Goal: Information Seeking & Learning: Compare options

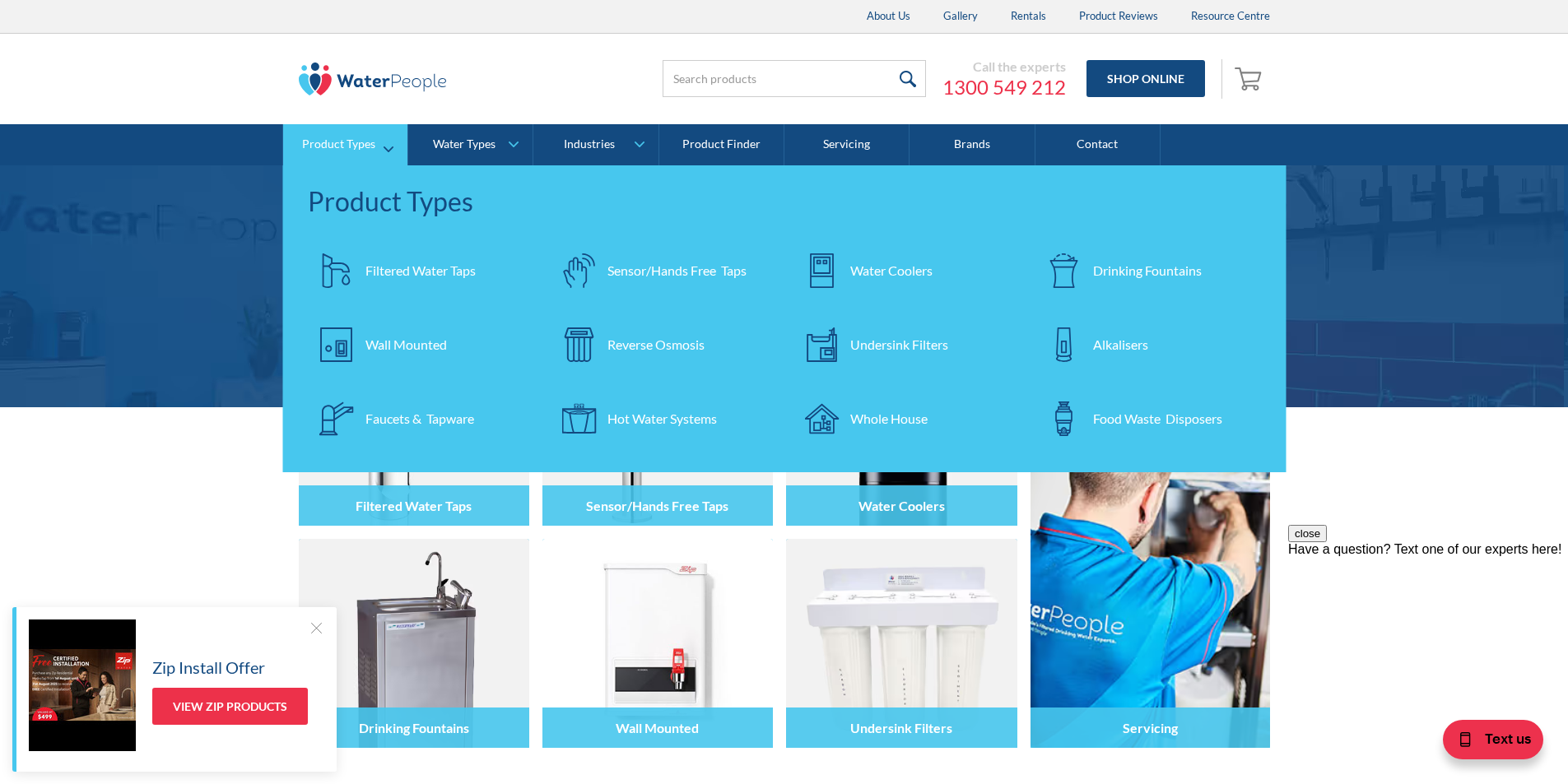
click at [414, 269] on div "Filtered Water Taps" at bounding box center [421, 270] width 111 height 20
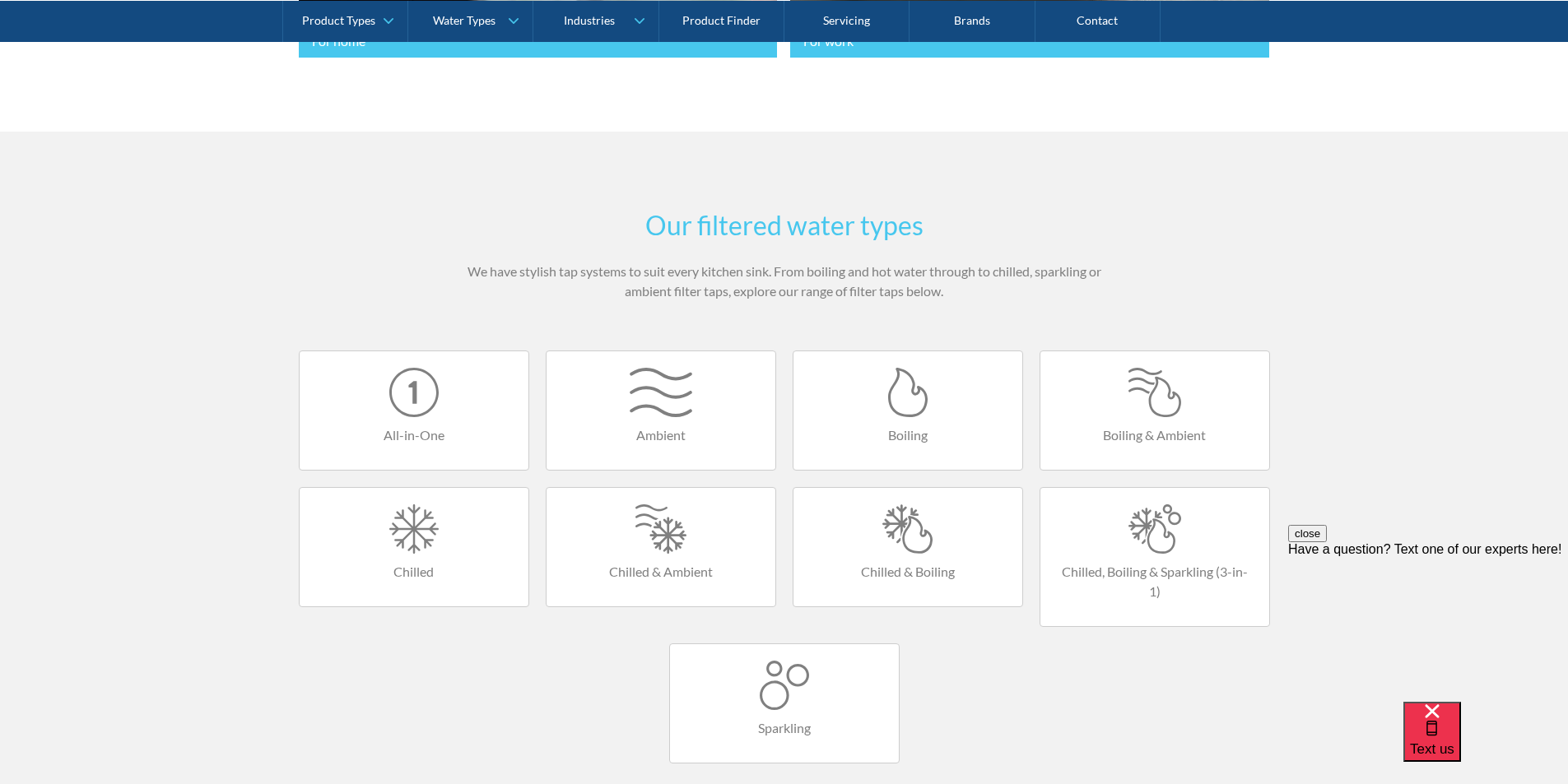
scroll to position [822, 0]
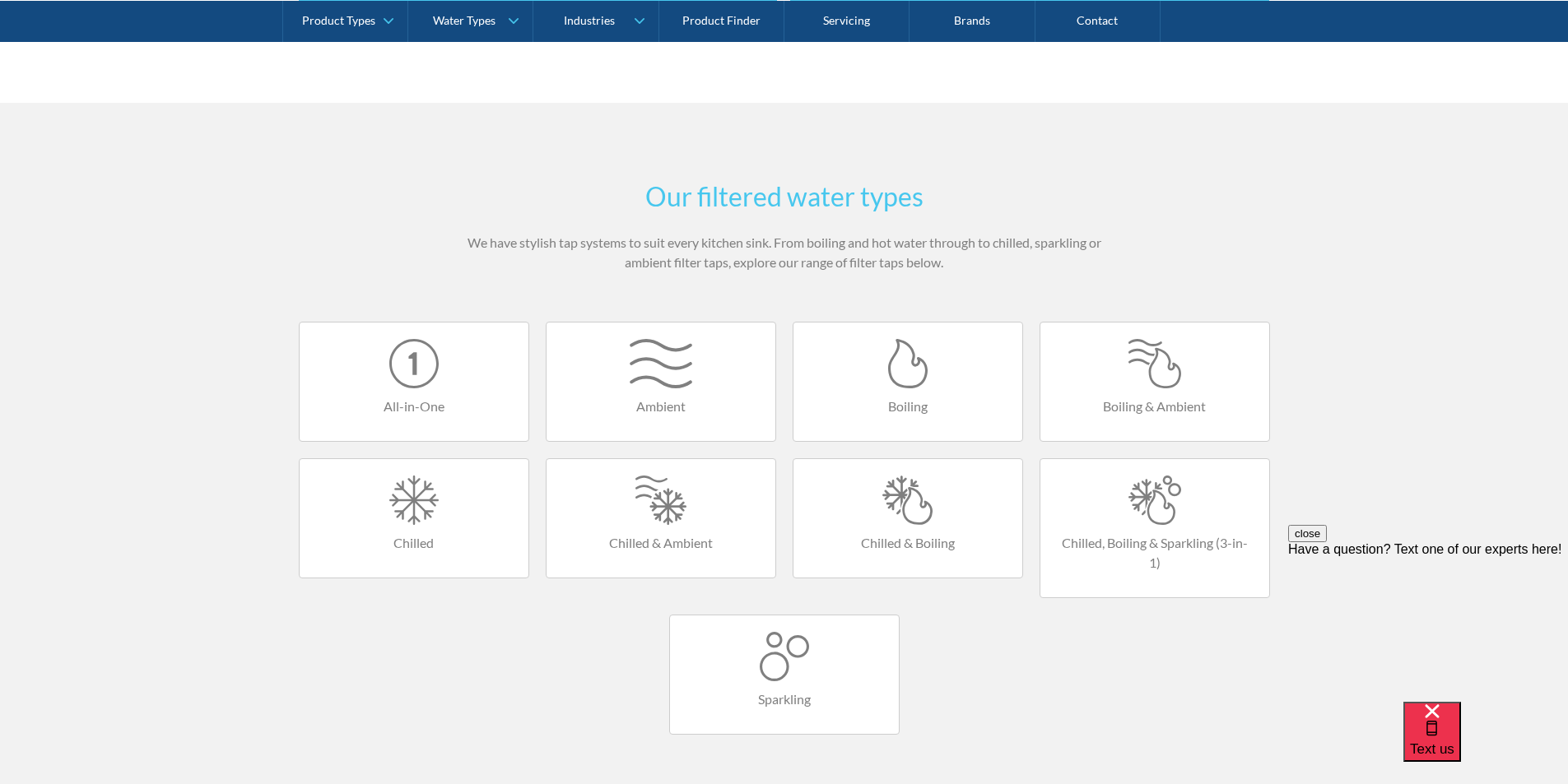
click at [904, 506] on div at bounding box center [908, 500] width 196 height 49
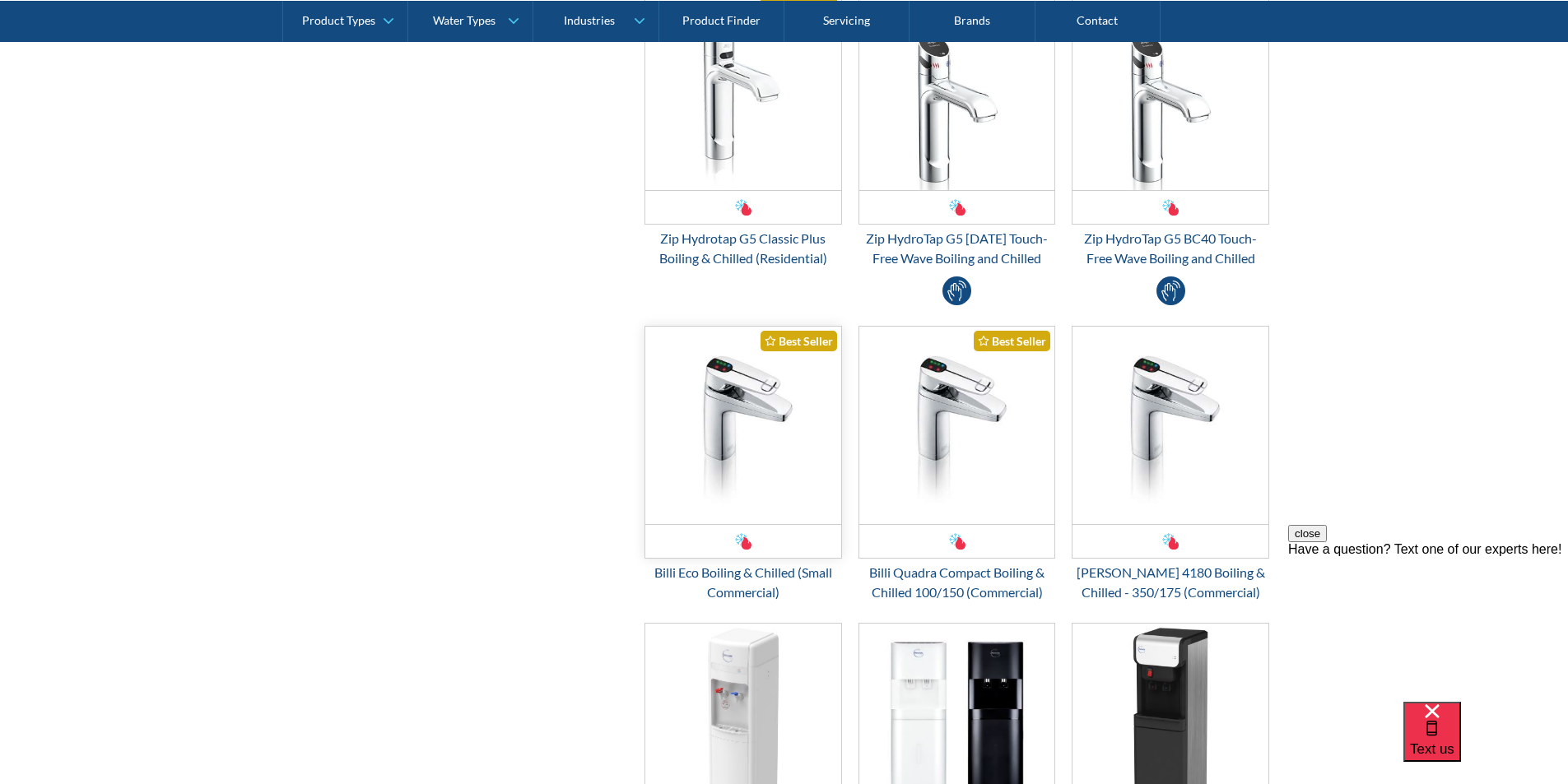
click at [727, 418] on img "Email Form 3" at bounding box center [743, 425] width 196 height 197
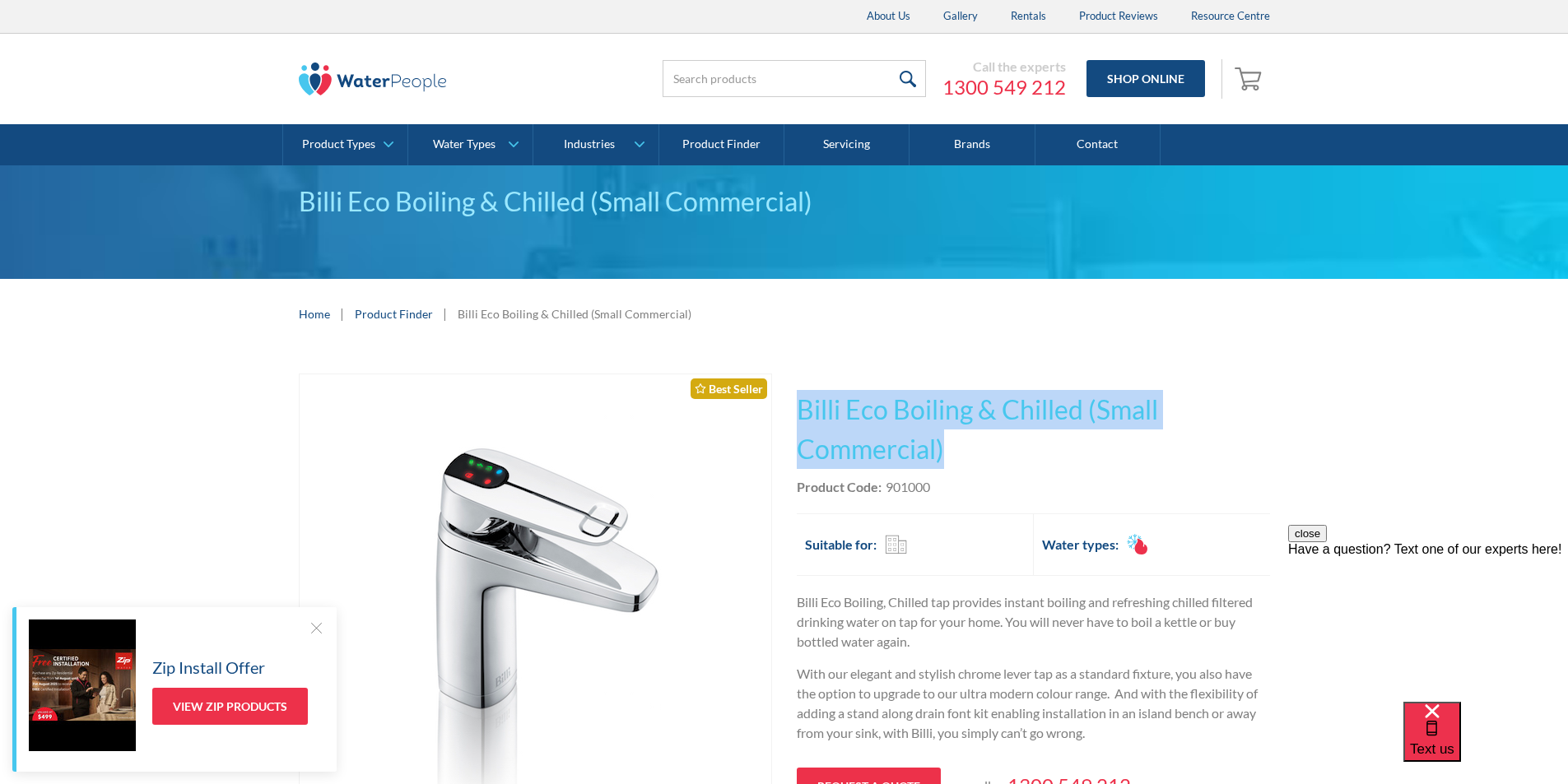
drag, startPoint x: 954, startPoint y: 450, endPoint x: 798, endPoint y: 408, distance: 161.6
click at [798, 408] on h1 "Billi Eco Boiling & Chilled (Small Commercial)" at bounding box center [1034, 429] width 474 height 79
copy h1 "Billi Eco Boiling & Chilled (Small Commercial)"
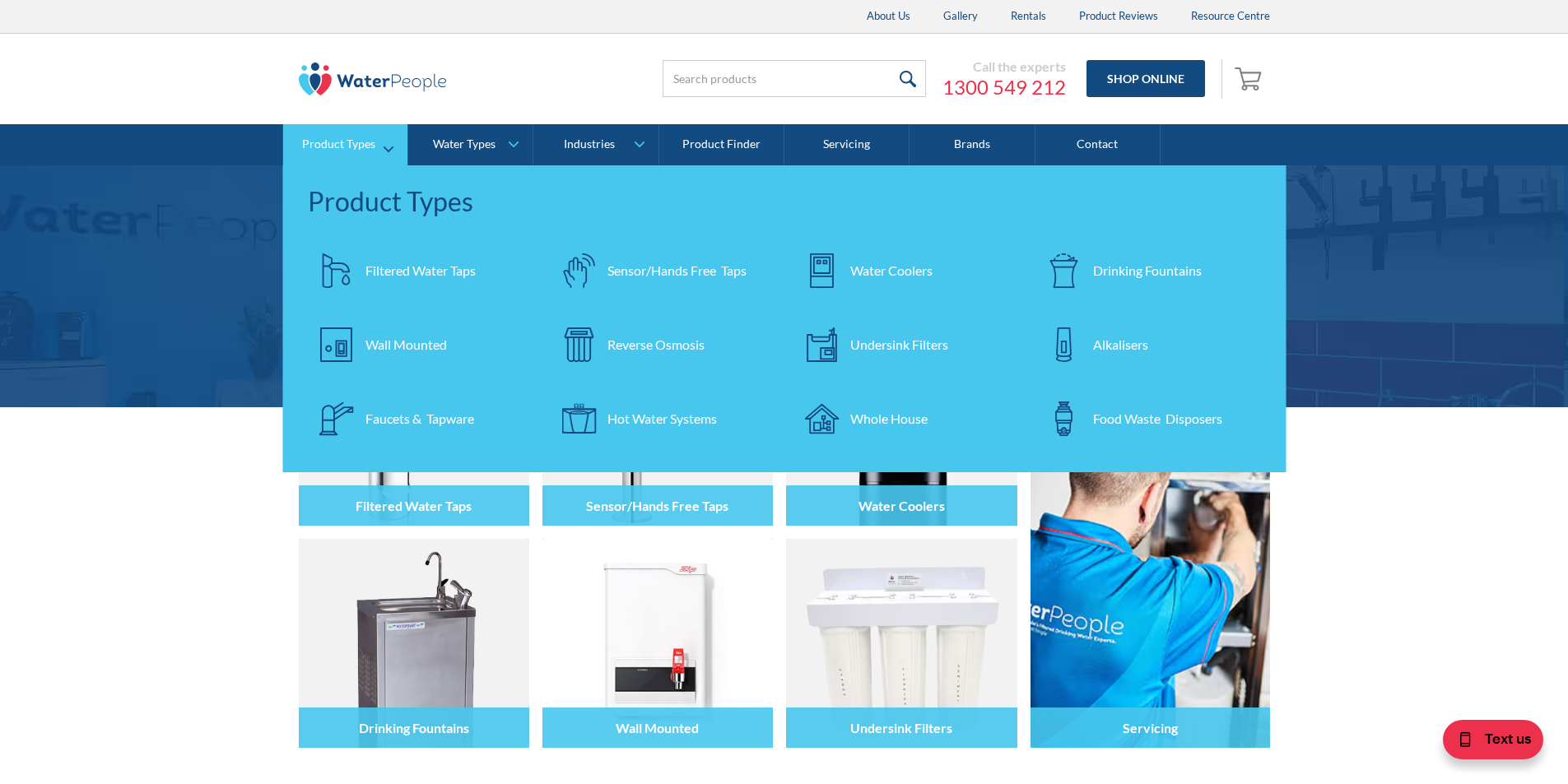
click at [379, 274] on div "Filtered Water Taps" at bounding box center [421, 270] width 111 height 20
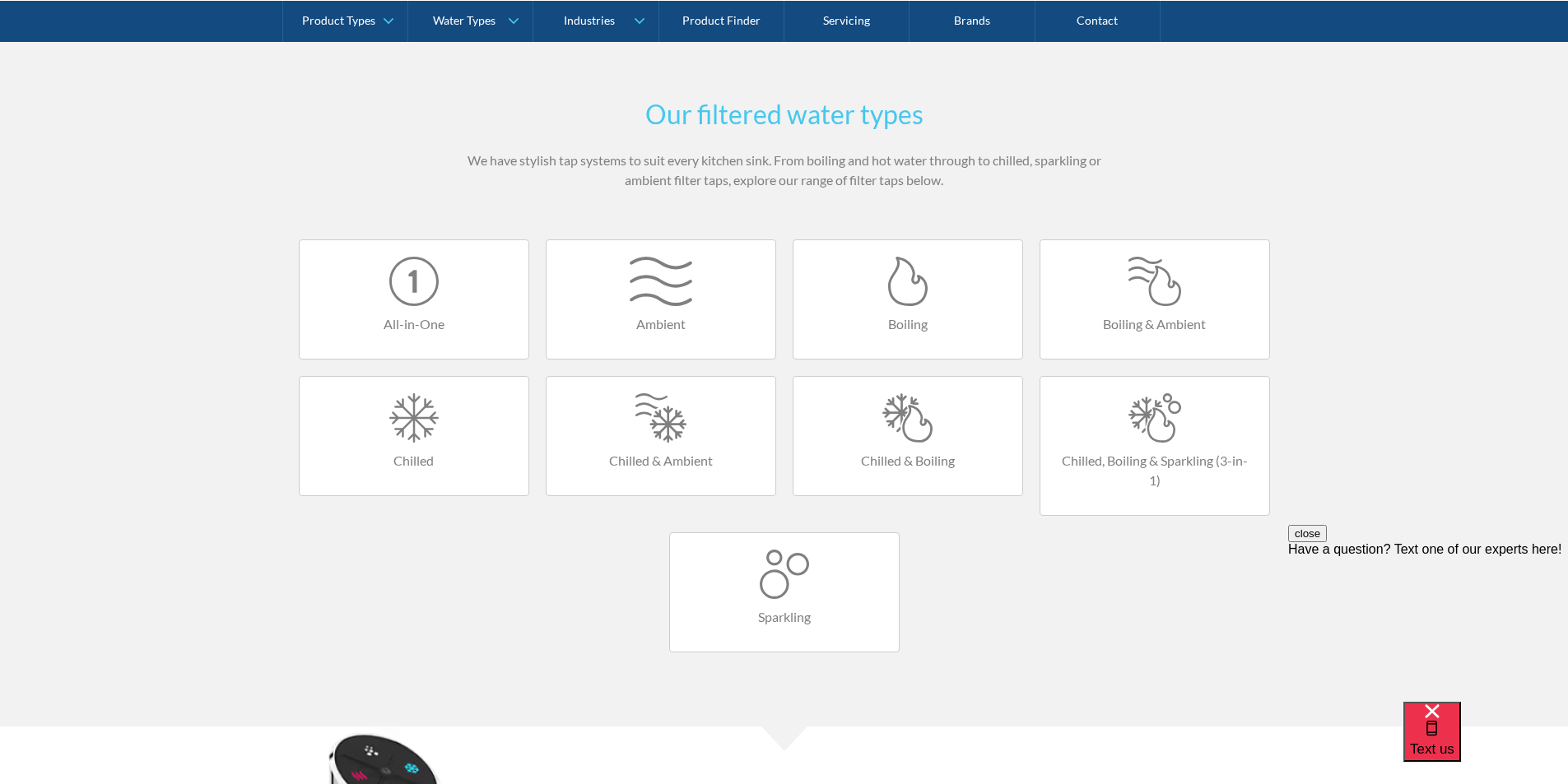
click at [1153, 304] on div at bounding box center [1155, 281] width 196 height 49
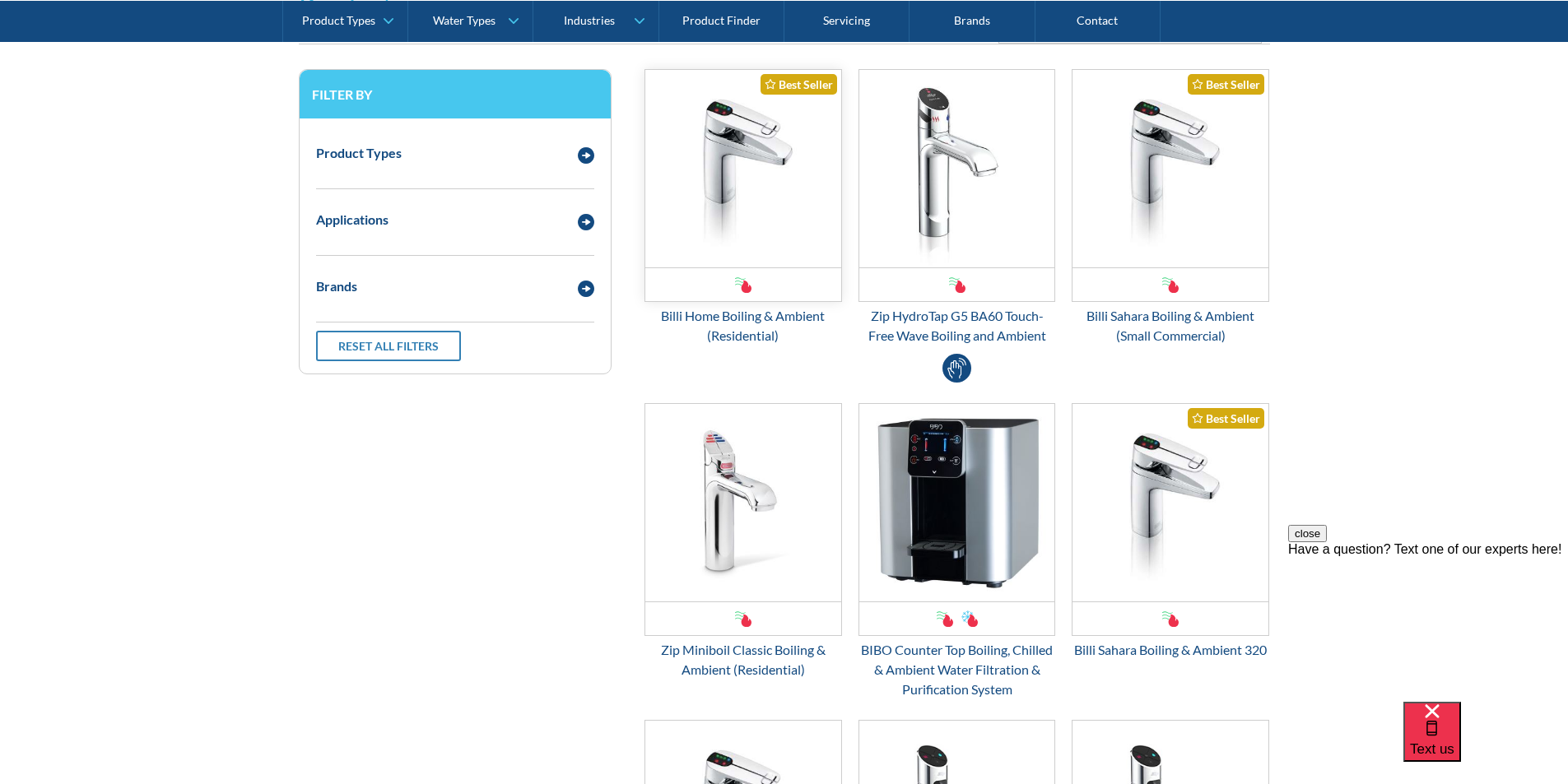
click at [734, 201] on img "Email Form 3" at bounding box center [743, 169] width 196 height 197
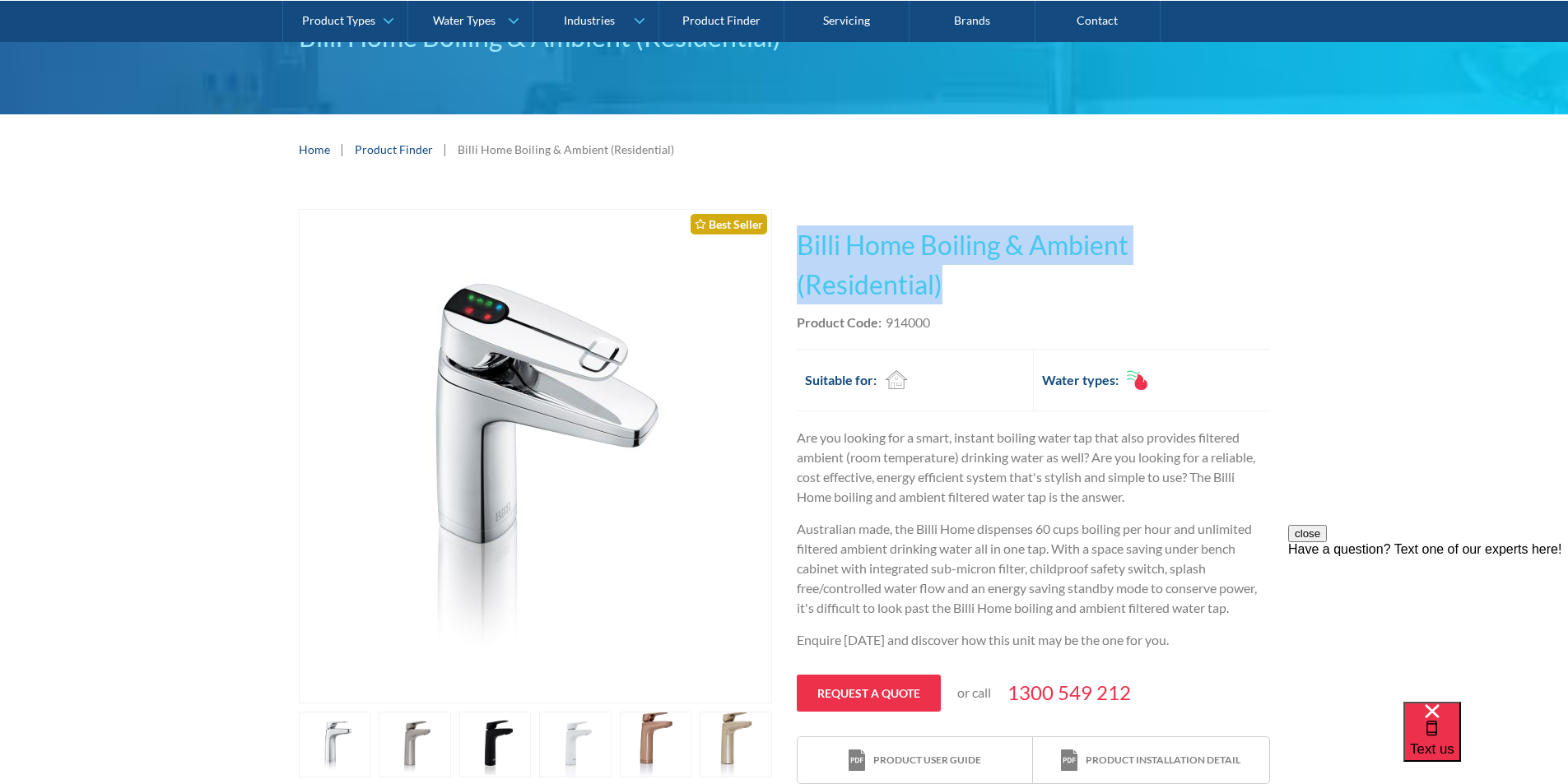
drag, startPoint x: 963, startPoint y: 288, endPoint x: 795, endPoint y: 262, distance: 170.0
click at [795, 261] on div "Play video Fits Most Brands Best Seller No items found. This tap design is incl…" at bounding box center [784, 567] width 971 height 716
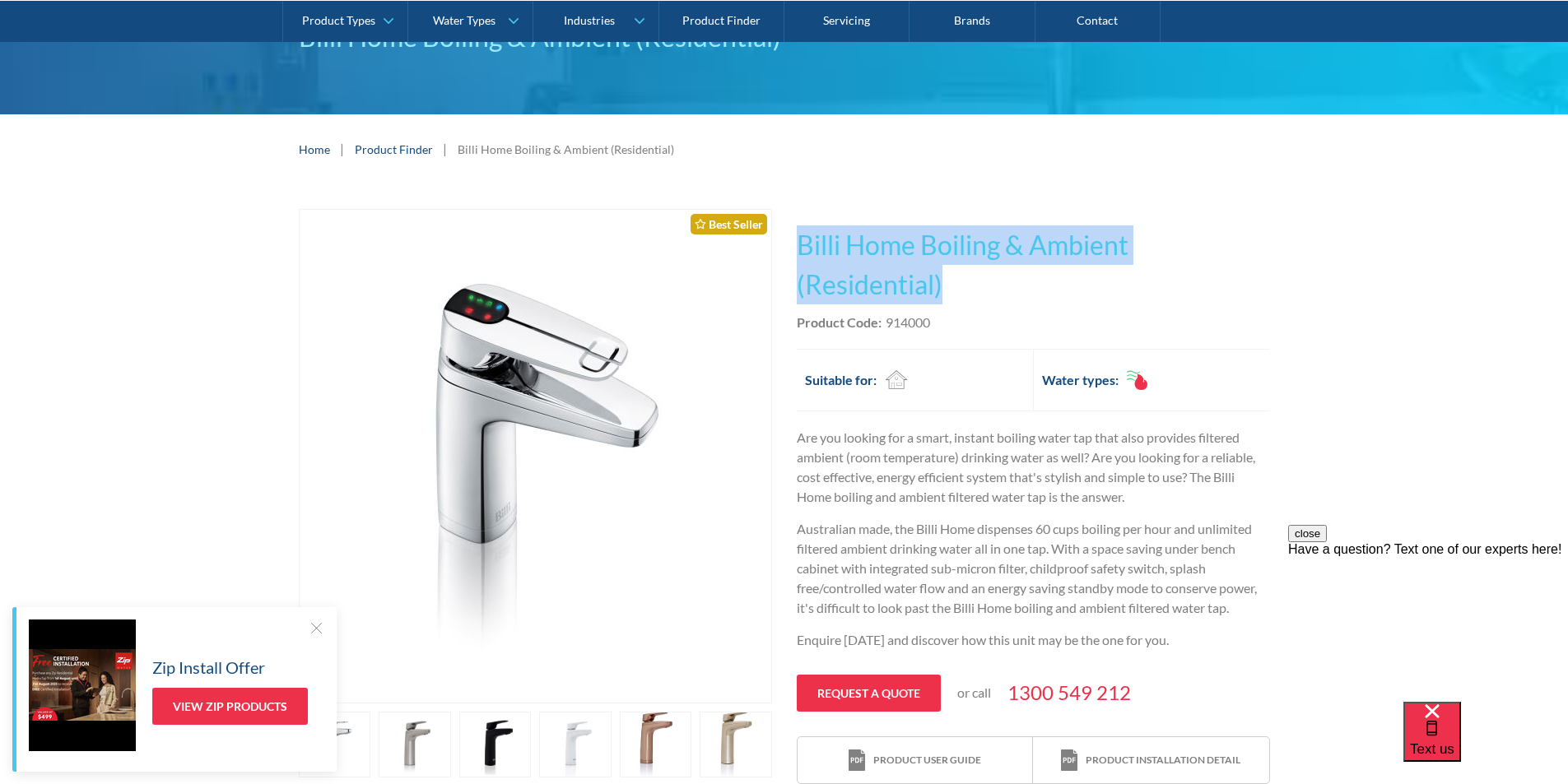
copy h1 "Billi Home Boiling & Ambient (Residential)"
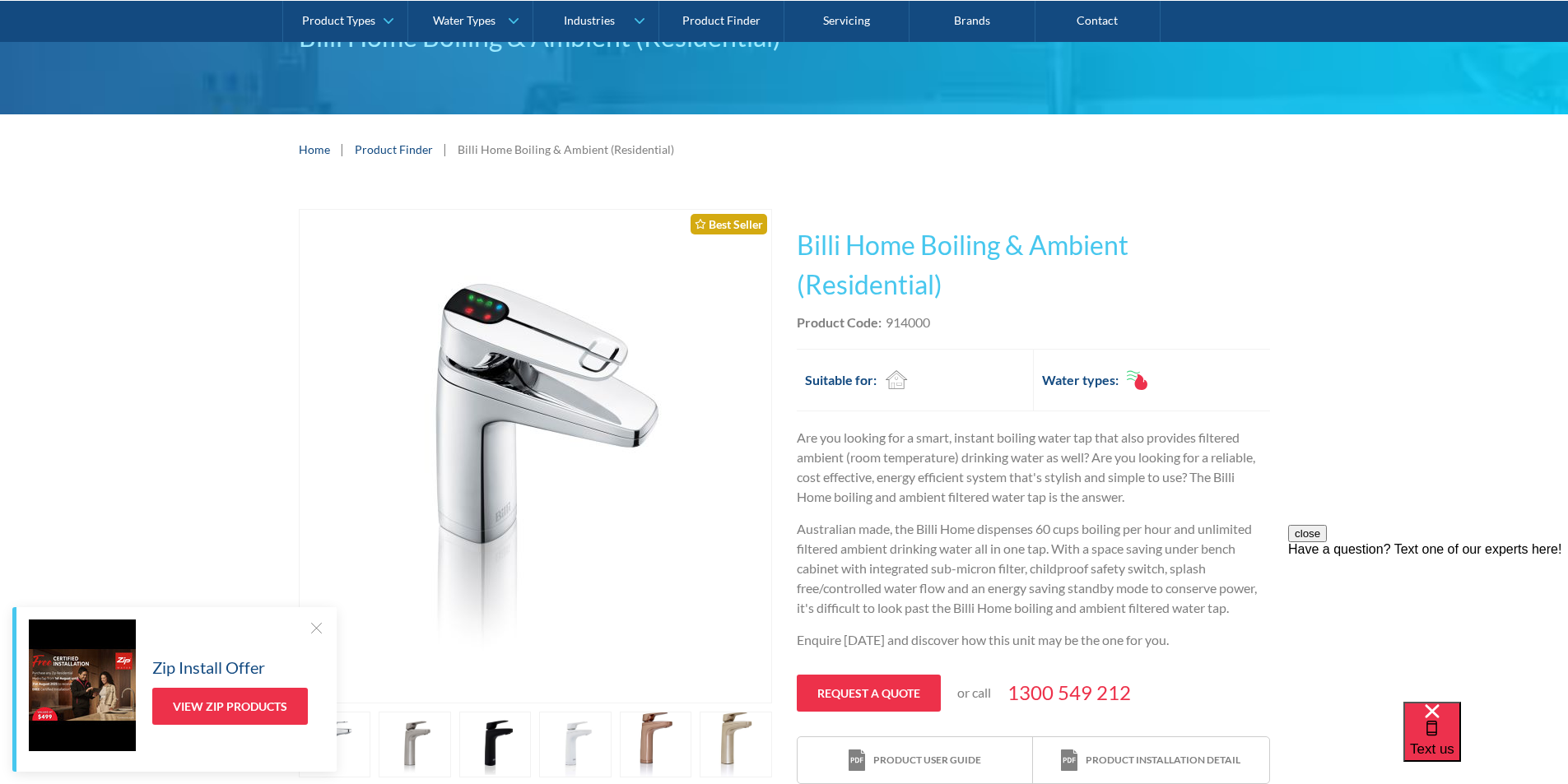
click at [955, 325] on div "Product Code: 914000" at bounding box center [1034, 323] width 474 height 20
drag, startPoint x: 942, startPoint y: 321, endPoint x: 887, endPoint y: 324, distance: 55.1
click at [887, 324] on div "Product Code: 914000" at bounding box center [1034, 323] width 474 height 20
copy div "914000"
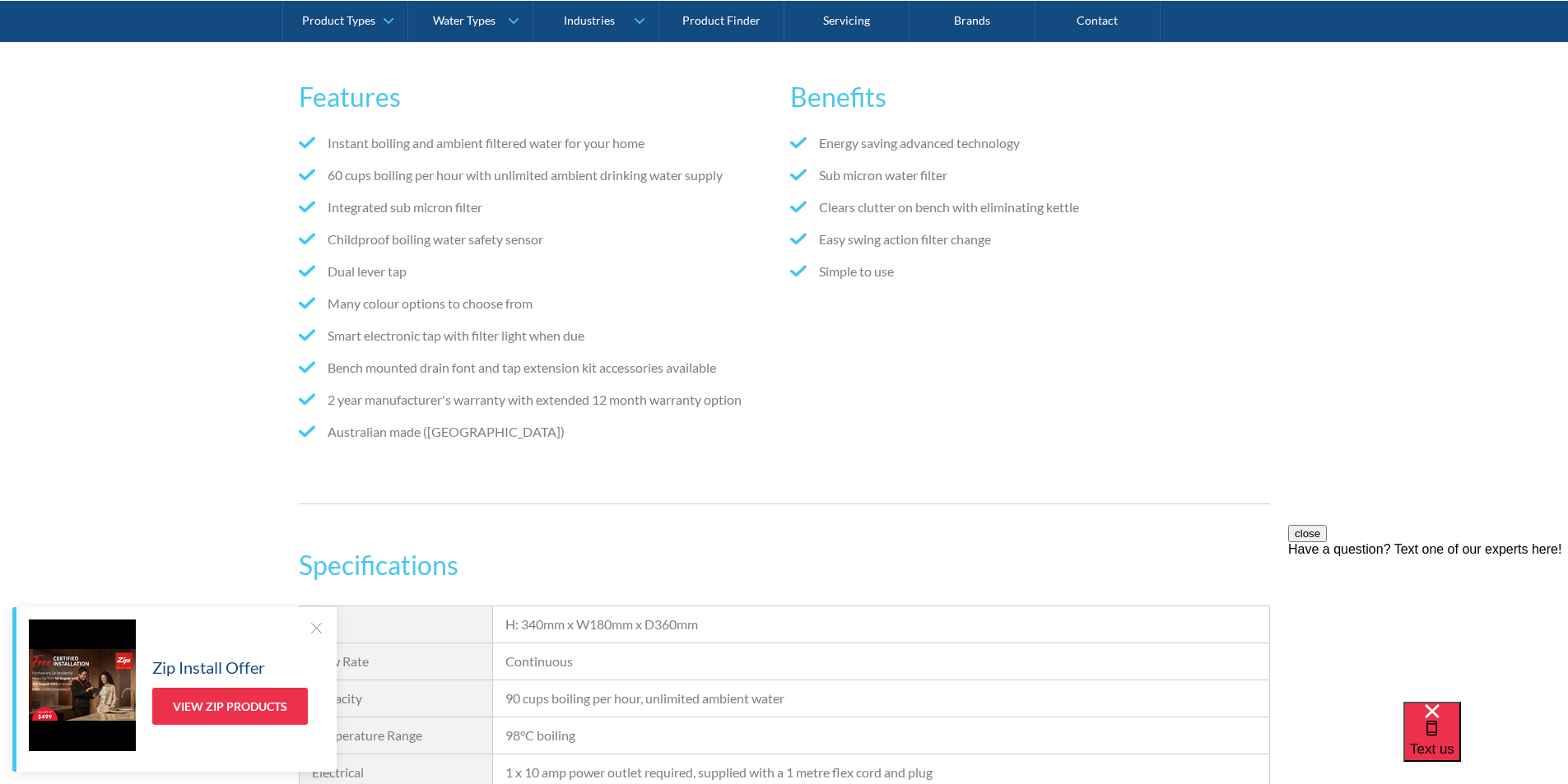
scroll to position [1481, 0]
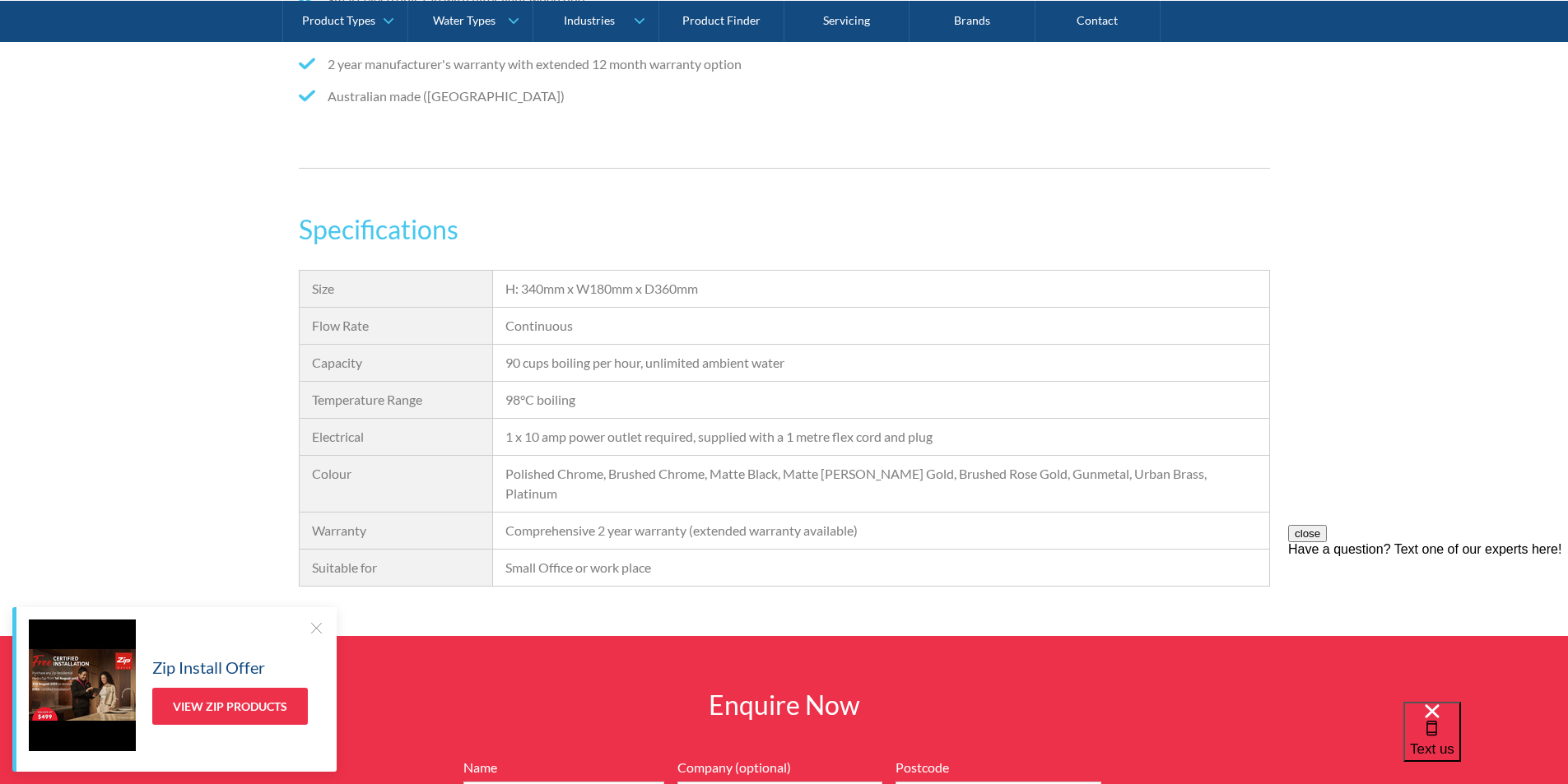
click at [722, 289] on div "H: 340mm x W180mm x D360mm" at bounding box center [880, 289] width 751 height 20
drag, startPoint x: 710, startPoint y: 287, endPoint x: 504, endPoint y: 302, distance: 206.5
click at [503, 302] on div "H: 340mm x W180mm x D360mm" at bounding box center [880, 289] width 775 height 37
copy div "H: 340mm x W180mm x D360mm"
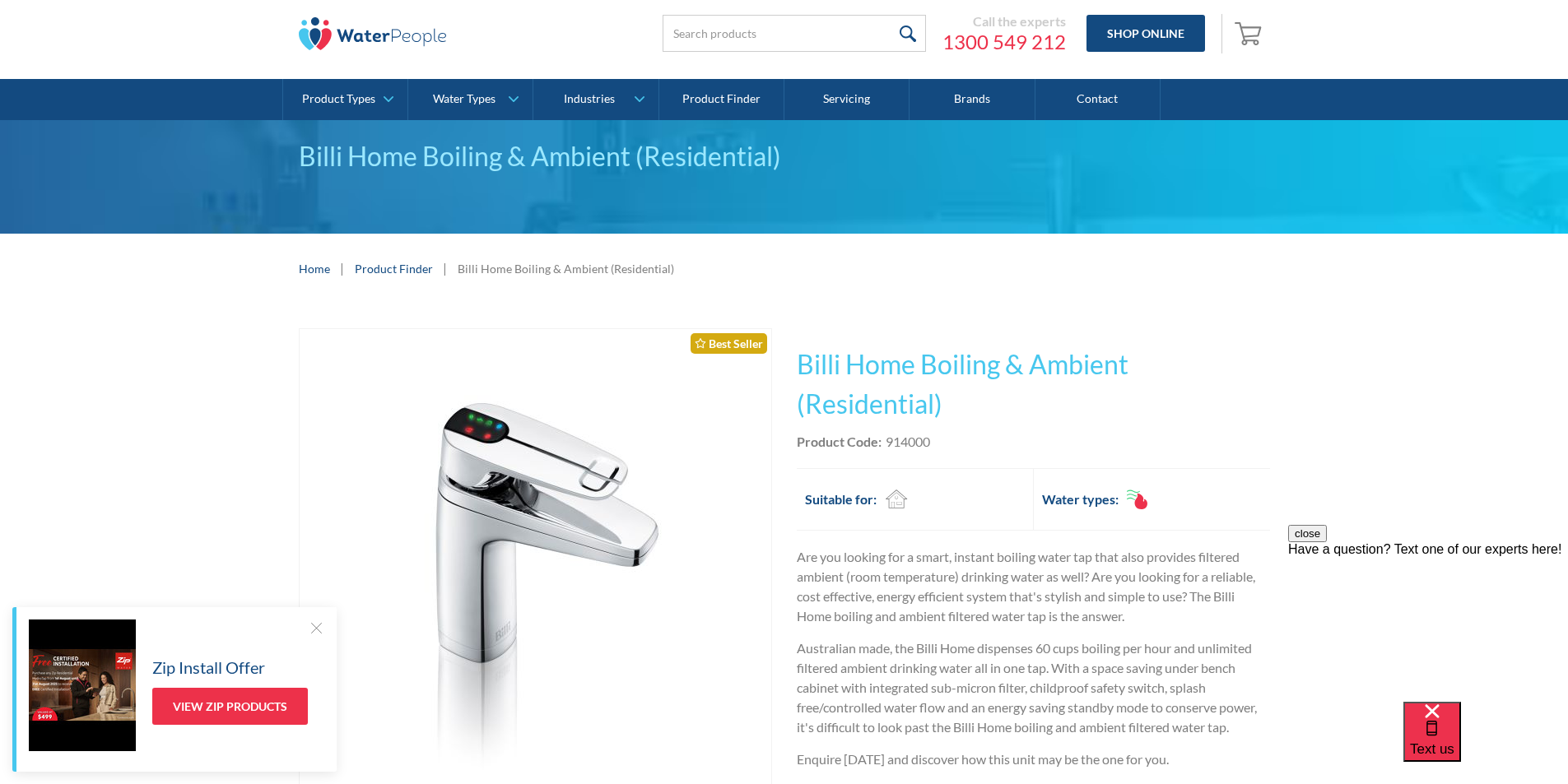
scroll to position [0, 0]
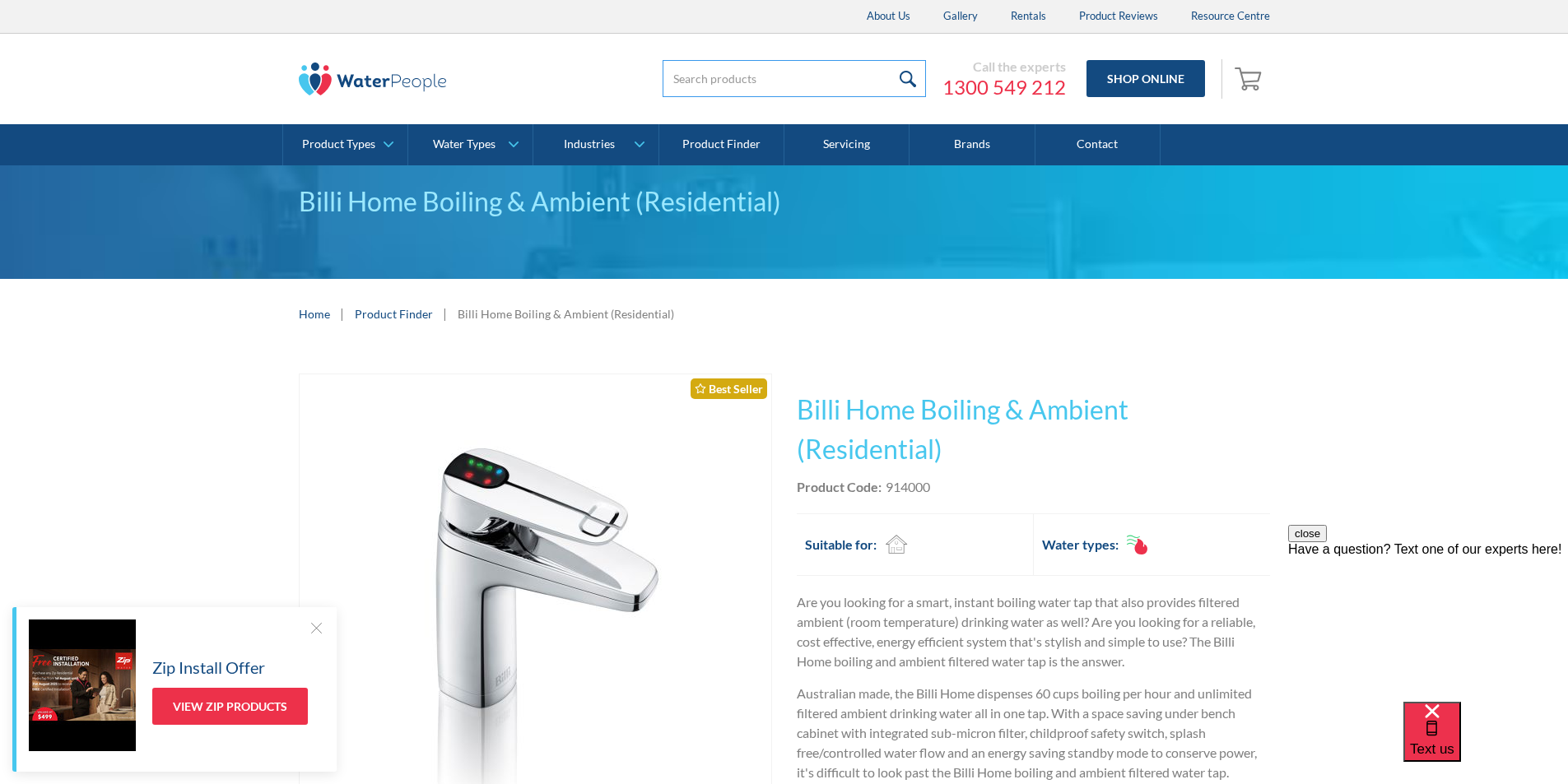
click at [699, 77] on input "search" at bounding box center [795, 79] width 263 height 37
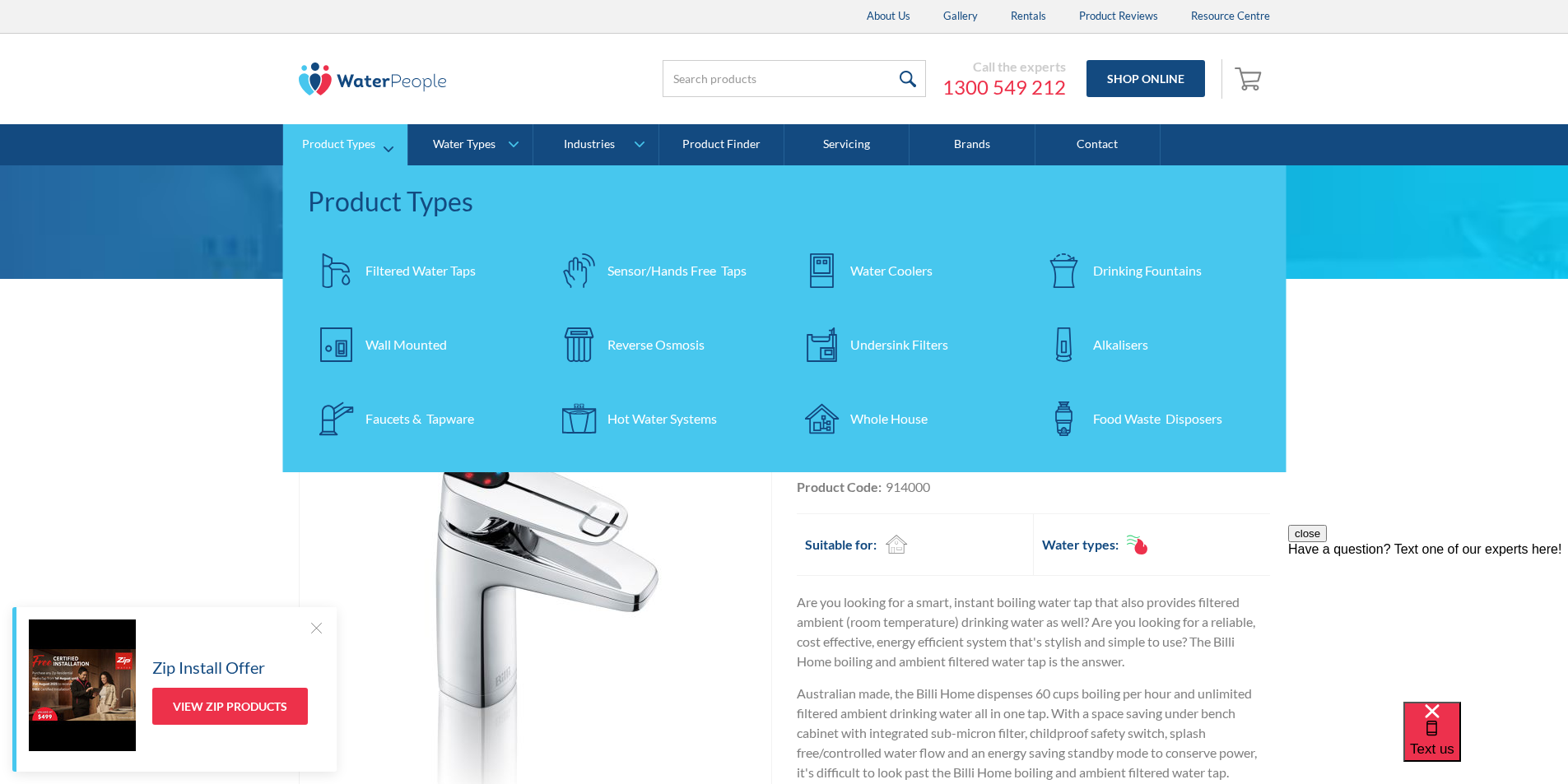
click at [887, 341] on div "Undersink Filters" at bounding box center [899, 344] width 98 height 20
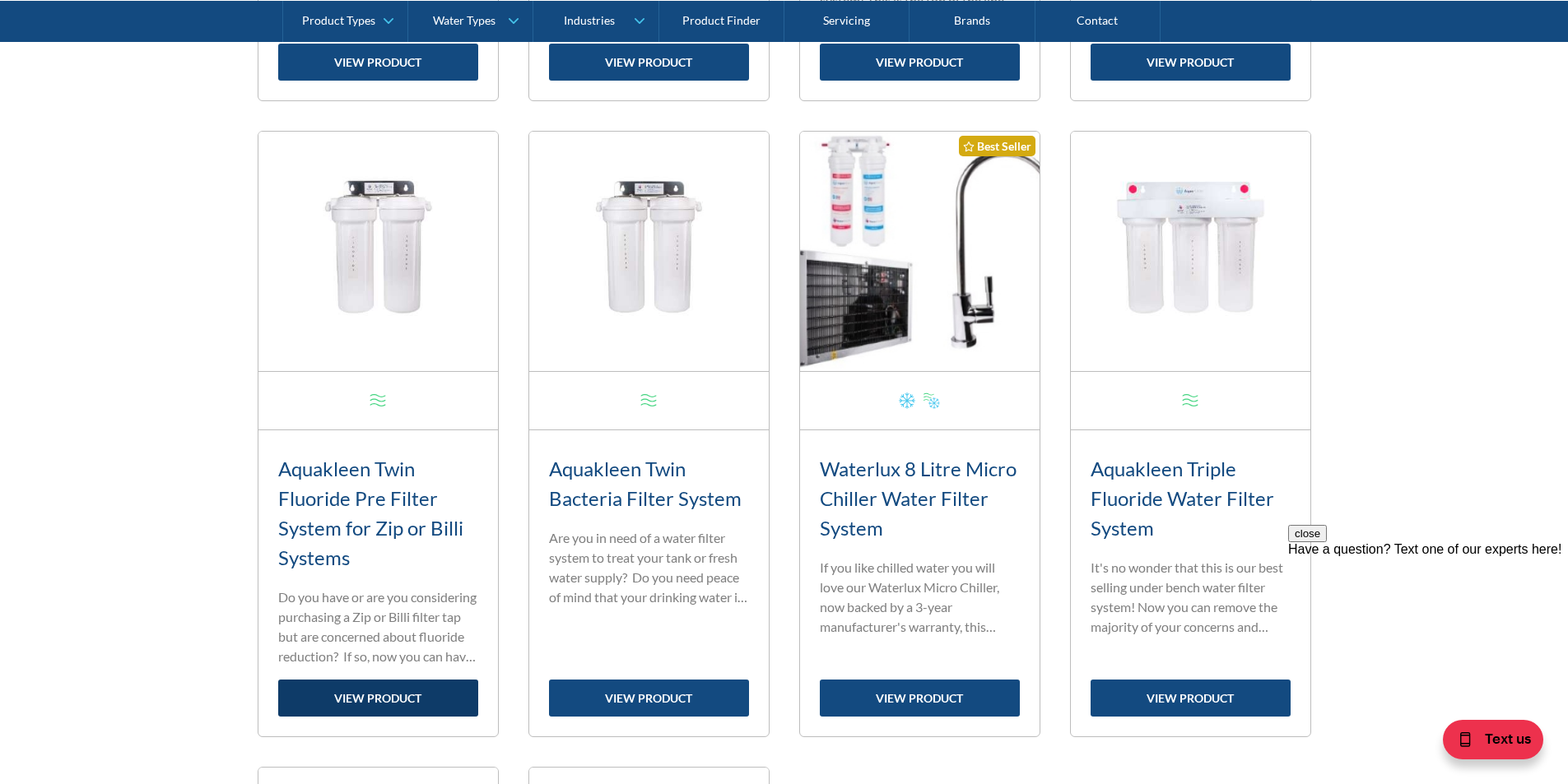
scroll to position [1317, 0]
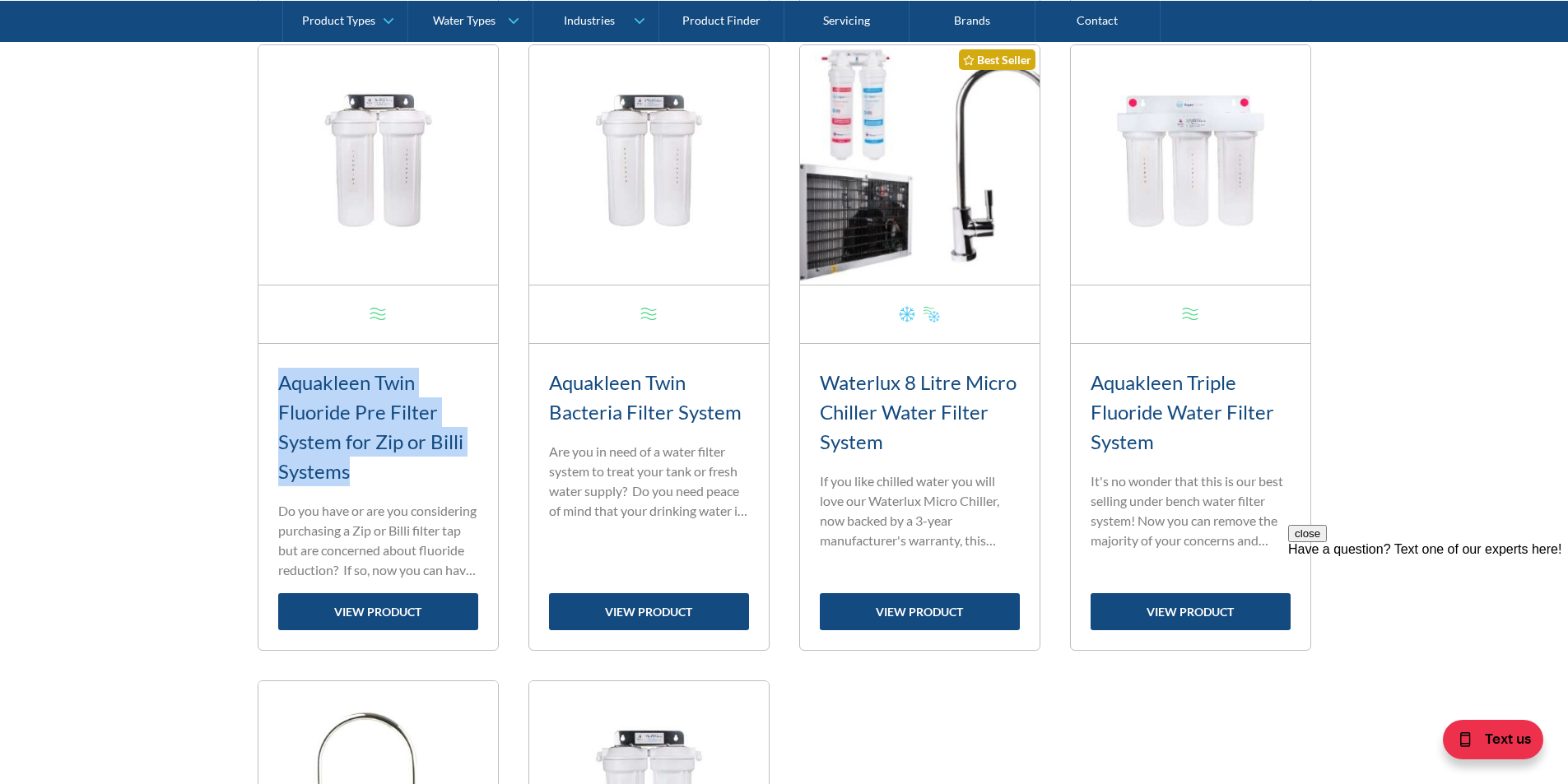
drag, startPoint x: 359, startPoint y: 474, endPoint x: 284, endPoint y: 383, distance: 117.9
click at [284, 383] on h3 "Aquakleen Twin Fluoride Pre Filter System for Zip or Billi Systems" at bounding box center [378, 427] width 200 height 119
copy h3 "Aquakleen Twin Fluoride Pre Filter System for Zip or Billi Systems"
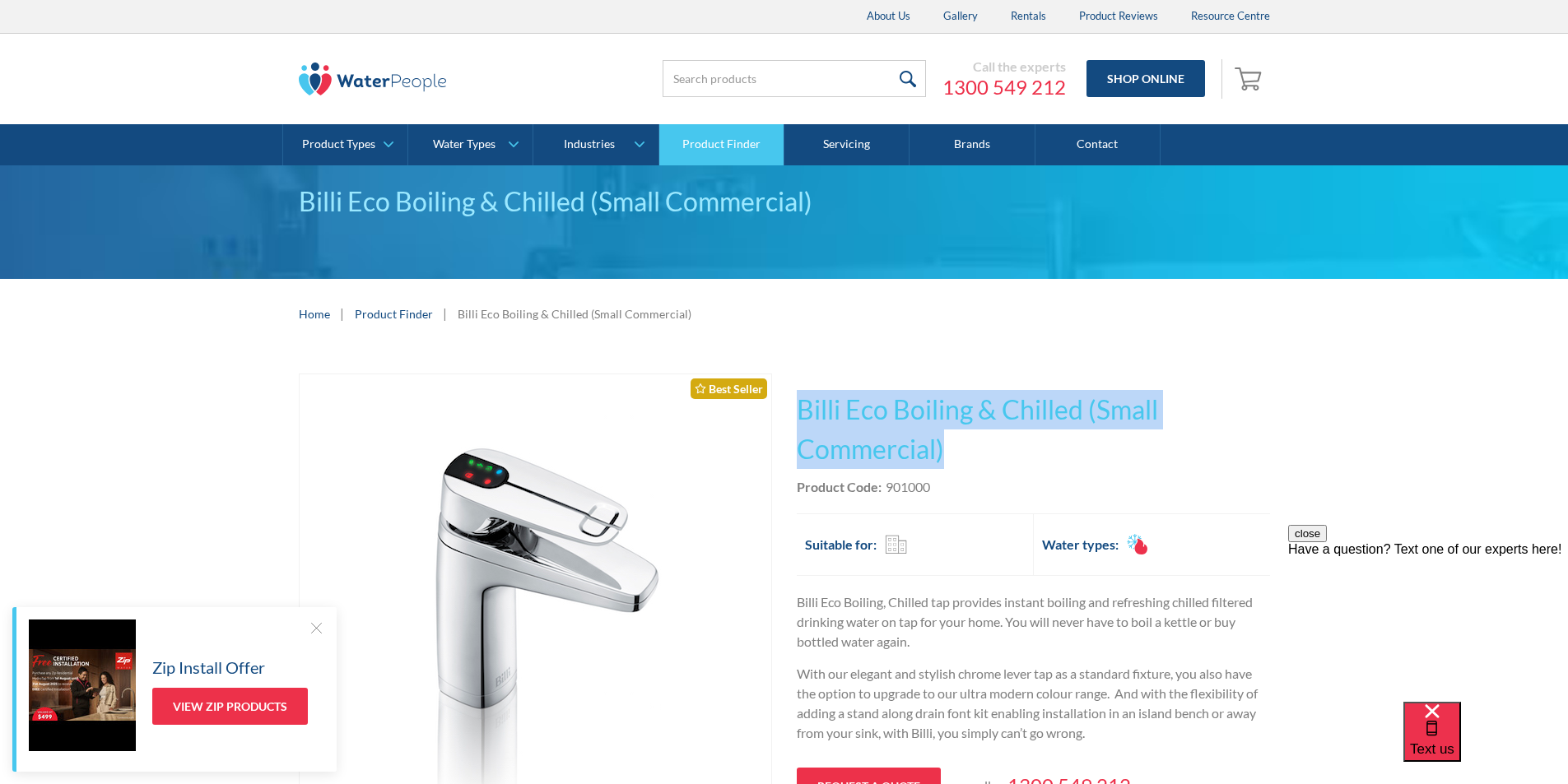
click at [699, 143] on link "Product Finder" at bounding box center [721, 144] width 125 height 41
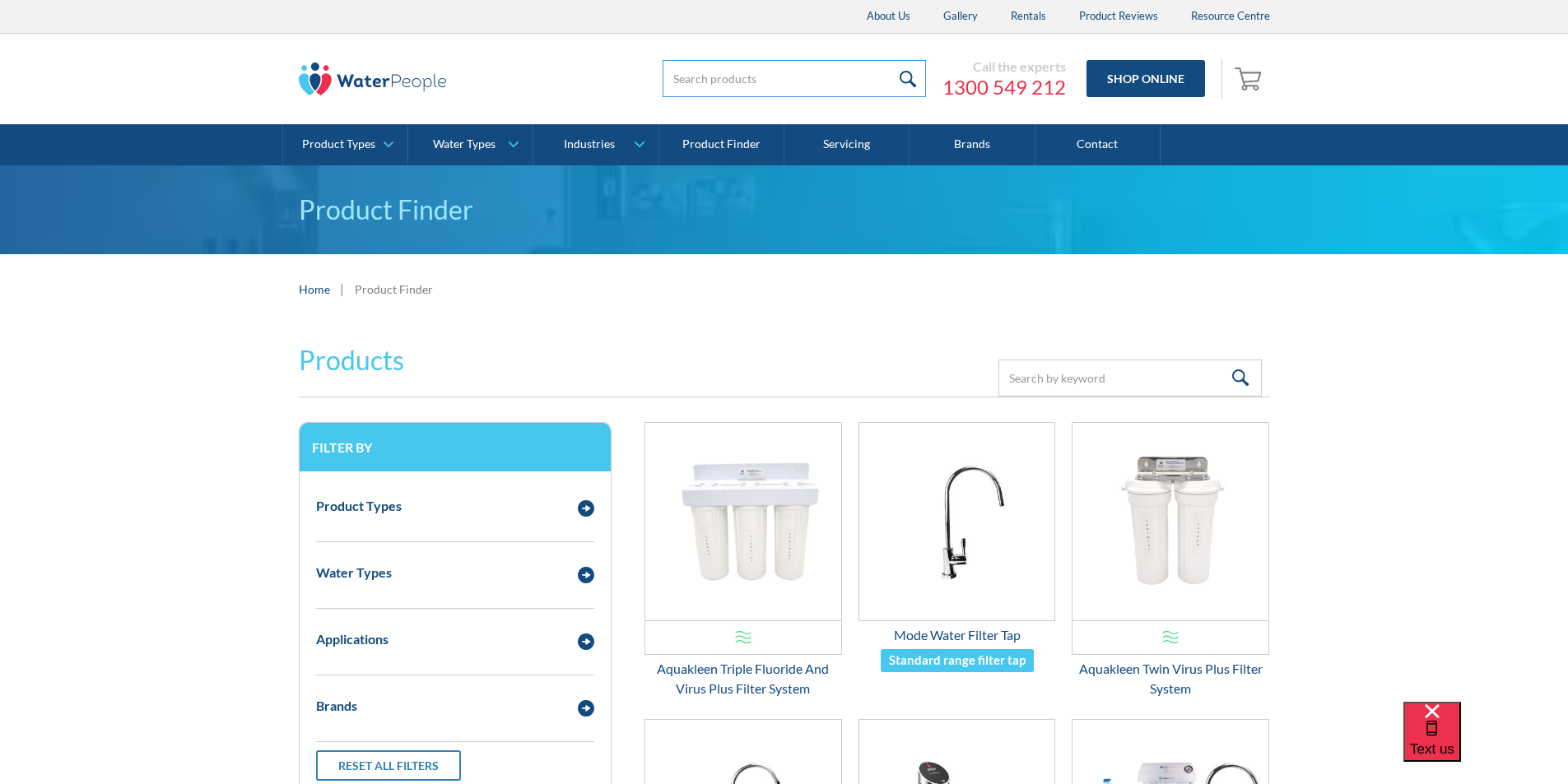
click at [690, 79] on input "search" at bounding box center [795, 79] width 263 height 37
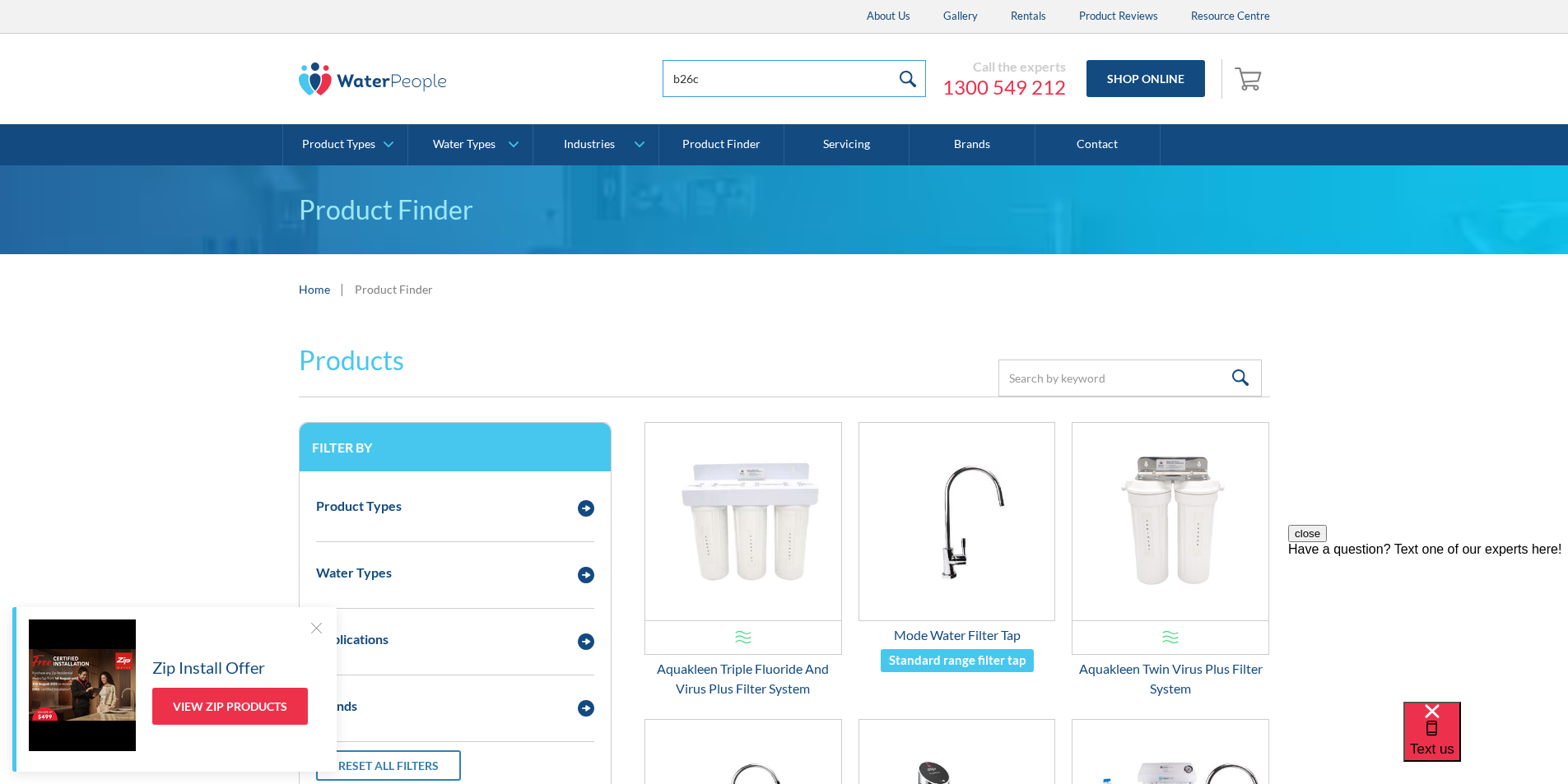
type input "b26c"
click at [913, 74] on input "submit" at bounding box center [908, 79] width 36 height 37
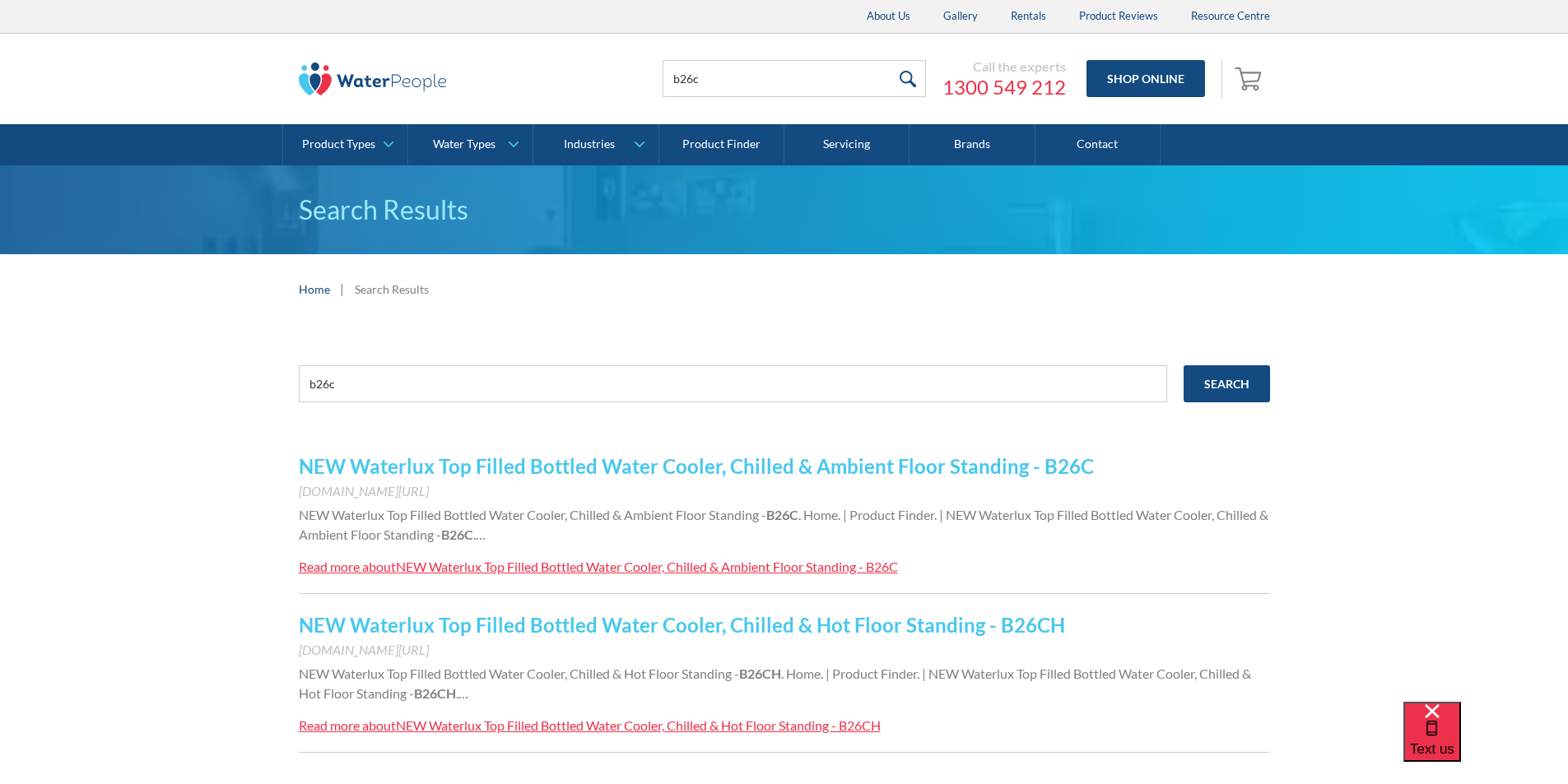
click at [534, 468] on link "NEW Waterlux Top Filled Bottled Water Cooler, Chilled & Ambient Floor Standing …" at bounding box center [697, 466] width 795 height 24
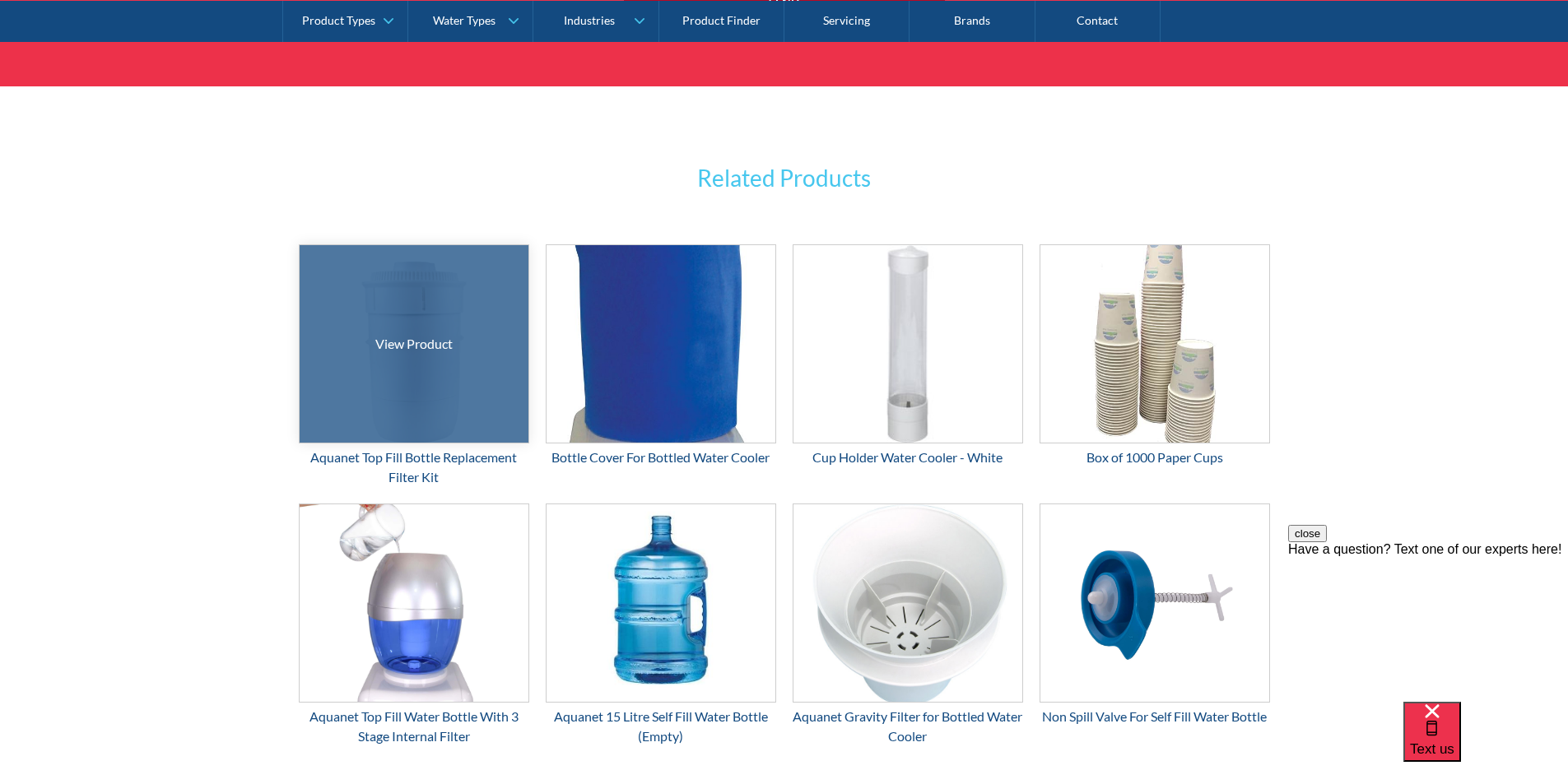
scroll to position [2633, 0]
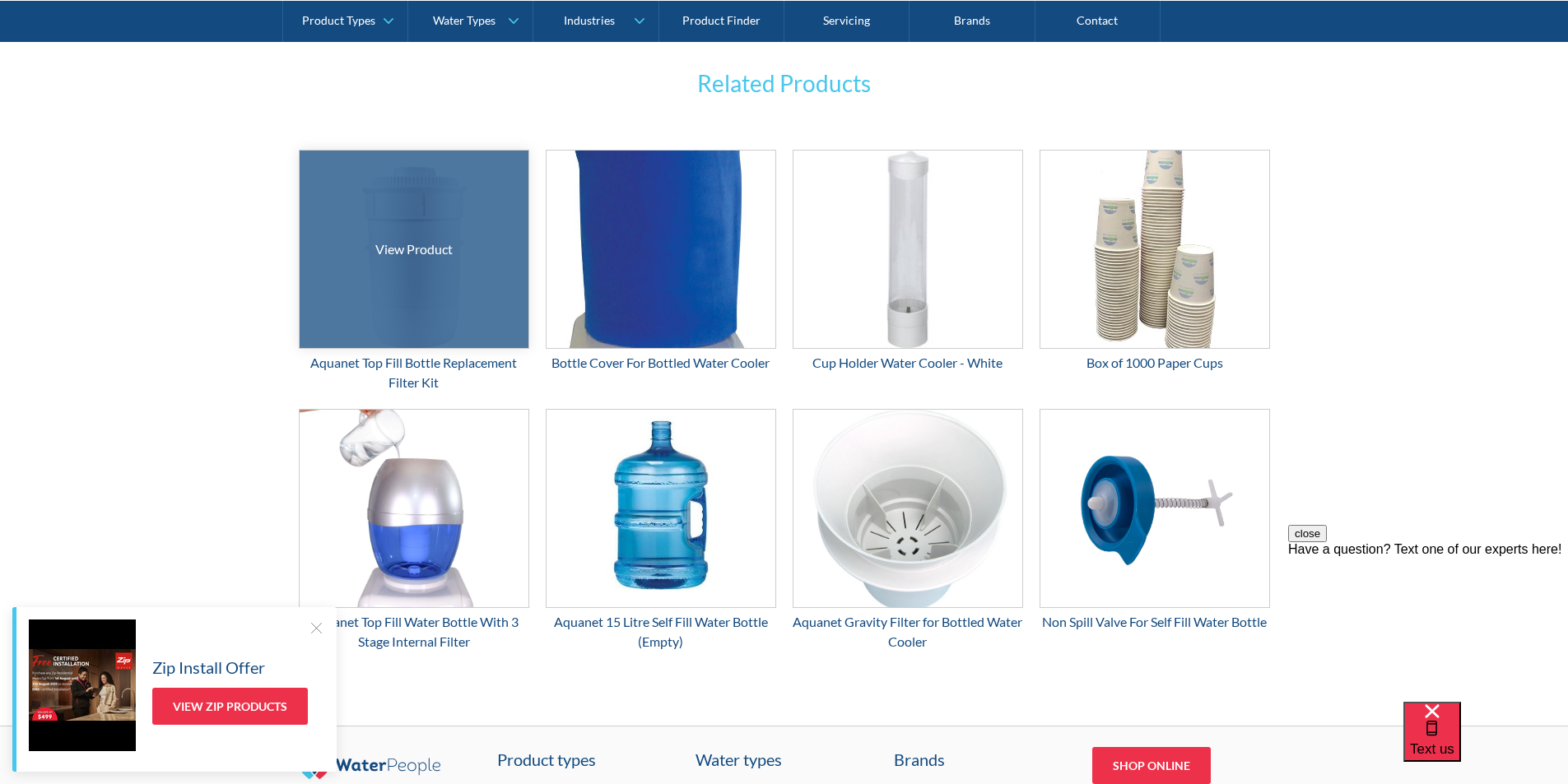
click at [410, 271] on div at bounding box center [413, 249] width 343 height 296
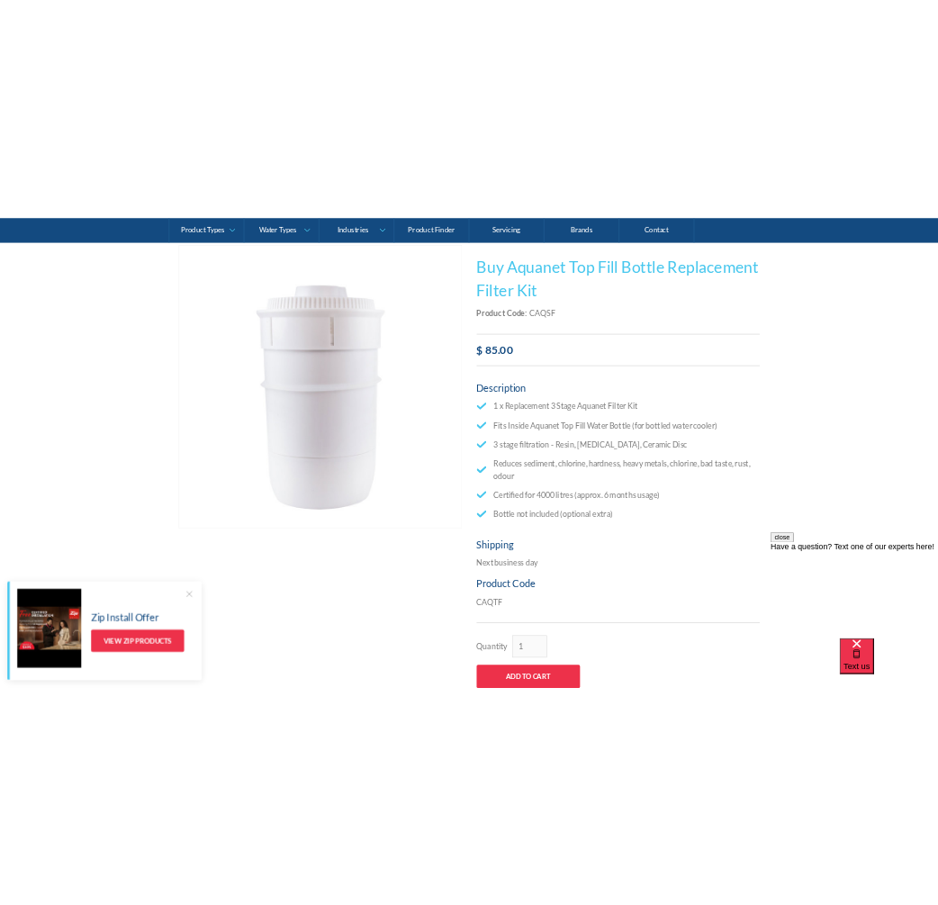
scroll to position [360, 0]
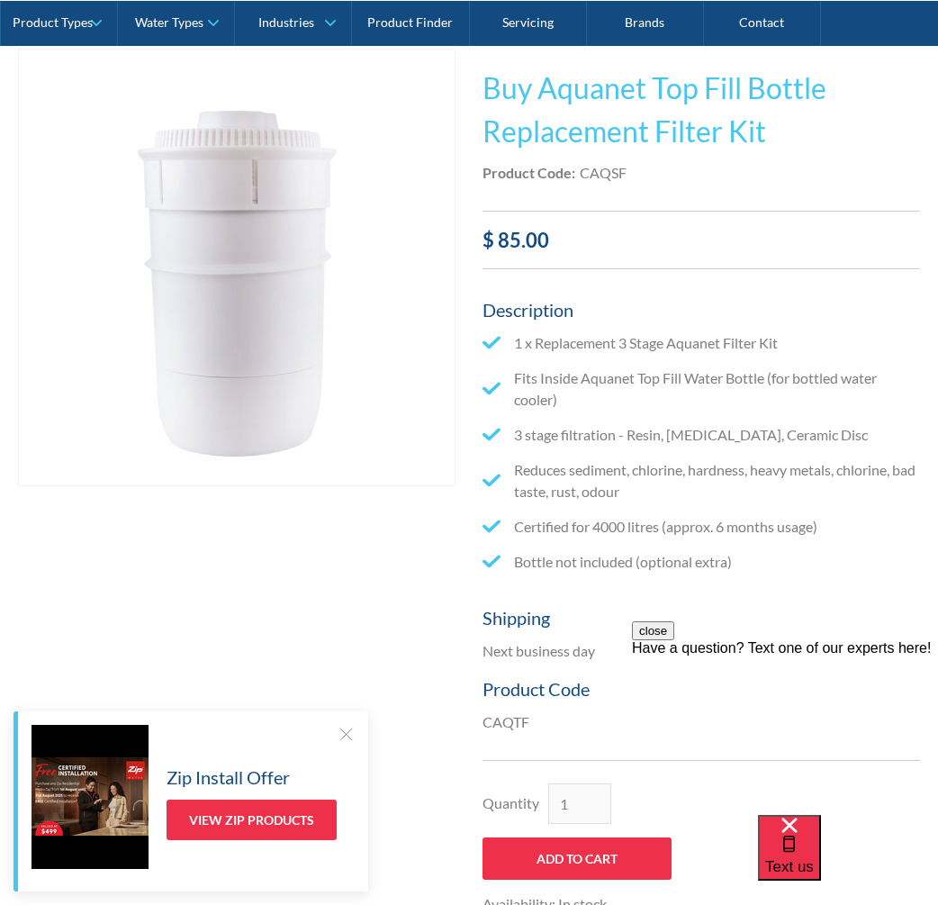
click at [424, 433] on img "open lightbox" at bounding box center [237, 268] width 436 height 436
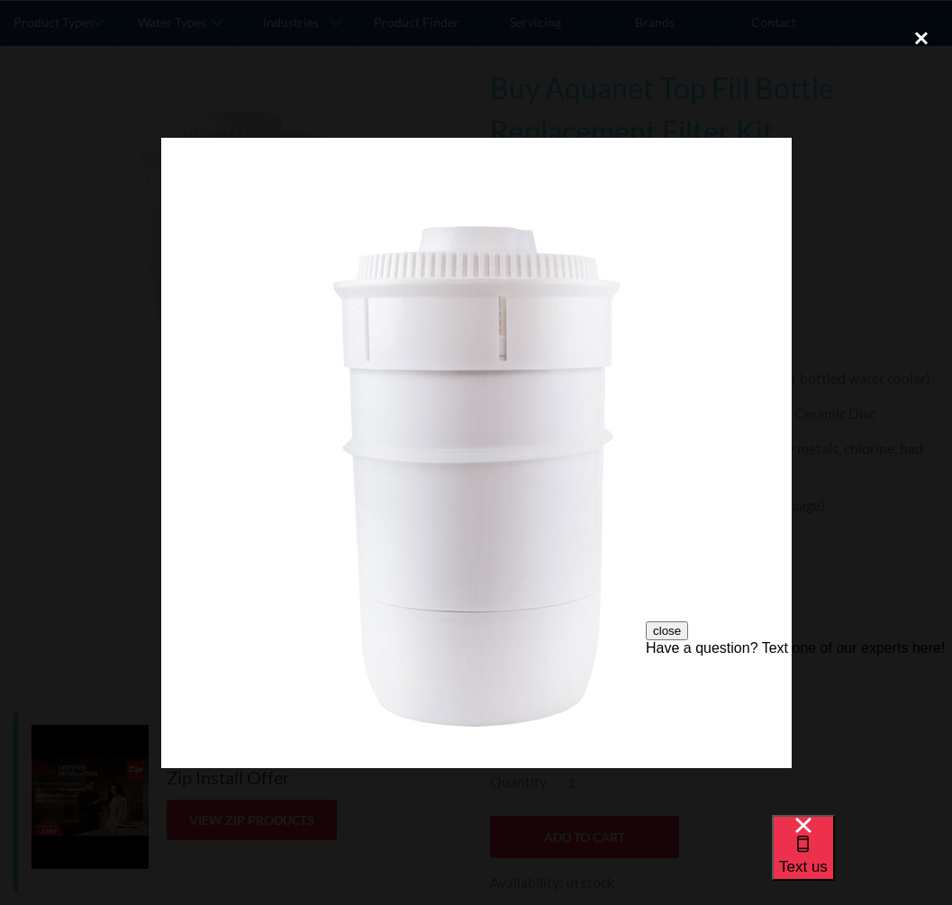
click at [918, 39] on div "close lightbox" at bounding box center [921, 38] width 61 height 40
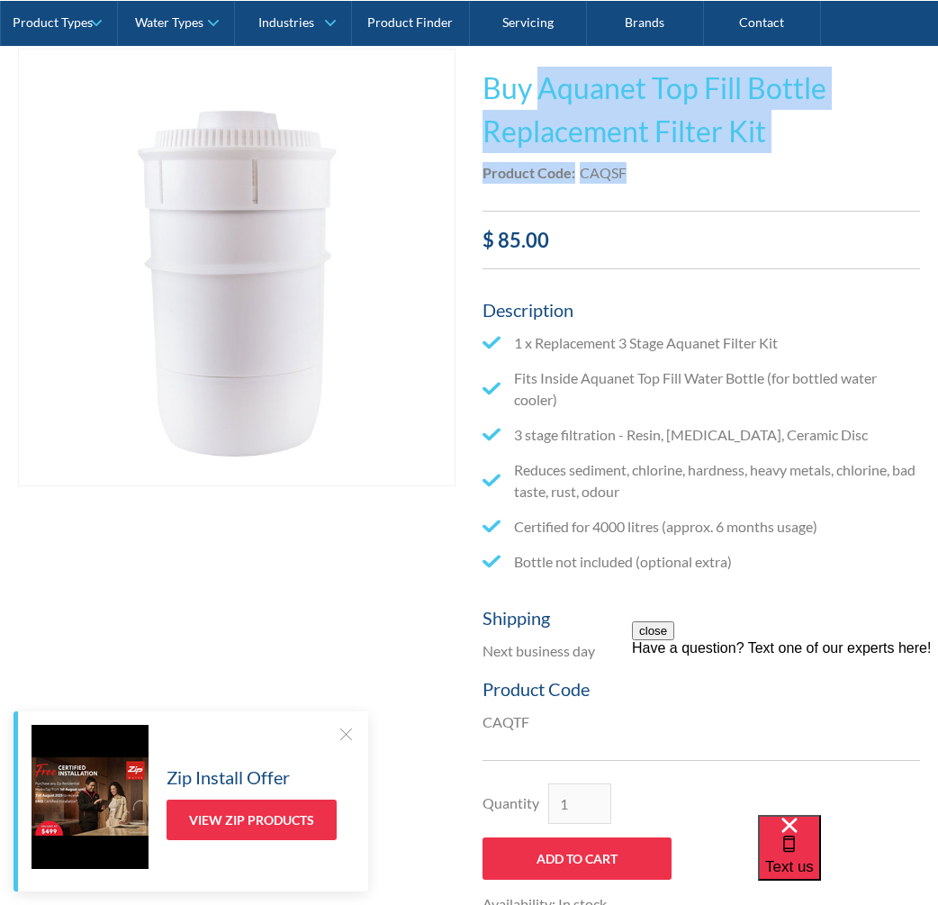
drag, startPoint x: 634, startPoint y: 169, endPoint x: 538, endPoint y: 98, distance: 119.0
click at [538, 97] on div "This tap design is included in our standard range tap options when you purchase…" at bounding box center [702, 503] width 438 height 909
copy div "Aquanet Top Fill Bottle Replacement Filter Kit No items found. Waterworks Touch…"
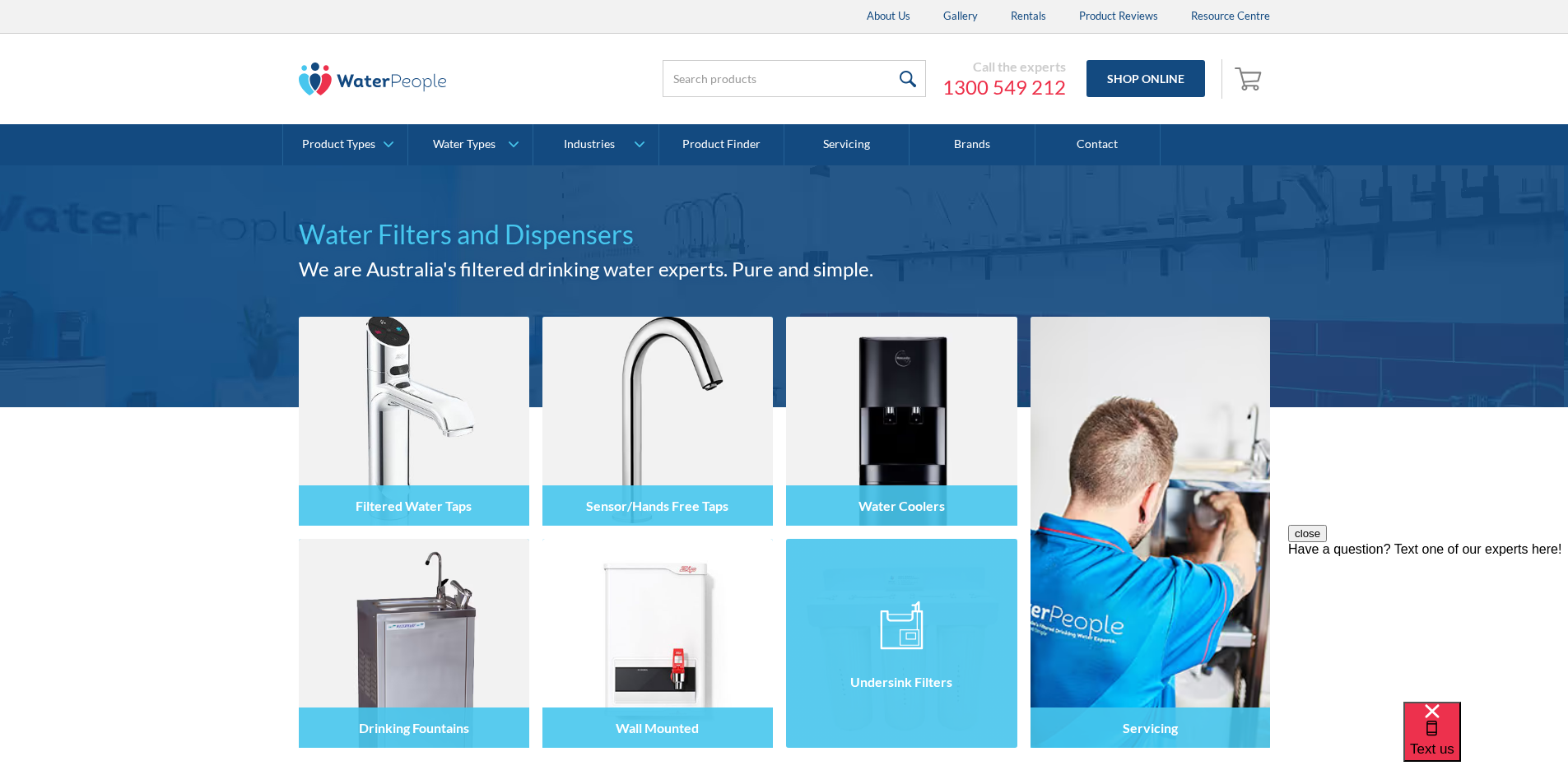
click at [909, 601] on img at bounding box center [901, 625] width 43 height 49
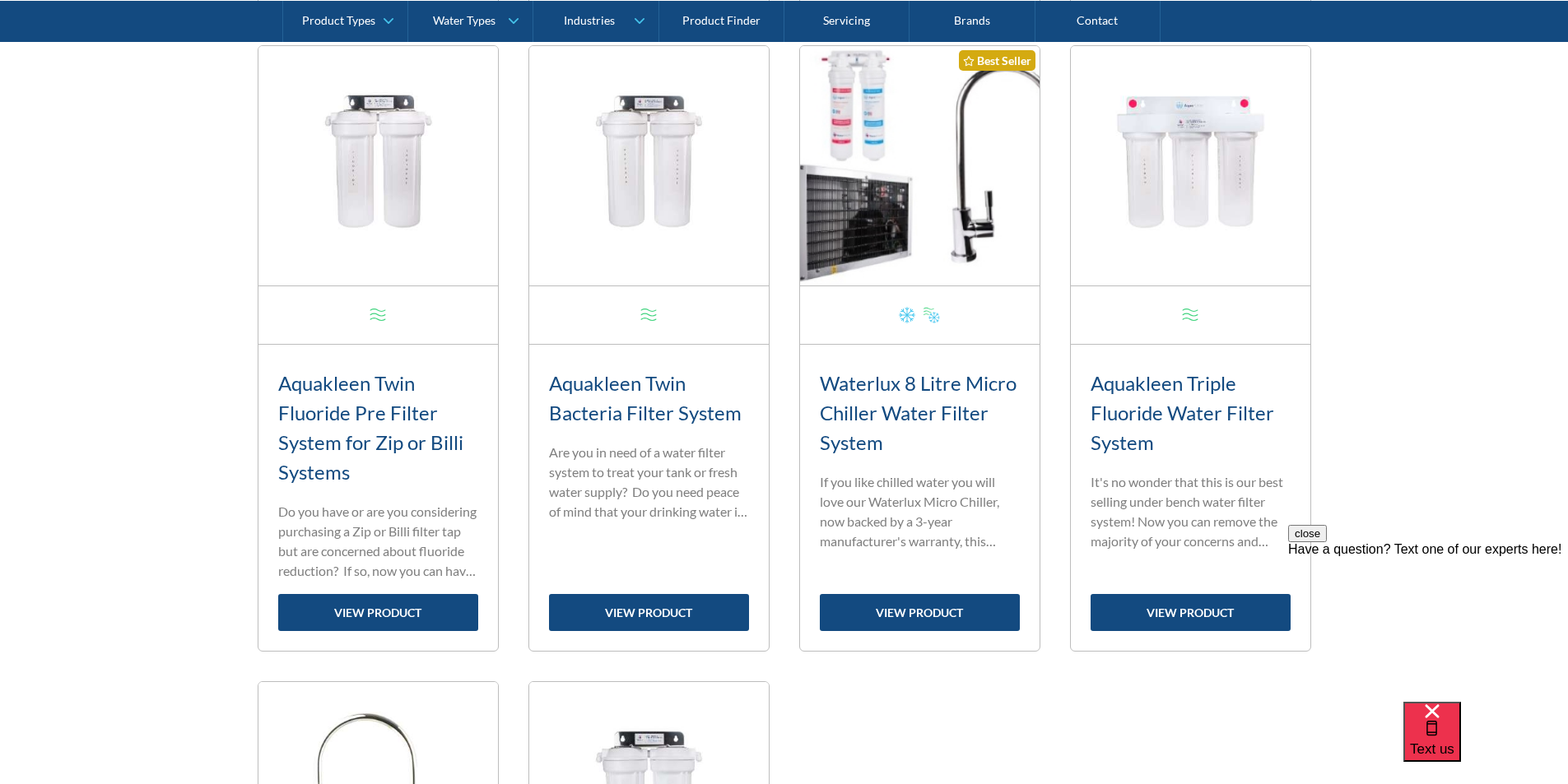
scroll to position [1317, 0]
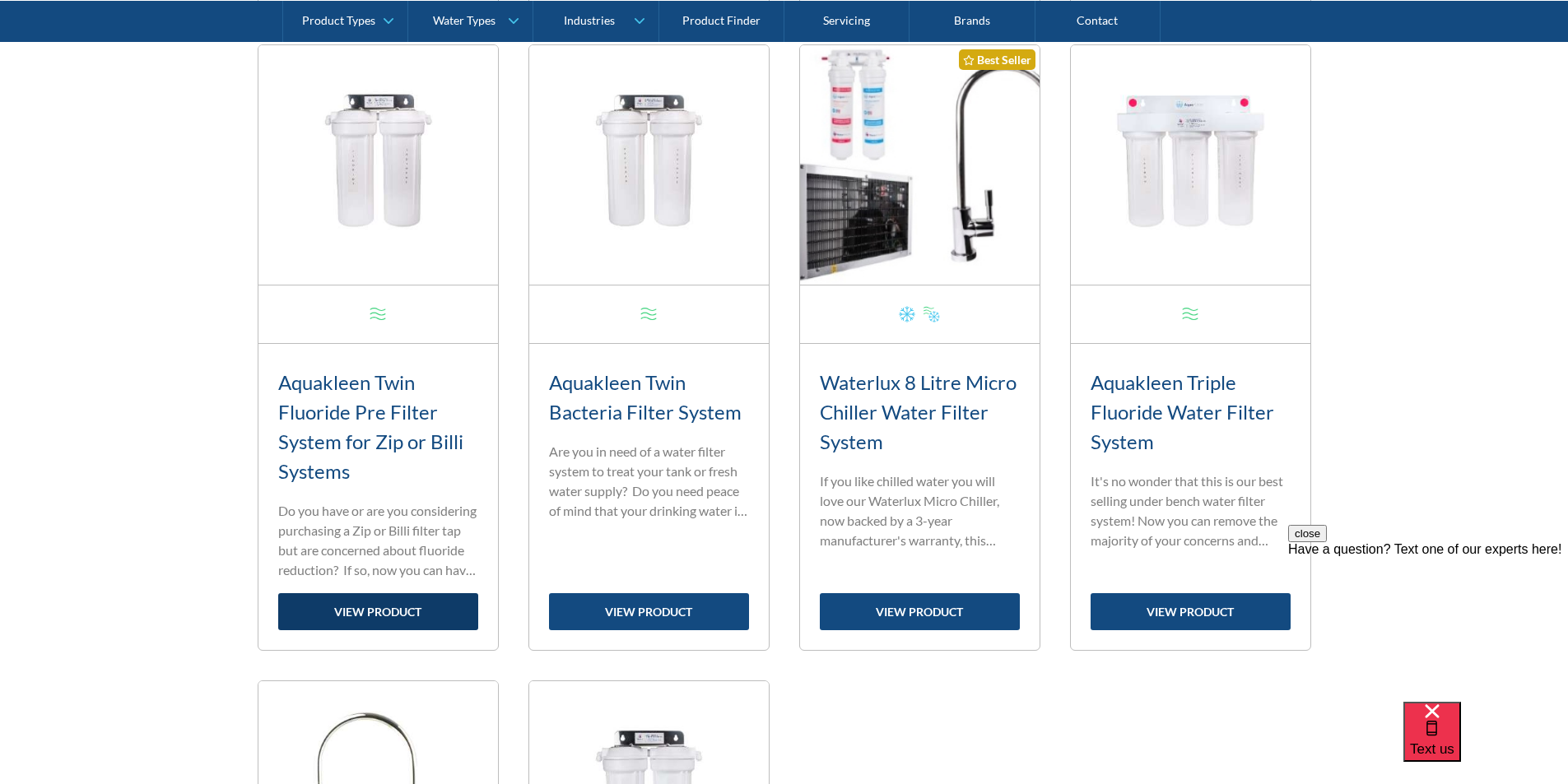
click at [392, 611] on link "view product" at bounding box center [378, 611] width 200 height 37
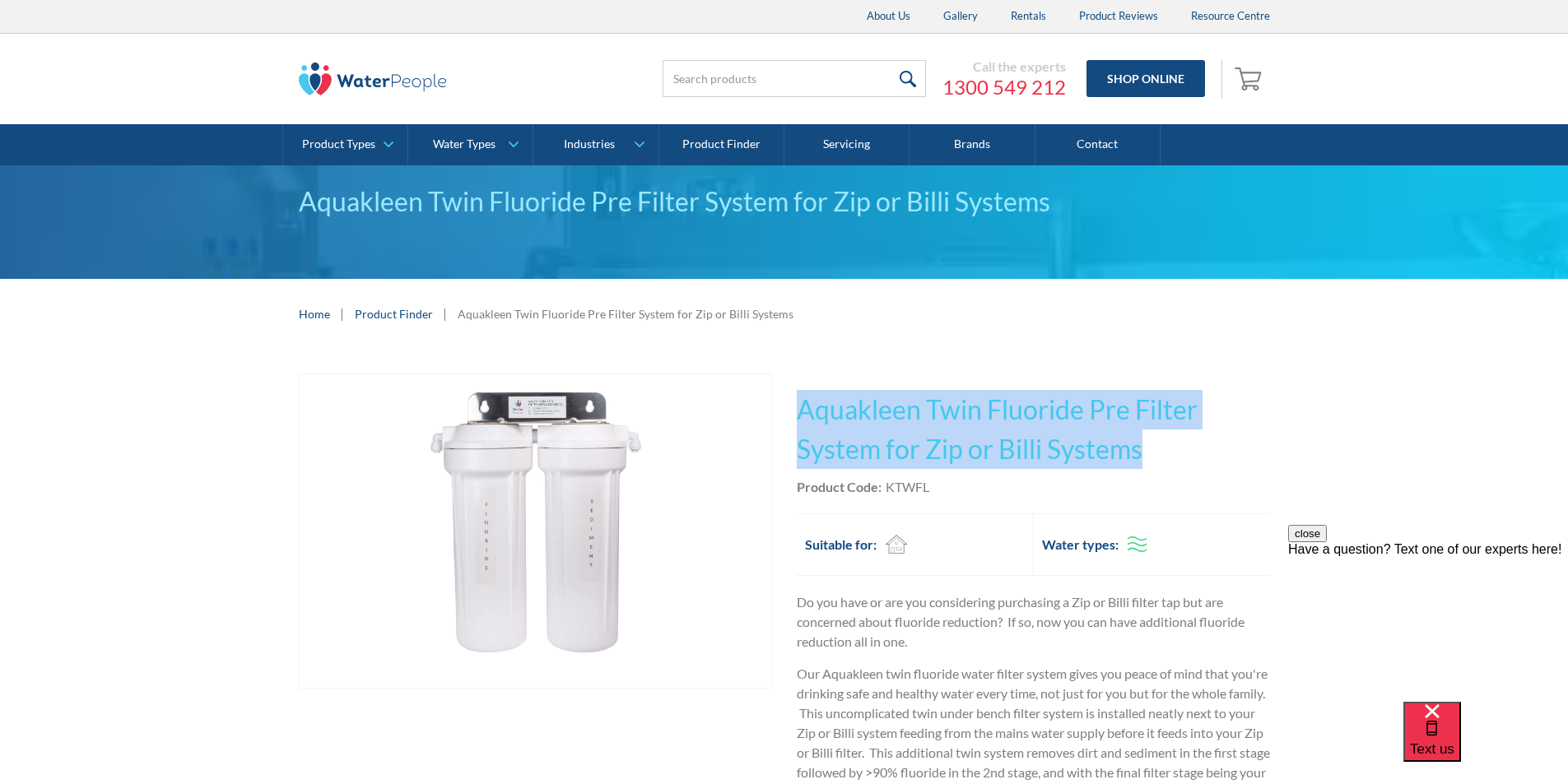
drag, startPoint x: 1151, startPoint y: 440, endPoint x: 804, endPoint y: 410, distance: 348.3
click at [804, 409] on h1 "Aquakleen Twin Fluoride Pre Filter System for Zip or Billi Systems" at bounding box center [1034, 429] width 474 height 79
copy h1 "Aquakleen Twin Fluoride Pre Filter System for Zip or Billi Systems"
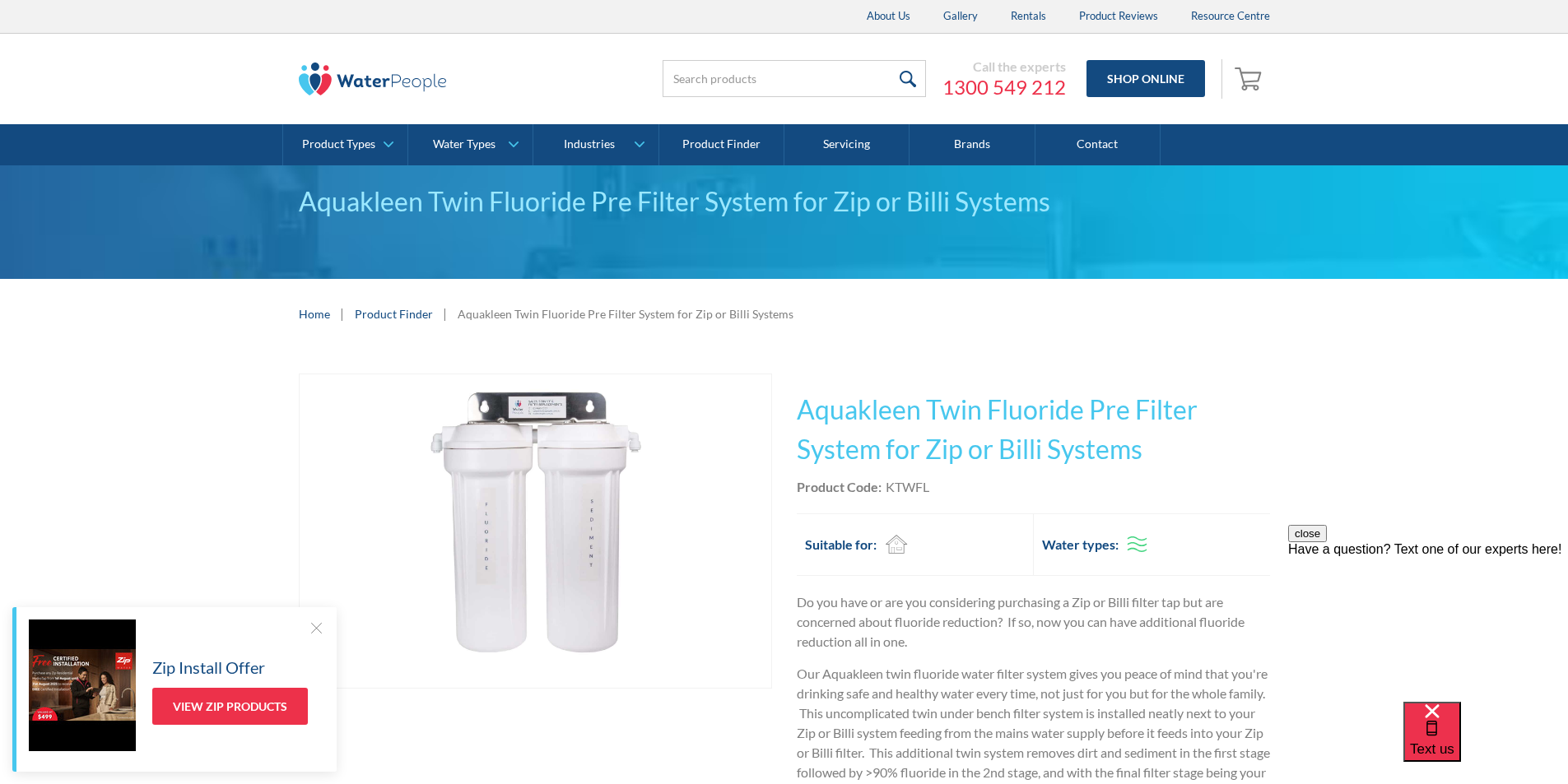
click at [971, 487] on div "Product Code: KTWFL" at bounding box center [1034, 487] width 474 height 20
drag, startPoint x: 935, startPoint y: 480, endPoint x: 887, endPoint y: 489, distance: 48.8
click at [887, 489] on div "Product Code: KTWFL" at bounding box center [1034, 487] width 474 height 20
copy div "KTWFL"
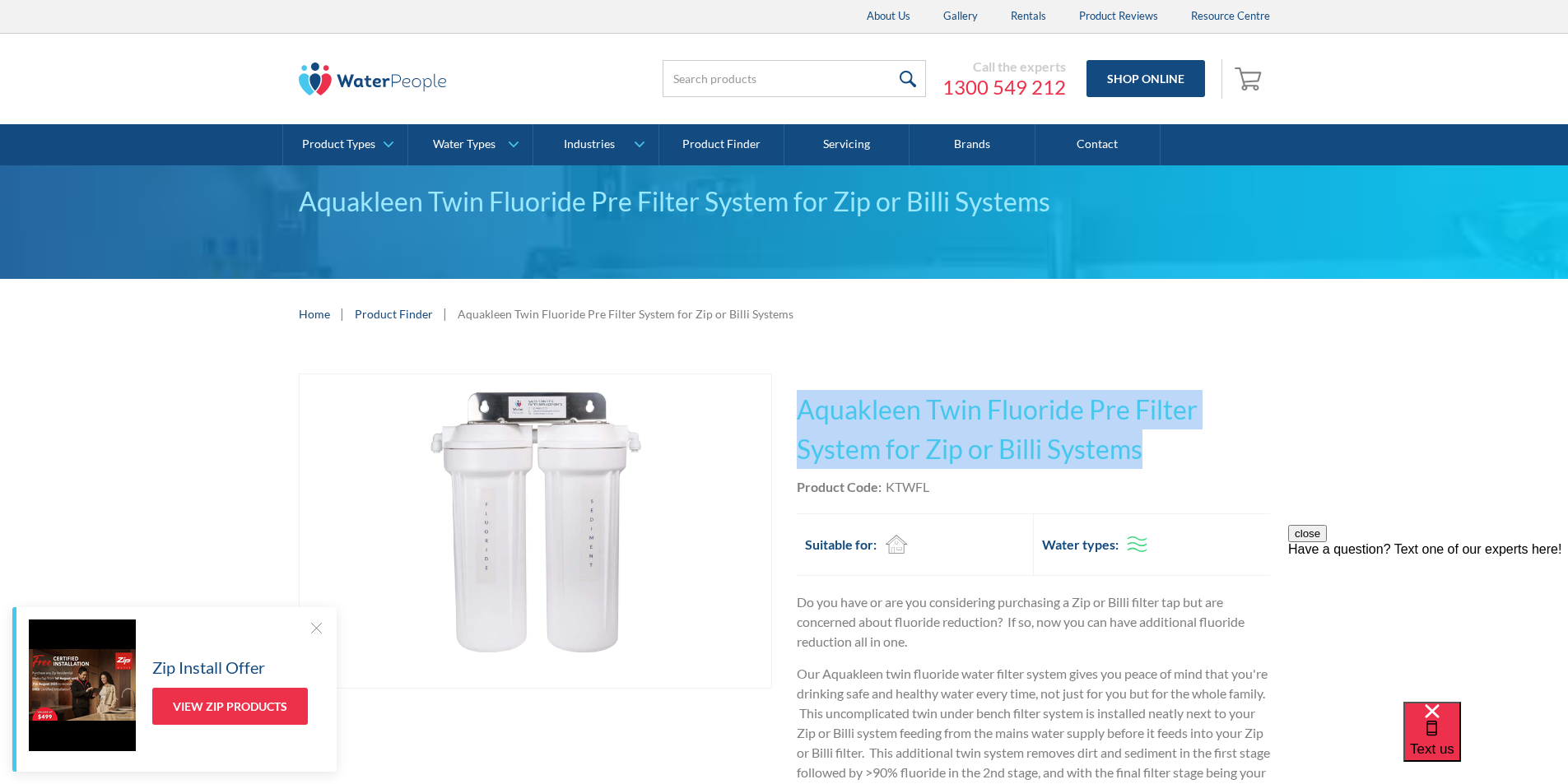
drag, startPoint x: 1103, startPoint y: 446, endPoint x: 802, endPoint y: 402, distance: 304.2
click at [802, 402] on h1 "Aquakleen Twin Fluoride Pre Filter System for Zip or Billi Systems" at bounding box center [1034, 429] width 474 height 79
copy h1 "Aquakleen Twin Fluoride Pre Filter System for Zip or Billi Systems"
click at [582, 493] on img "open lightbox" at bounding box center [536, 532] width 472 height 314
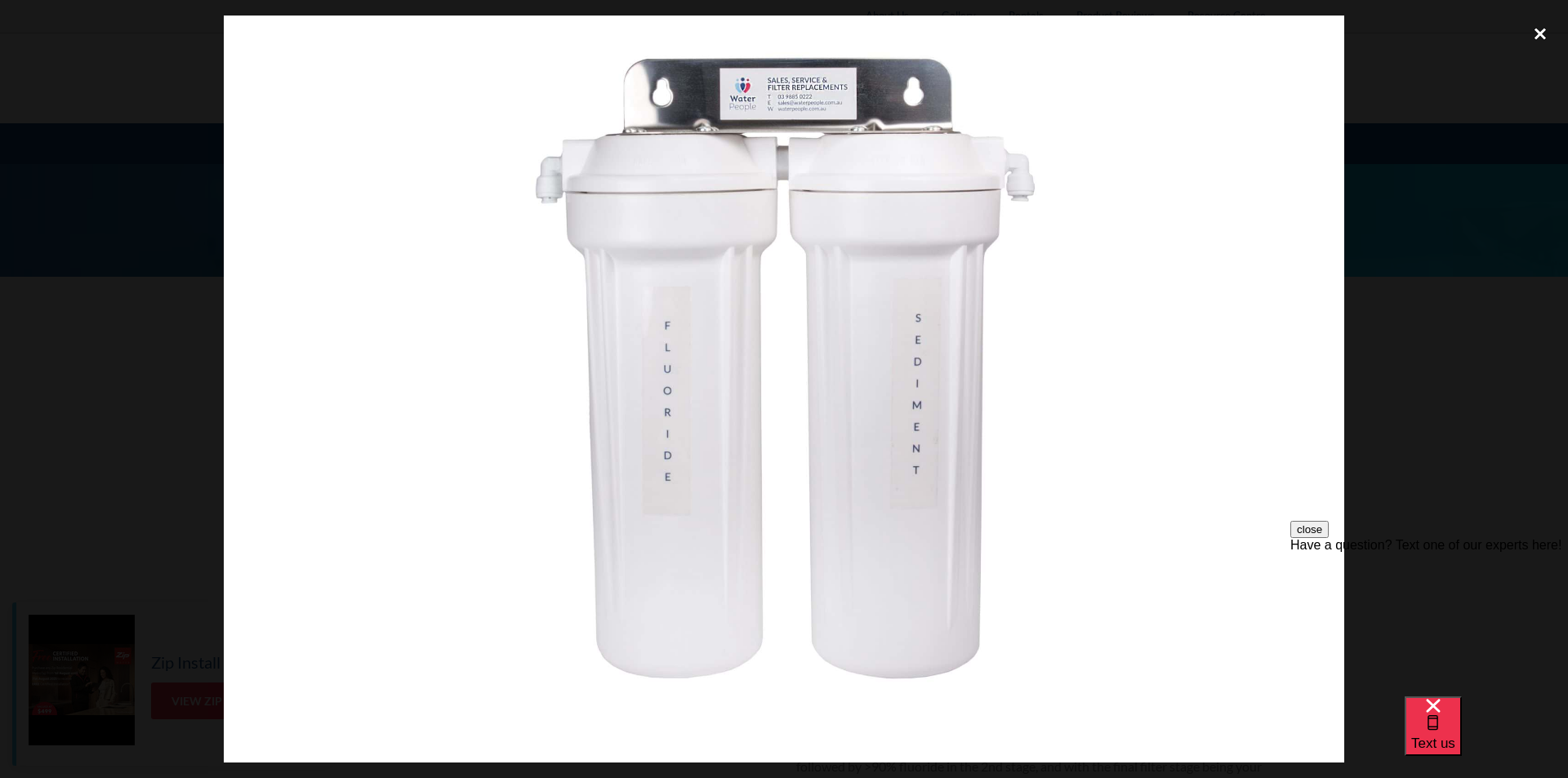
click at [1539, 29] on div "close lightbox" at bounding box center [1540, 34] width 55 height 36
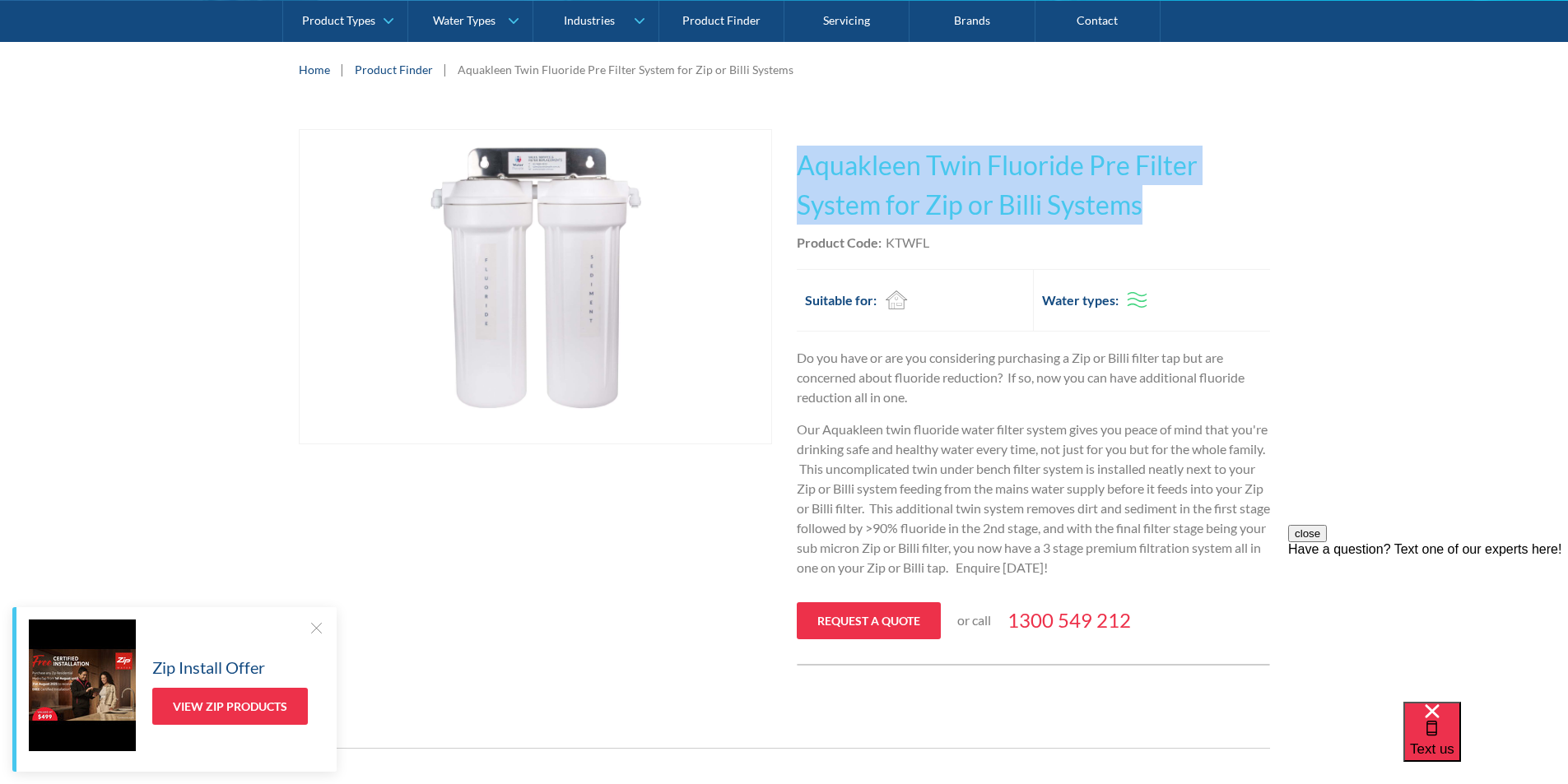
scroll to position [247, 0]
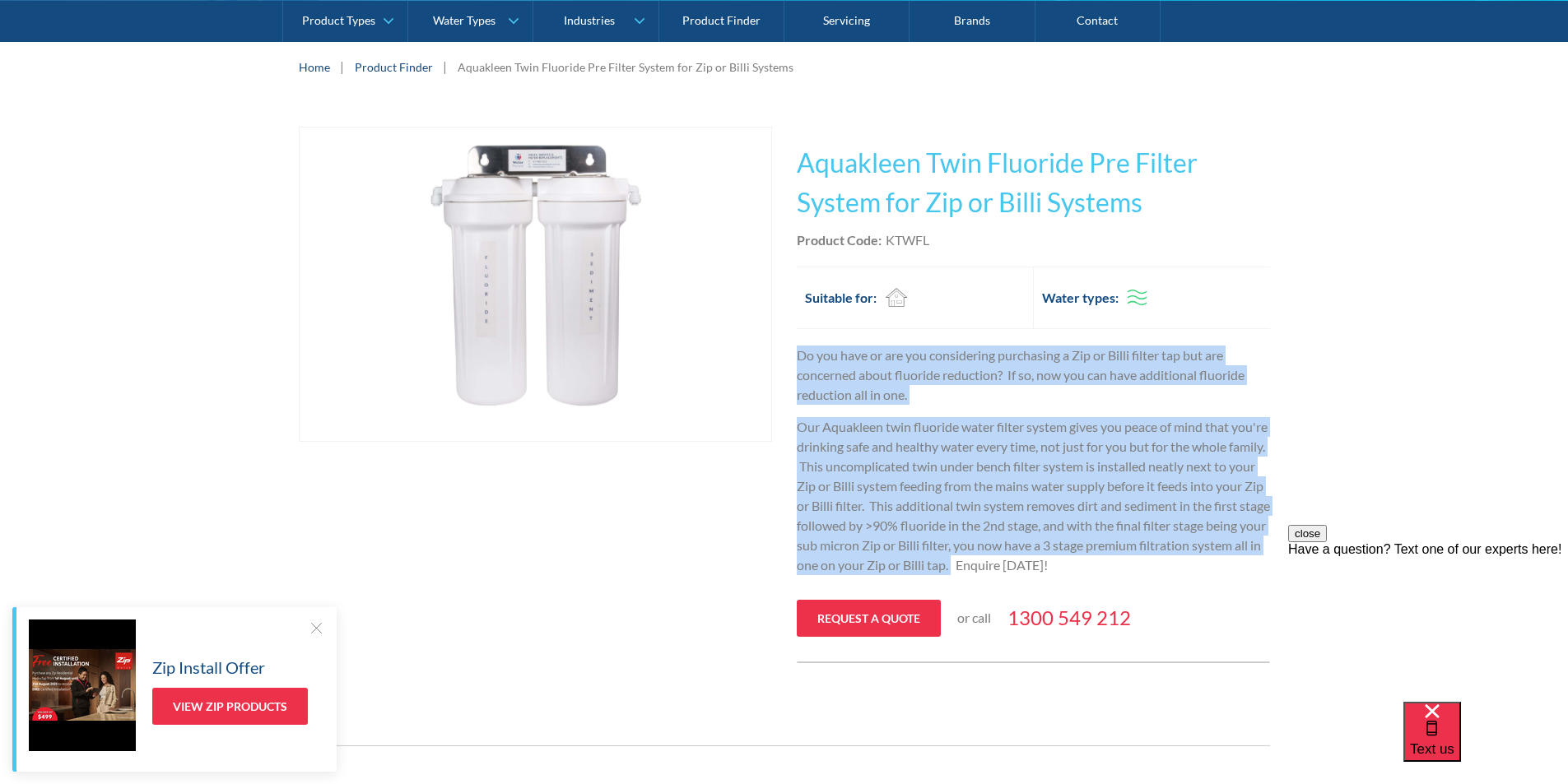
drag, startPoint x: 1077, startPoint y: 566, endPoint x: 791, endPoint y: 351, distance: 357.8
click at [791, 351] on div "Play video Fits Most Brands Best Seller No items found. This tap design is incl…" at bounding box center [784, 395] width 971 height 536
copy div "Do you have or are you considering purchasing a Zip or Billi filter tap but are…"
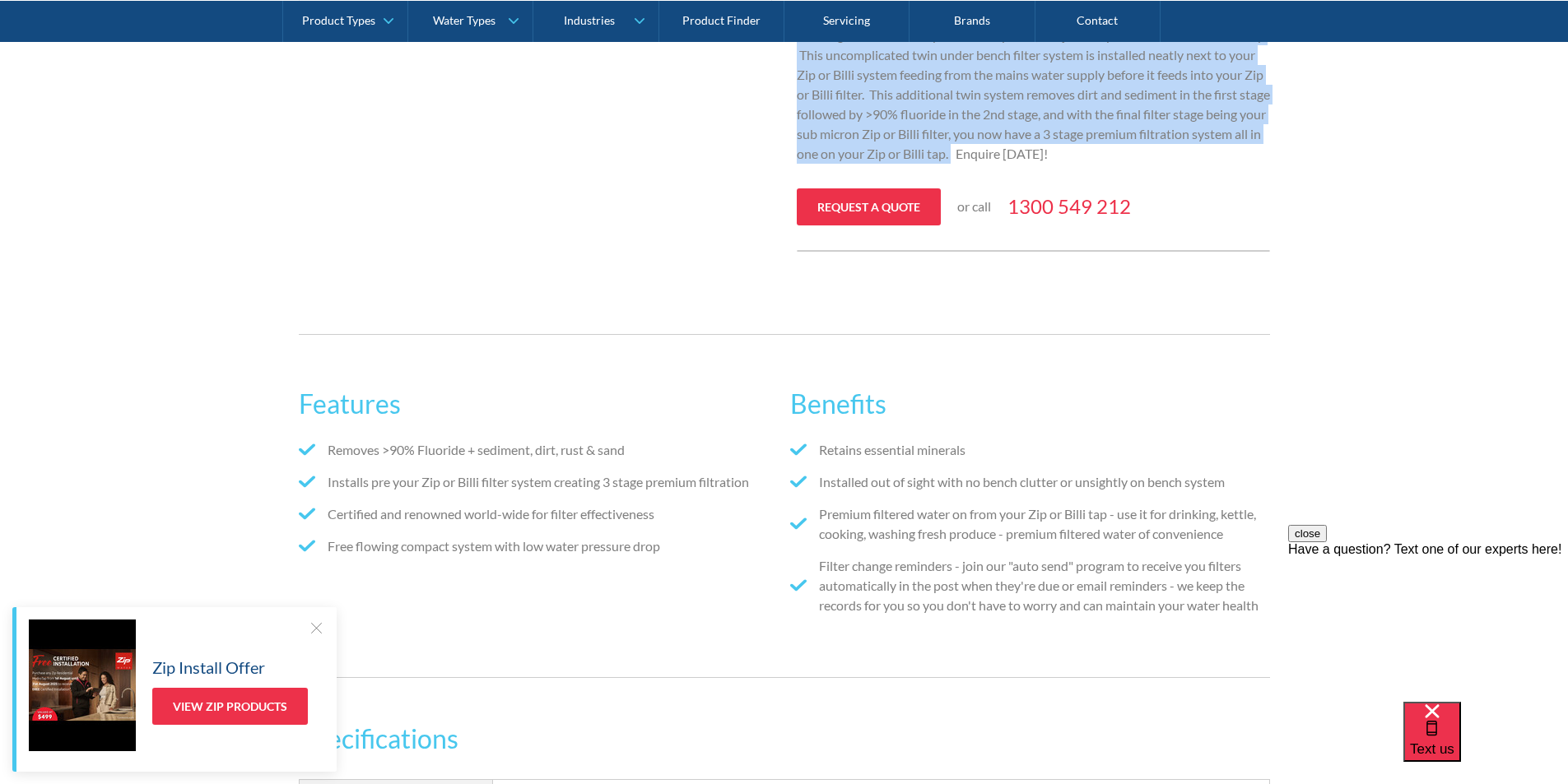
scroll to position [740, 0]
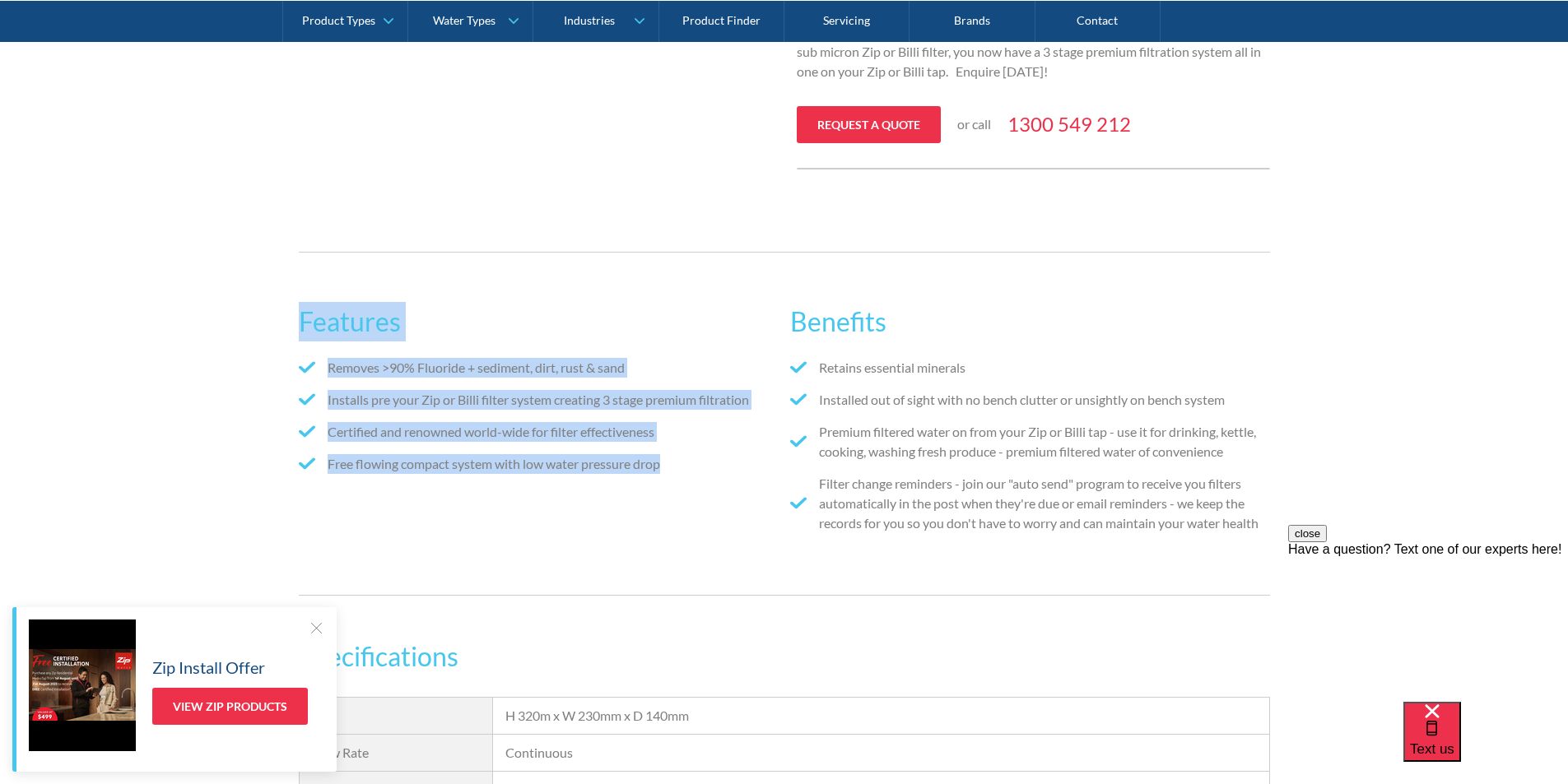
drag, startPoint x: 680, startPoint y: 463, endPoint x: 331, endPoint y: 325, distance: 375.3
click at [294, 319] on div "Features Removes >90% Fluoride + sediment, dirt, rust & sand Installs pre your …" at bounding box center [784, 424] width 1568 height 393
copy div "Features Removes >90% Fluoride + sediment, dirt, rust & sand Installs pre your …"
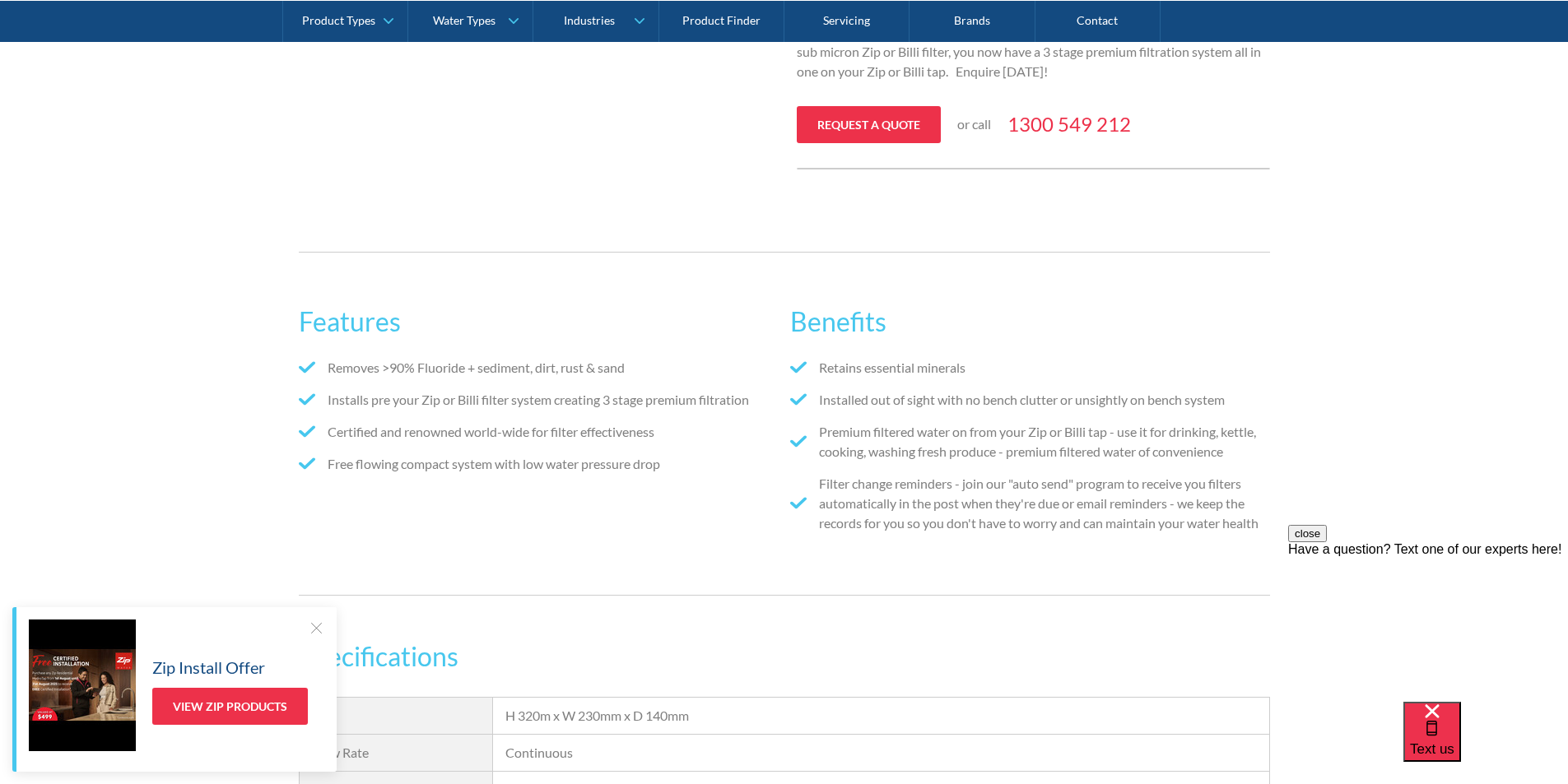
click at [1107, 576] on div "Features Removes >90% Fluoride + sediment, dirt, rust & sand Installs pre your …" at bounding box center [784, 424] width 971 height 344
click at [1269, 524] on li "Filter change reminders - join our "auto send" program to receive you filters a…" at bounding box center [1029, 503] width 479 height 59
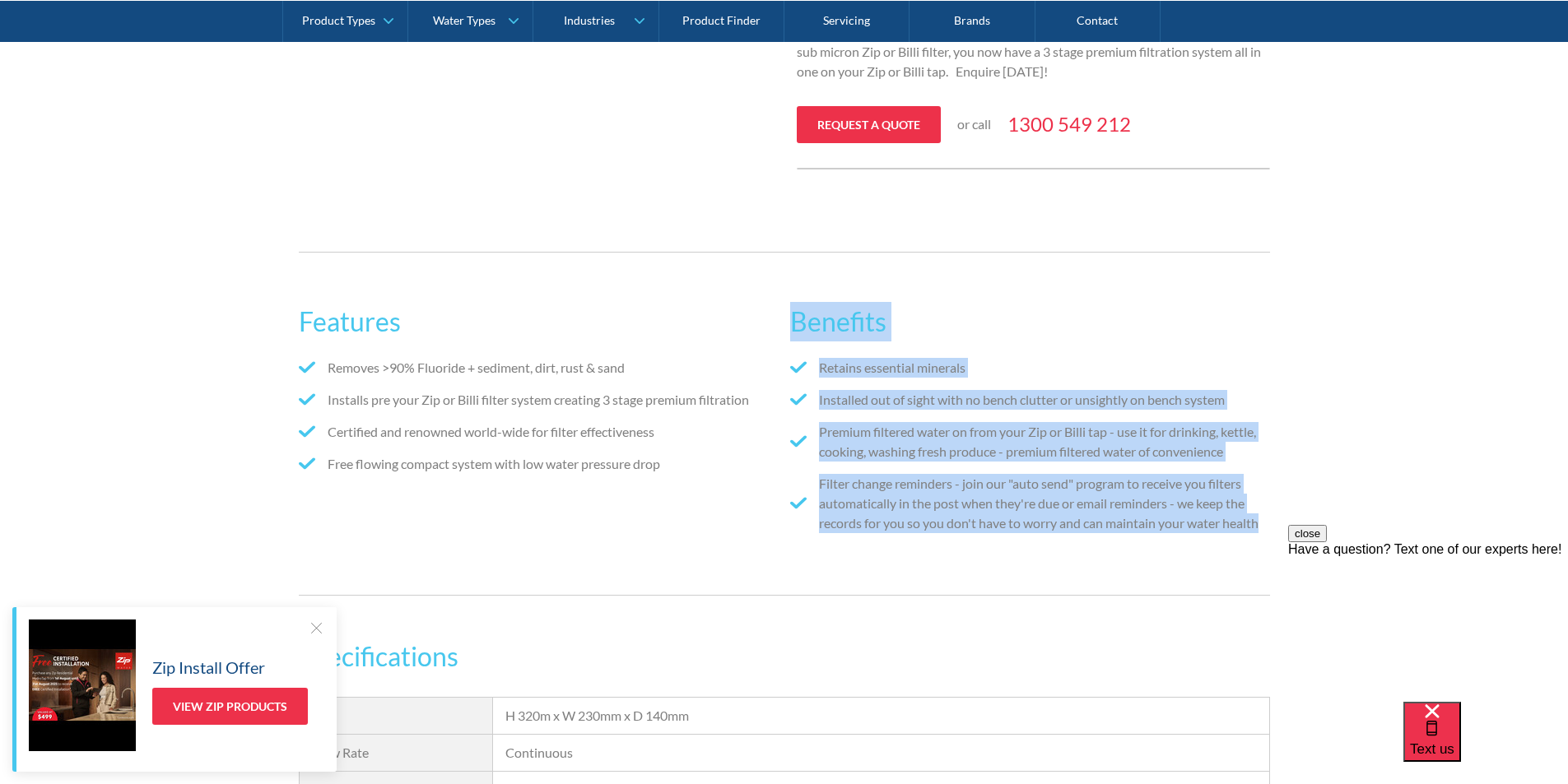
drag, startPoint x: 1238, startPoint y: 522, endPoint x: 805, endPoint y: 313, distance: 480.8
click at [796, 310] on div "Features Removes >90% Fluoride + sediment, dirt, rust & sand Installs pre your …" at bounding box center [784, 424] width 1568 height 393
copy div "Benefits Retains essential minerals Installed out of sight with no bench clutte…"
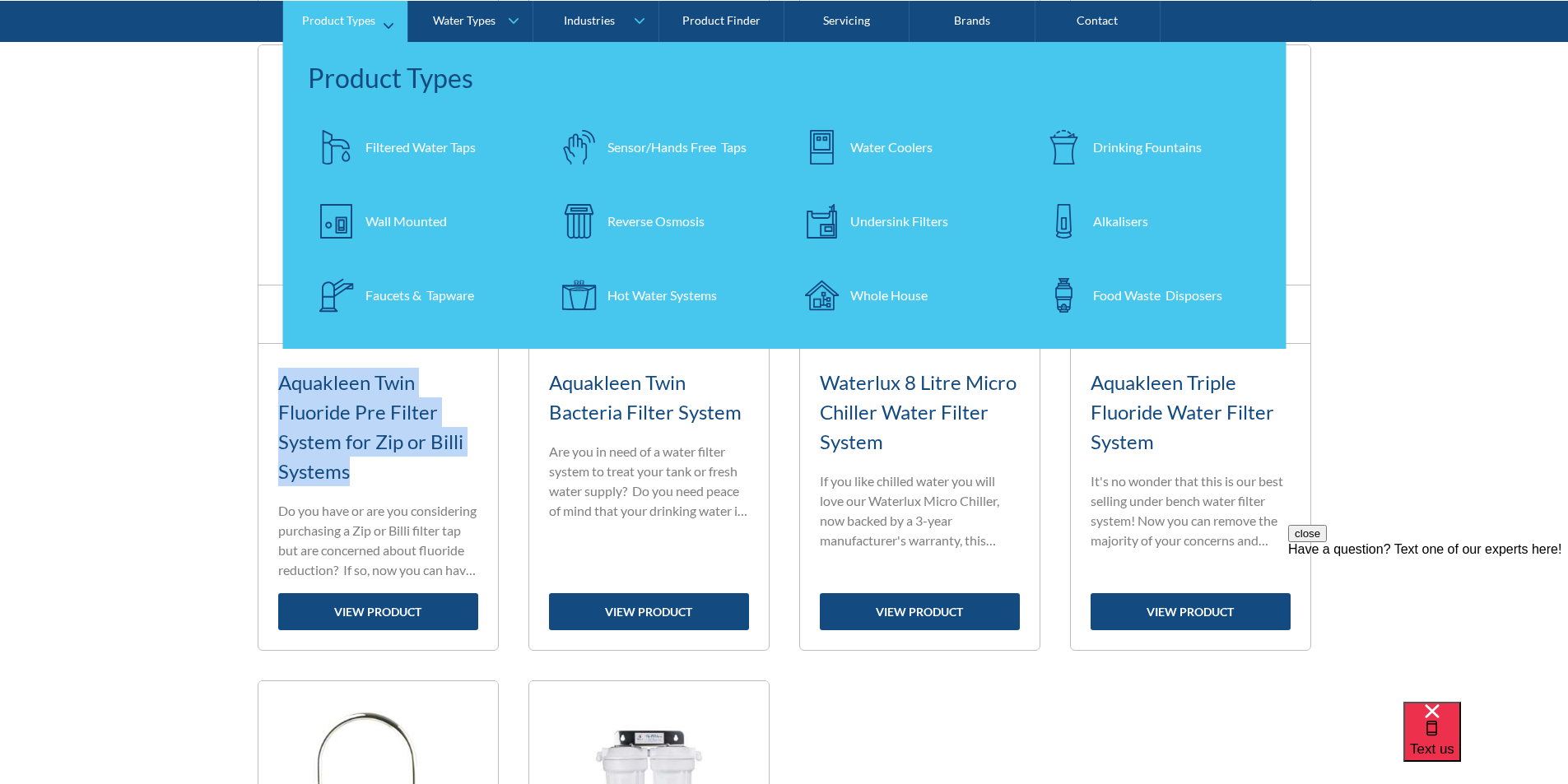
click at [380, 19] on link "Product Types" at bounding box center [346, 20] width 124 height 41
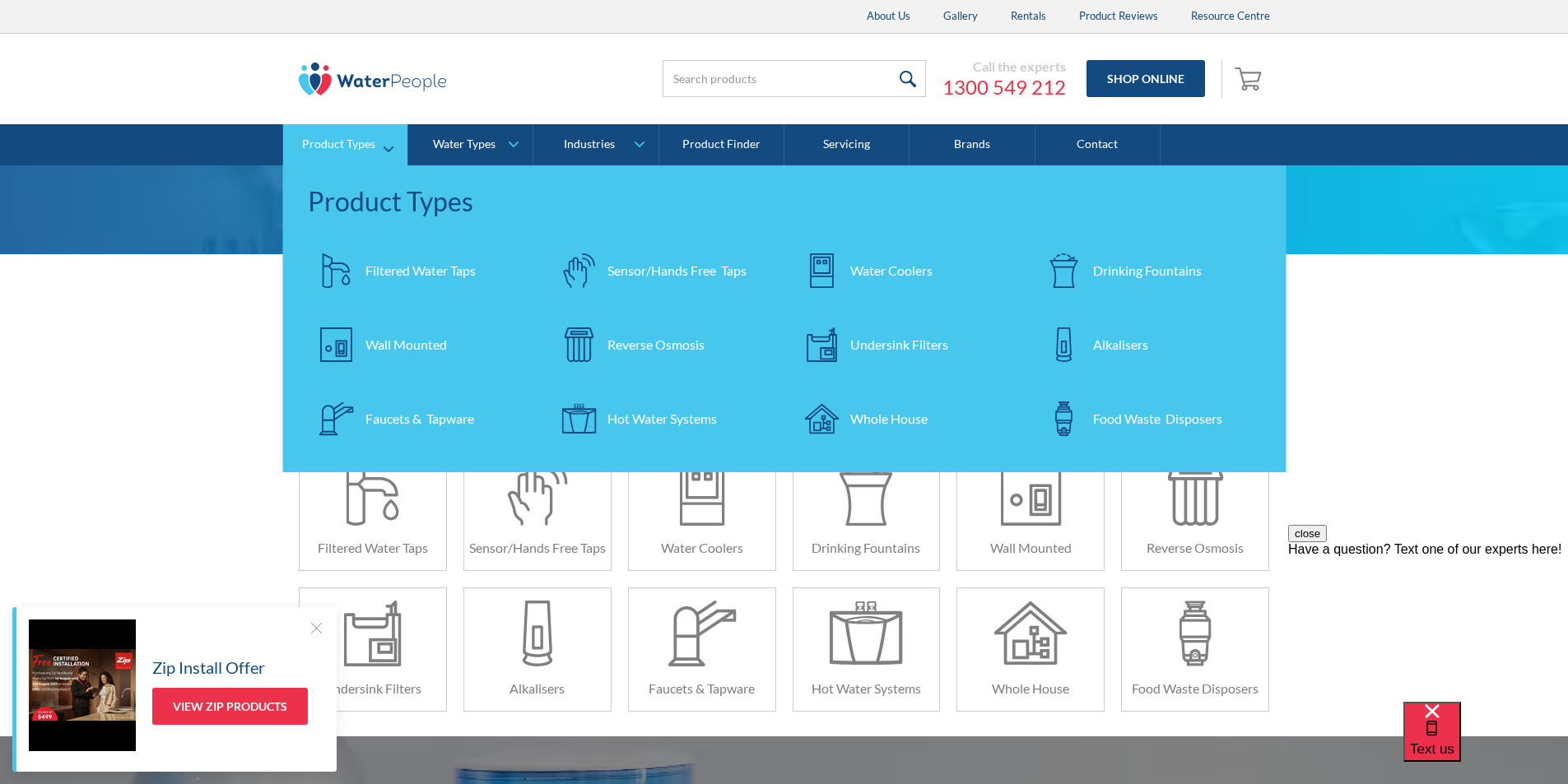
click at [444, 262] on div "Filtered Water Taps" at bounding box center [421, 270] width 111 height 20
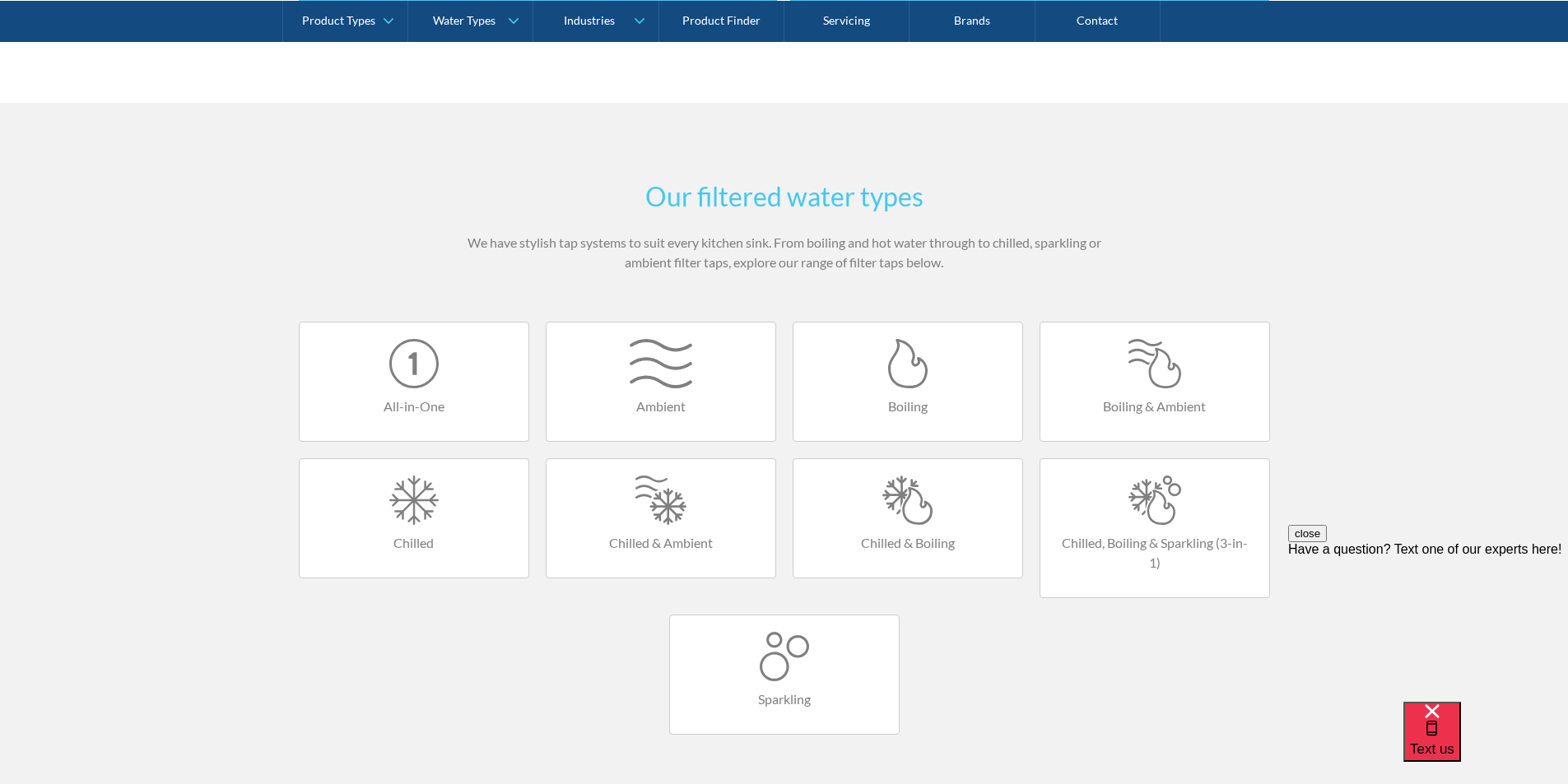
click at [913, 506] on div at bounding box center [908, 500] width 196 height 49
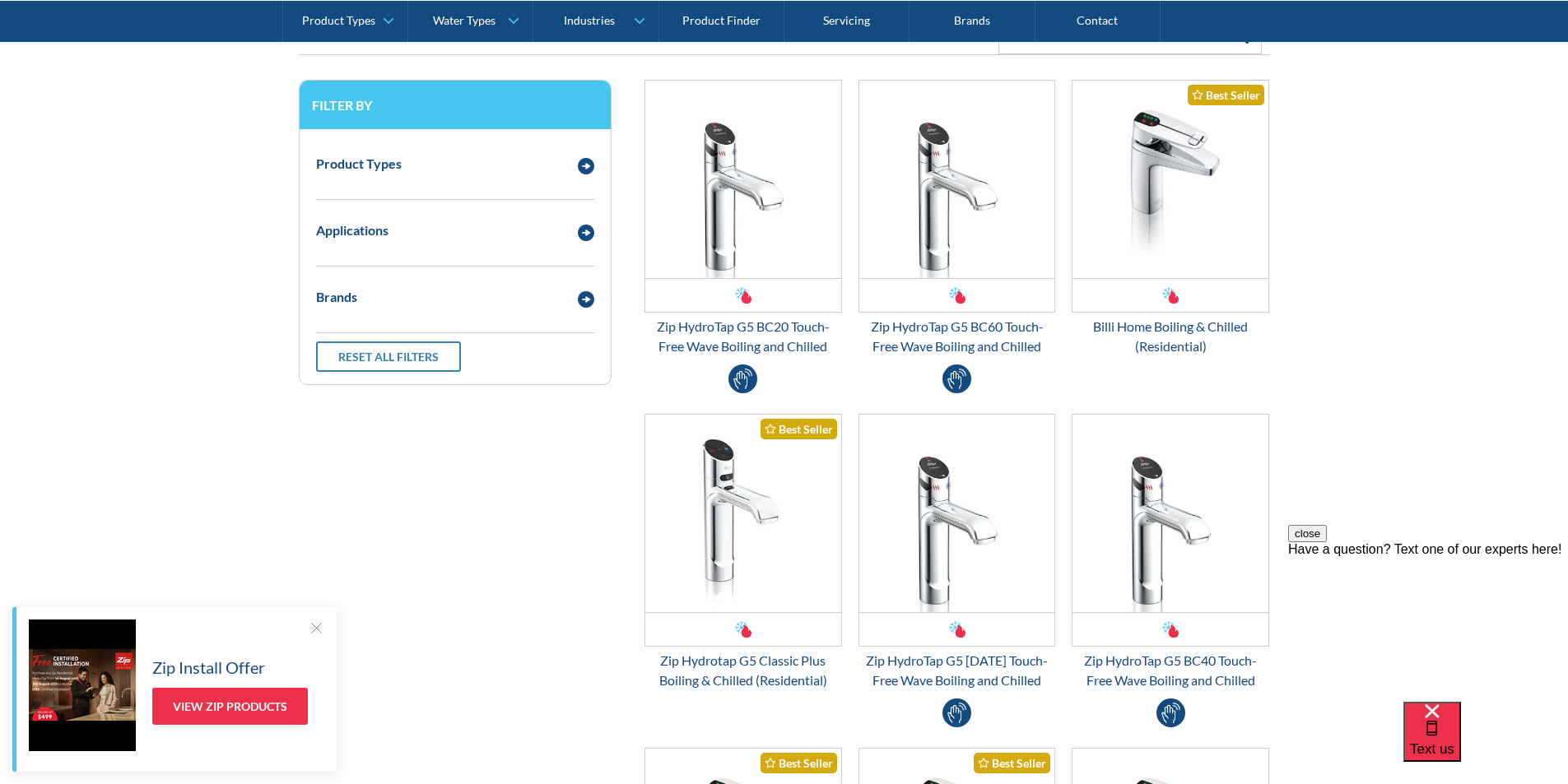
scroll to position [329, 0]
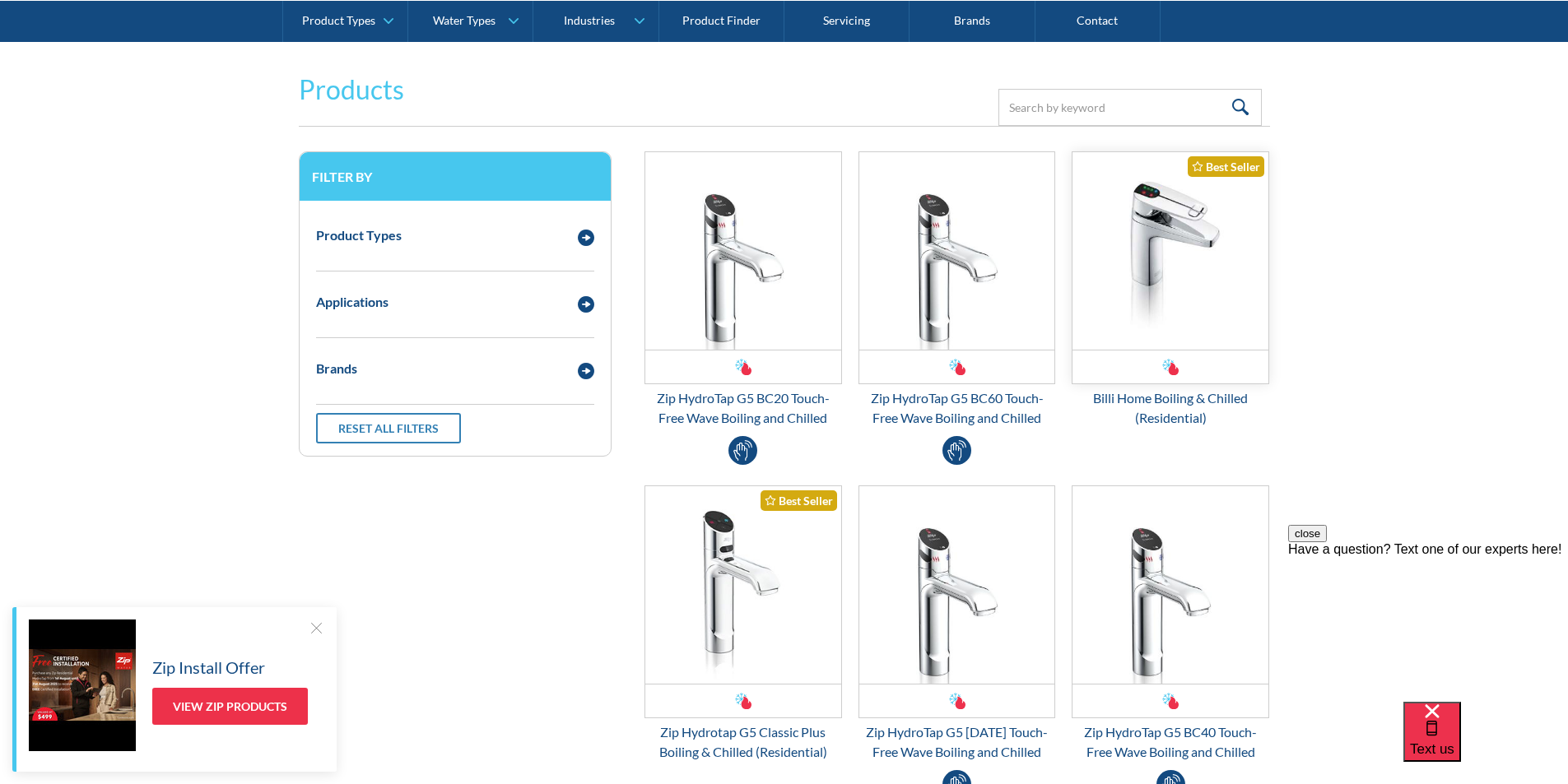
click at [1144, 302] on img "Email Form 3" at bounding box center [1170, 251] width 196 height 197
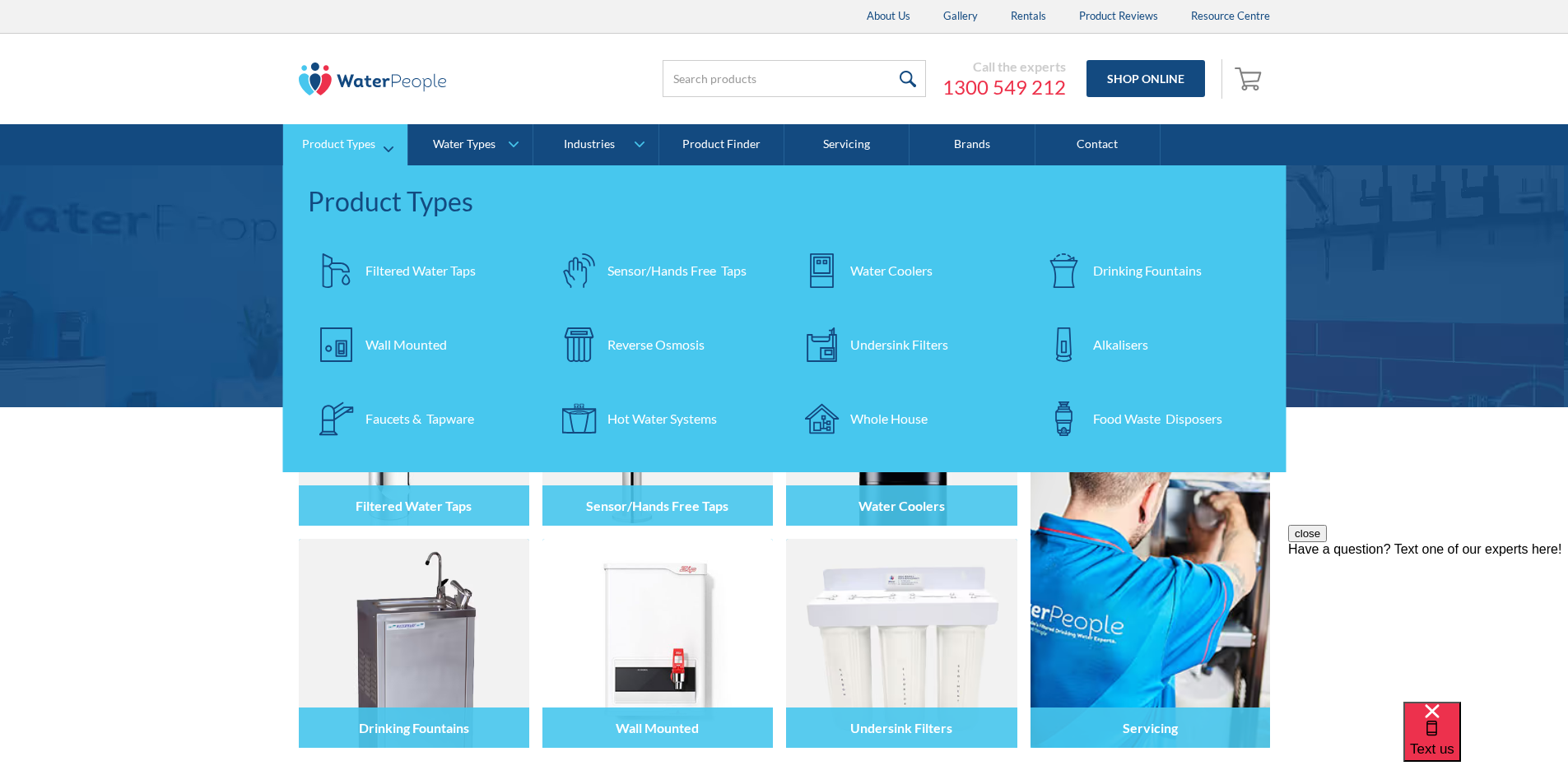
click at [427, 269] on div "Filtered Water Taps" at bounding box center [421, 270] width 111 height 20
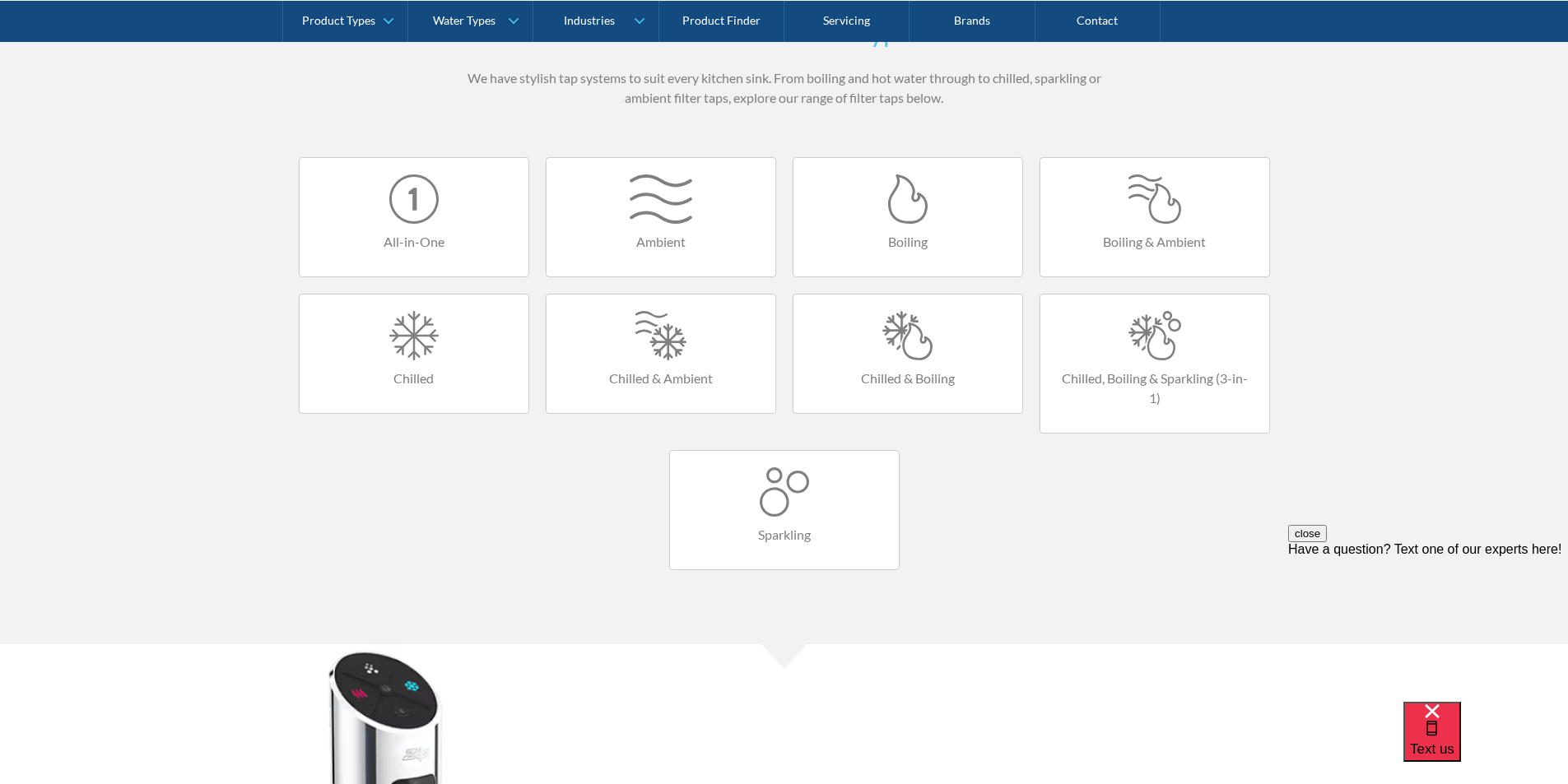
click at [898, 344] on div at bounding box center [908, 335] width 196 height 49
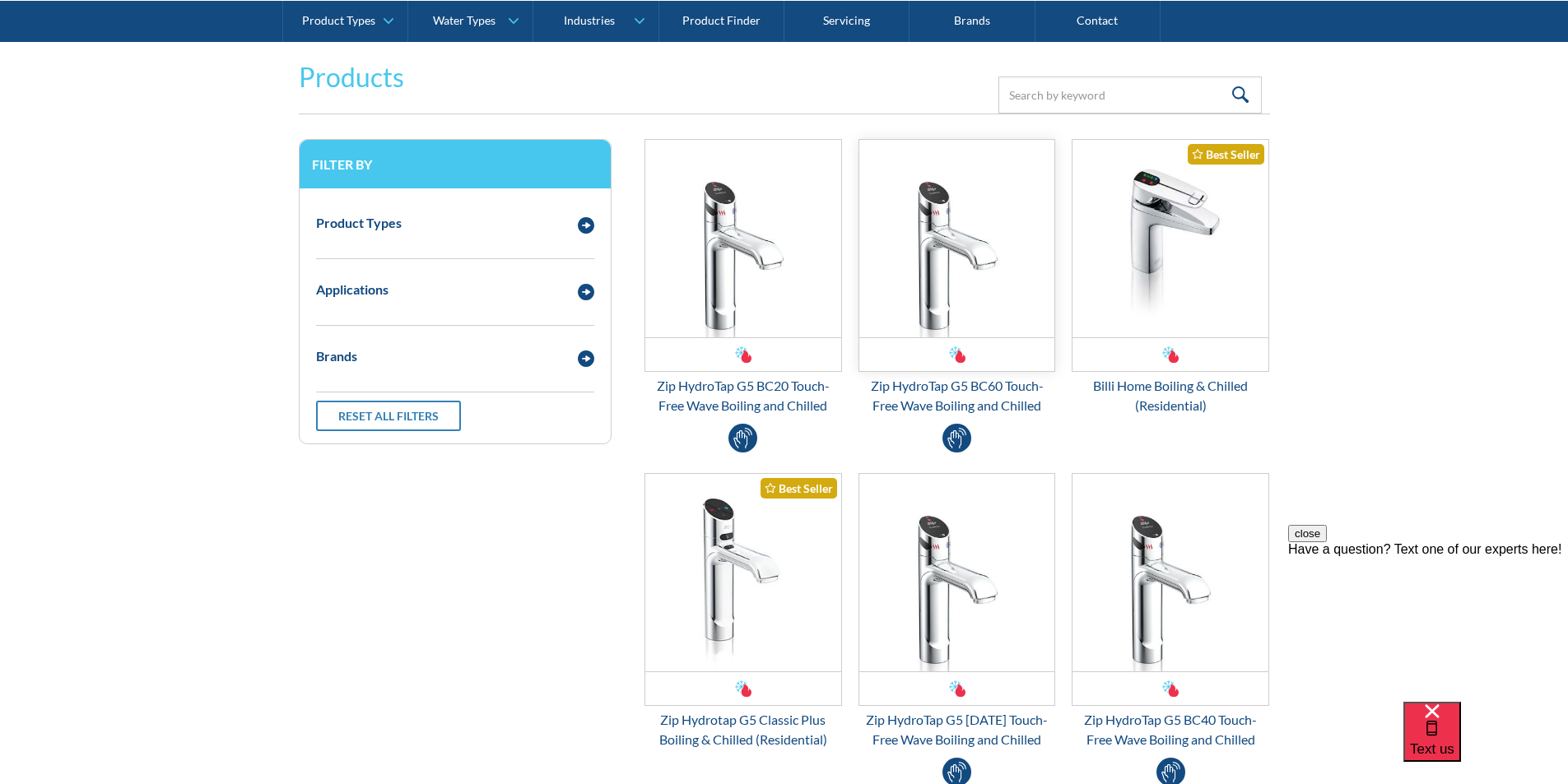
scroll to position [411, 0]
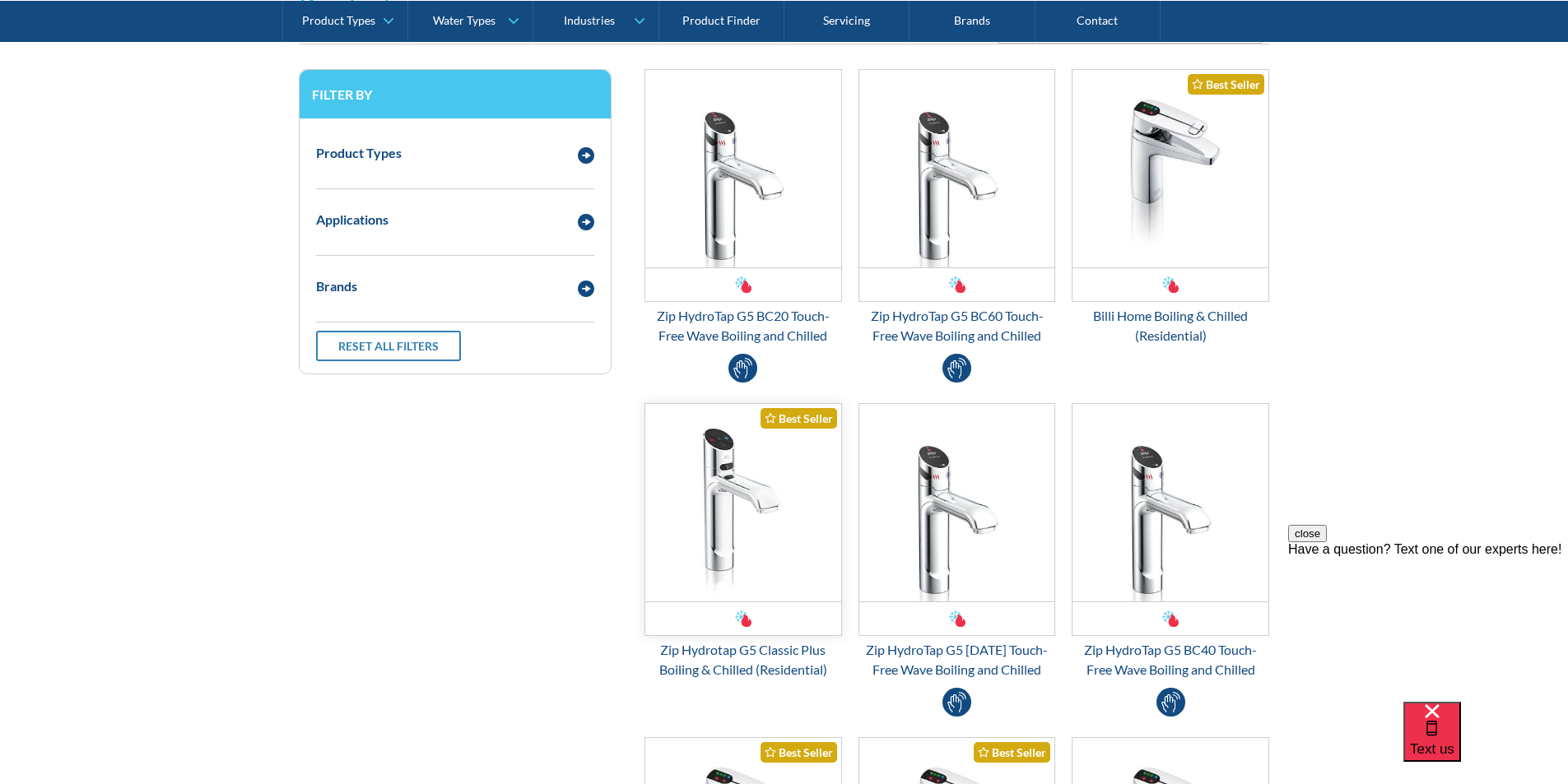
click at [754, 492] on img "Email Form 3" at bounding box center [743, 503] width 196 height 197
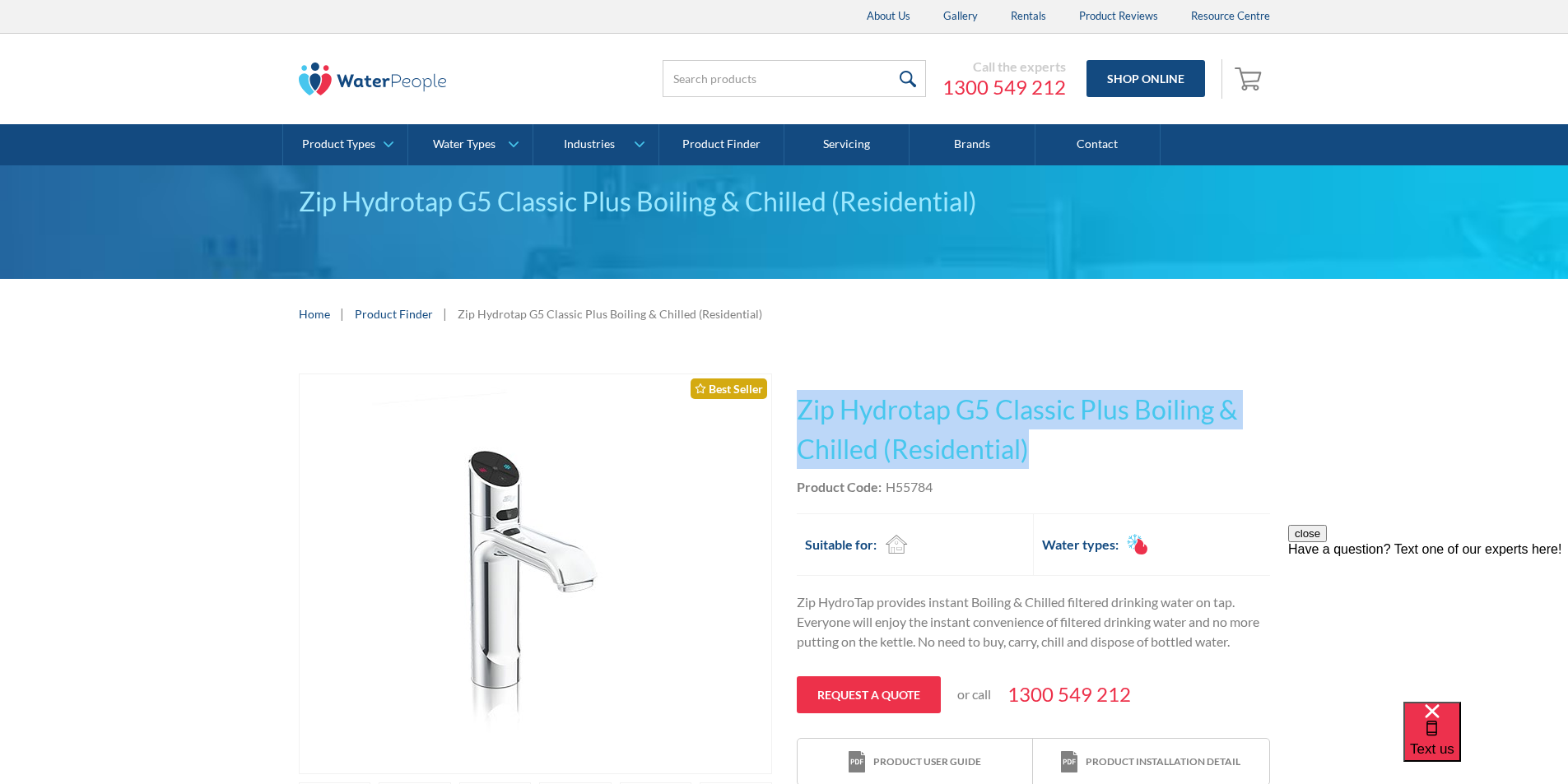
drag, startPoint x: 1040, startPoint y: 445, endPoint x: 806, endPoint y: 414, distance: 236.0
click at [804, 412] on h1 "Zip Hydrotap G5 Classic Plus Boiling & Chilled (Residential)" at bounding box center [1034, 429] width 474 height 79
copy h1 "Zip Hydrotap G5 Classic Plus Boiling & Chilled (Residential)"
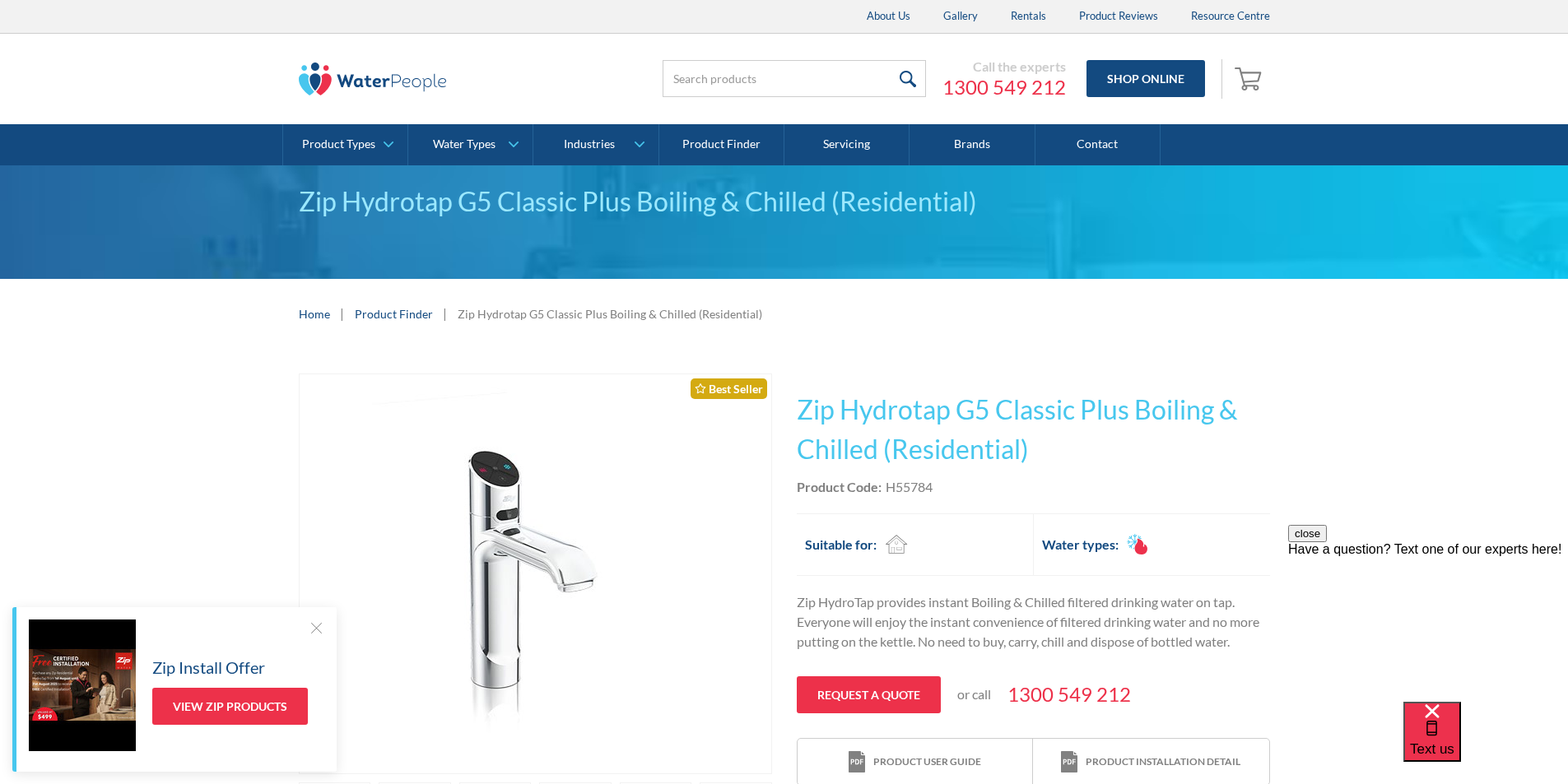
drag, startPoint x: 949, startPoint y: 503, endPoint x: 944, endPoint y: 491, distance: 13.0
click at [948, 502] on div "This tap design is included in our standard range tap options when you purchase…" at bounding box center [1034, 580] width 474 height 413
drag, startPoint x: 940, startPoint y: 481, endPoint x: 902, endPoint y: 477, distance: 38.2
click at [902, 477] on div "Product Code: H55784" at bounding box center [1034, 487] width 474 height 20
click at [946, 495] on div "Product Code: H55784" at bounding box center [1034, 487] width 474 height 20
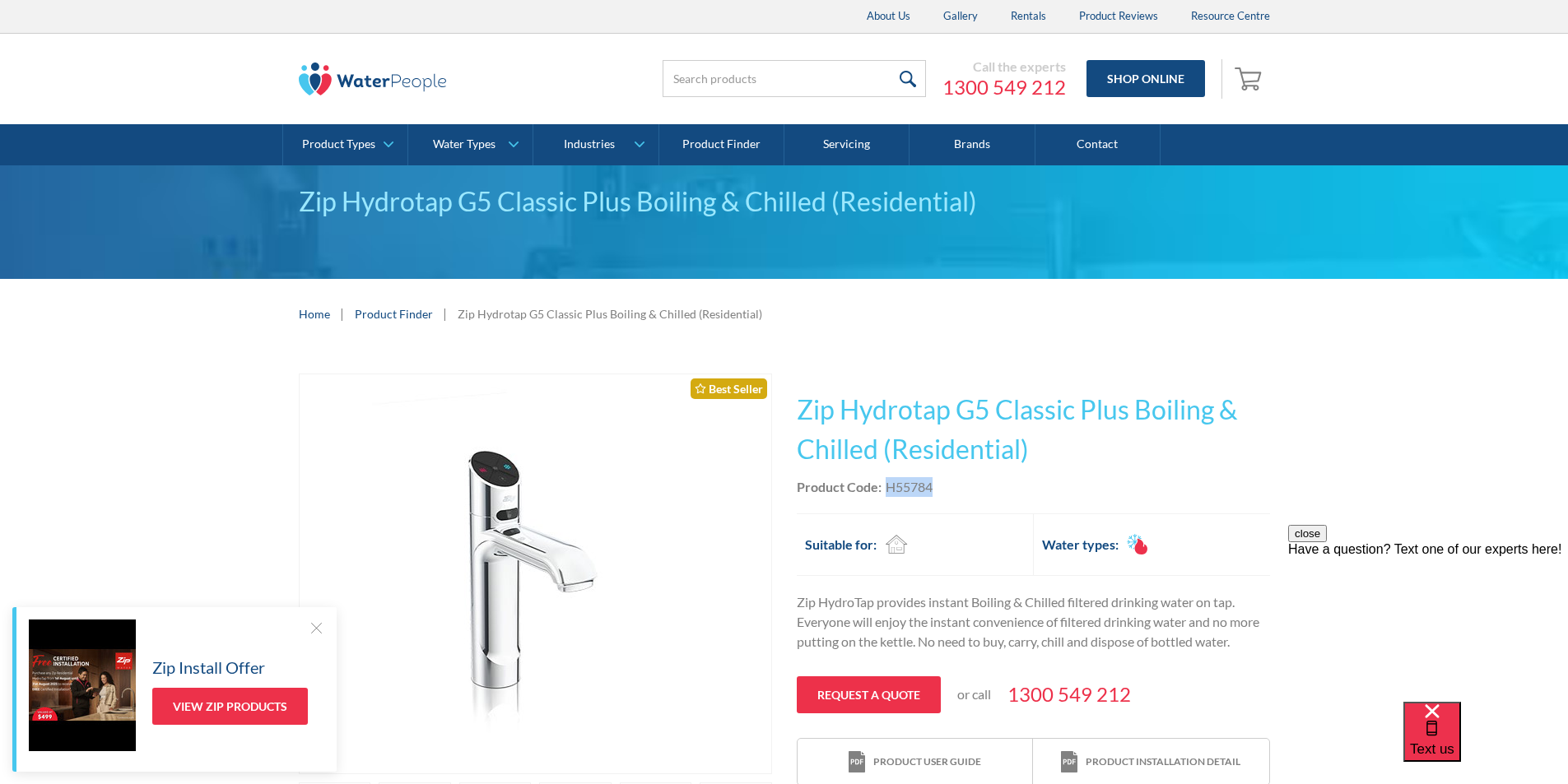
drag, startPoint x: 938, startPoint y: 487, endPoint x: 885, endPoint y: 488, distance: 53.0
click at [885, 488] on div "Product Code: H55784" at bounding box center [1034, 487] width 474 height 20
copy div "H55784"
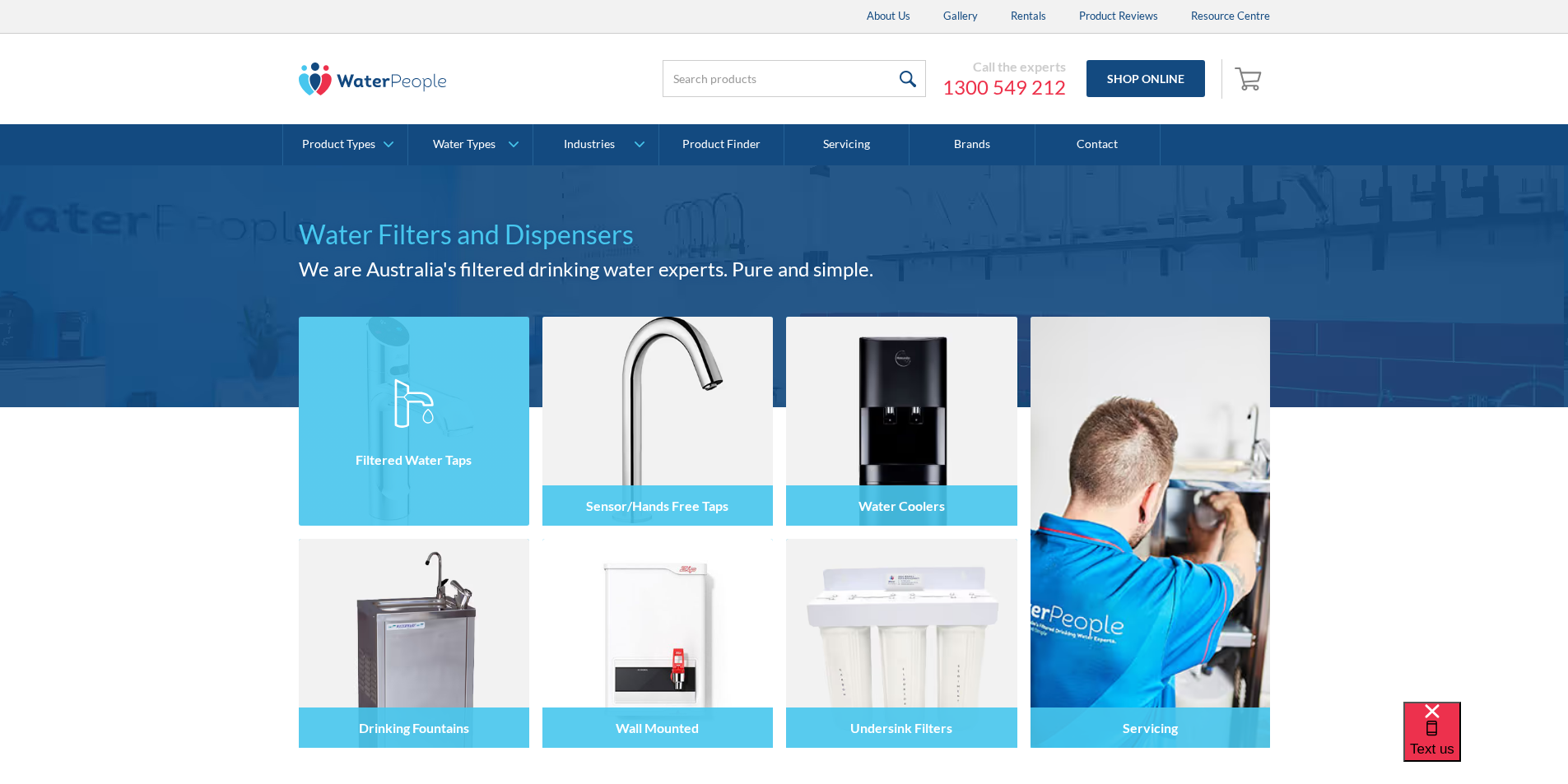
click at [410, 383] on img at bounding box center [413, 403] width 39 height 49
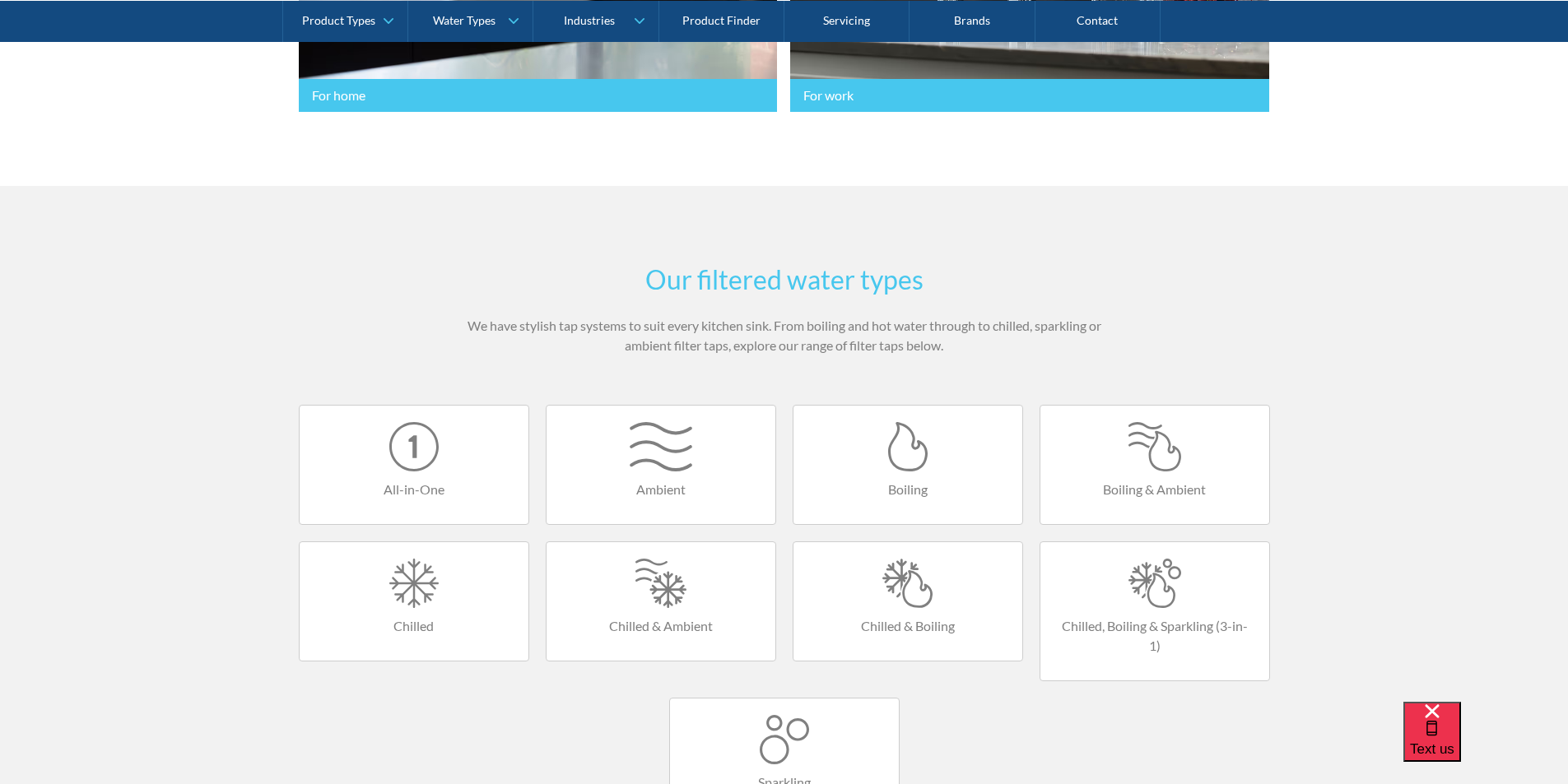
scroll to position [987, 0]
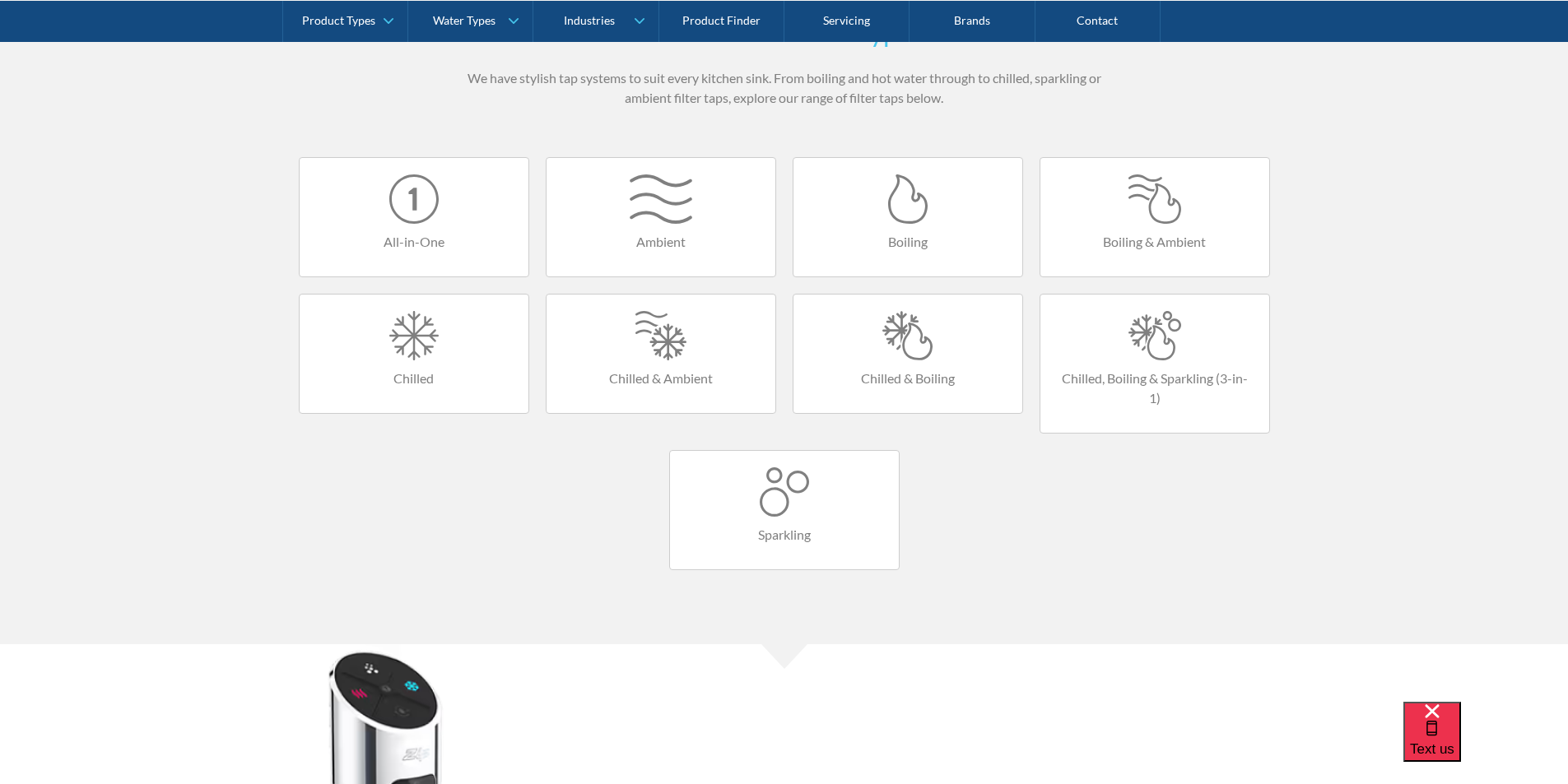
click at [904, 344] on div at bounding box center [908, 335] width 196 height 49
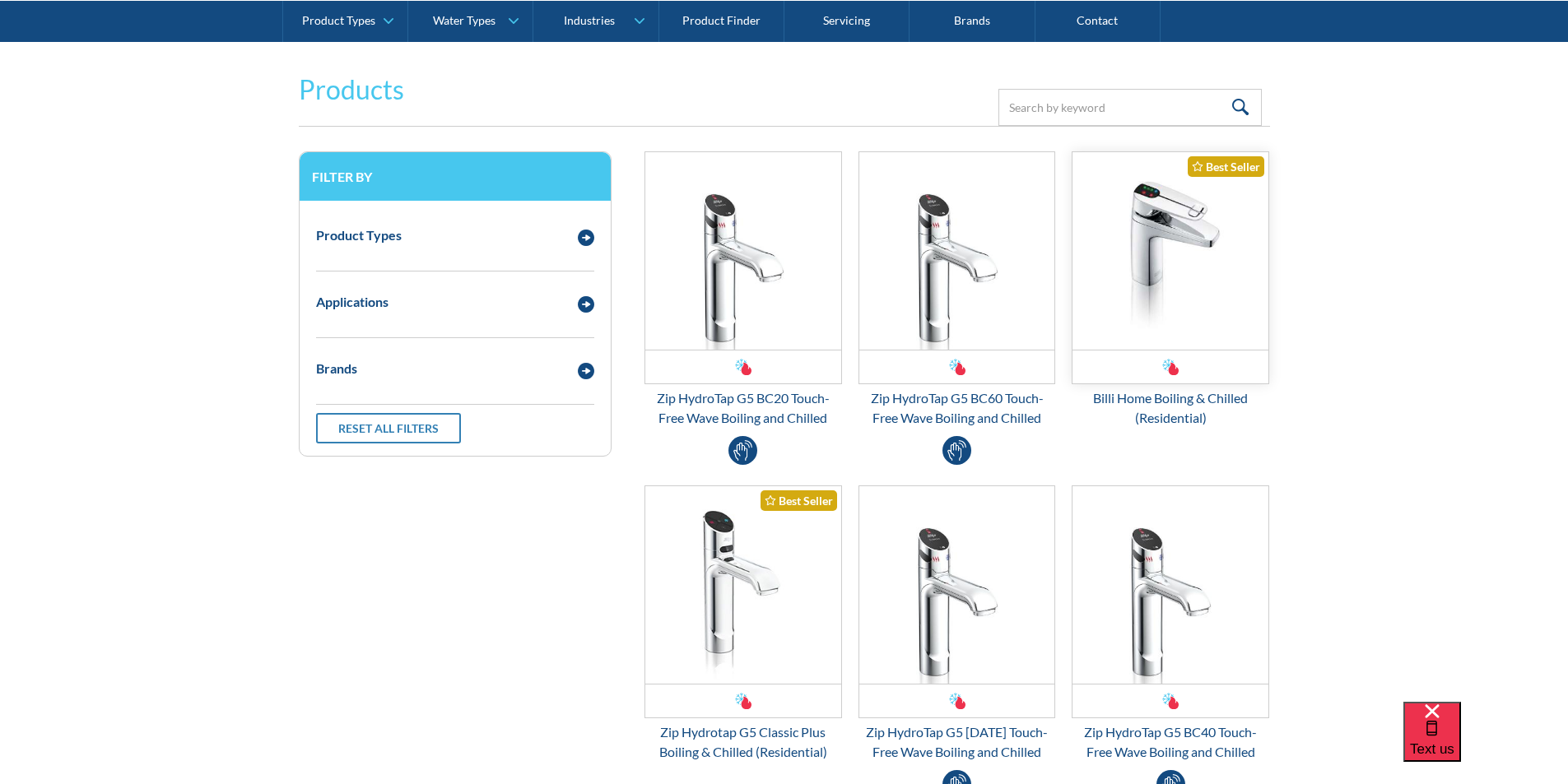
click at [1145, 278] on img "Email Form 3" at bounding box center [1170, 251] width 196 height 197
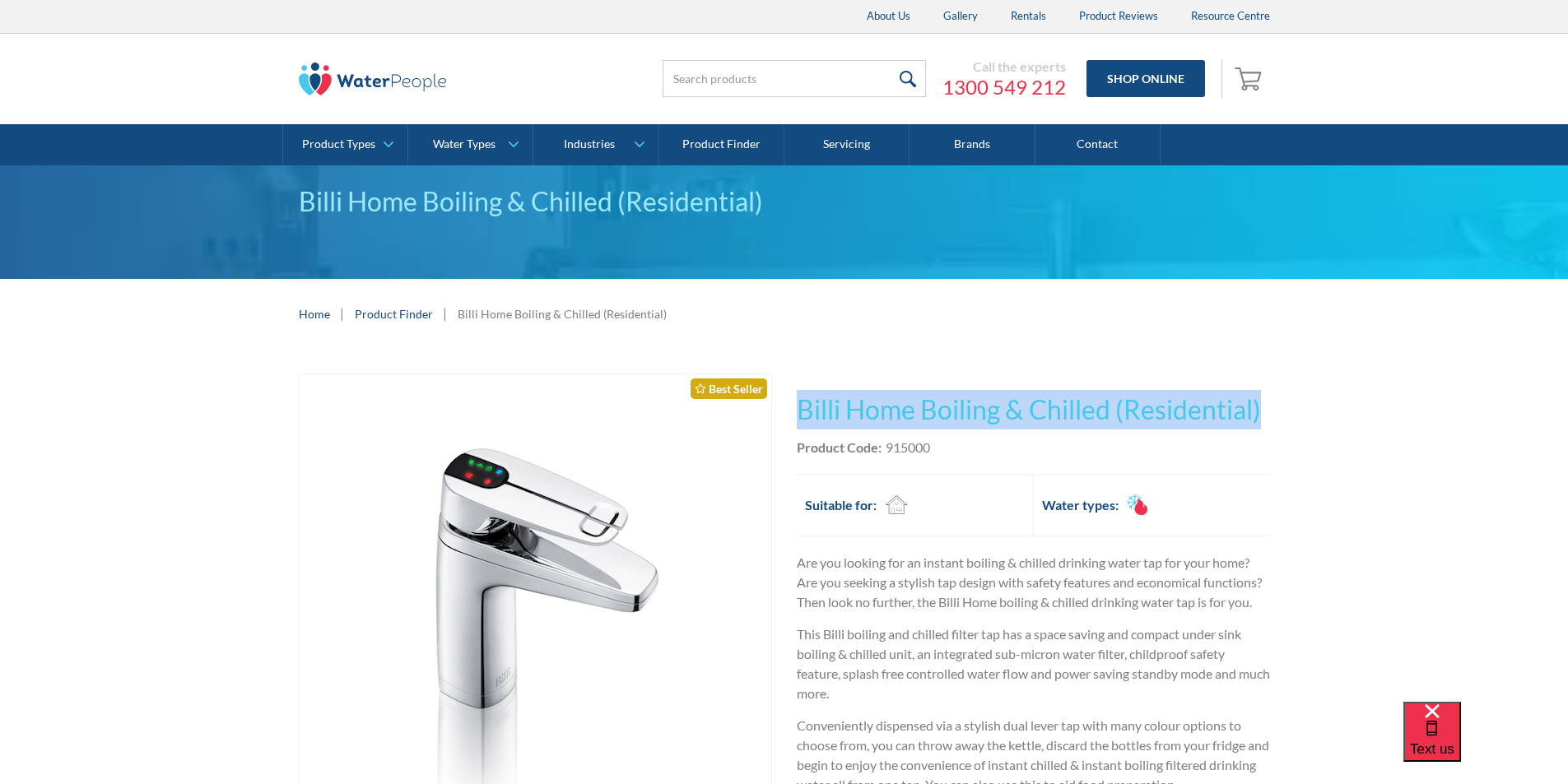
drag, startPoint x: 1267, startPoint y: 405, endPoint x: 781, endPoint y: 391, distance: 486.2
click at [781, 391] on div "Play video Fits Most Brands Best Seller No items found. This tap design is incl…" at bounding box center [784, 732] width 1568 height 767
copy div "No items found. This tap design is included in our standard range tap options w…"
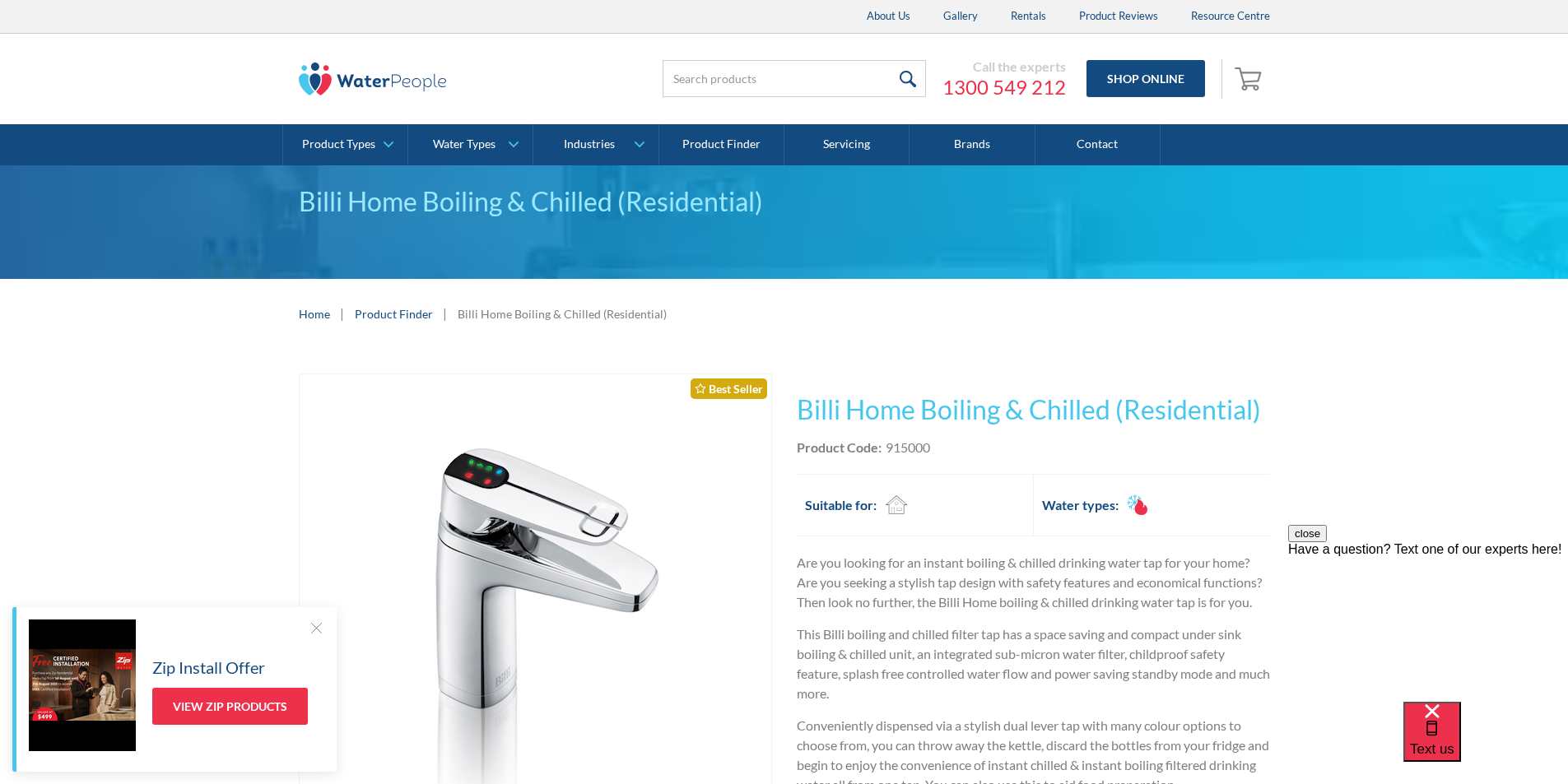
click at [943, 459] on div "This tap design is included in our standard range tap options when you purchase…" at bounding box center [1034, 707] width 474 height 667
drag, startPoint x: 934, startPoint y: 445, endPoint x: 888, endPoint y: 448, distance: 46.1
click at [888, 448] on div "Product Code: 915000" at bounding box center [1034, 448] width 474 height 20
copy div "915000"
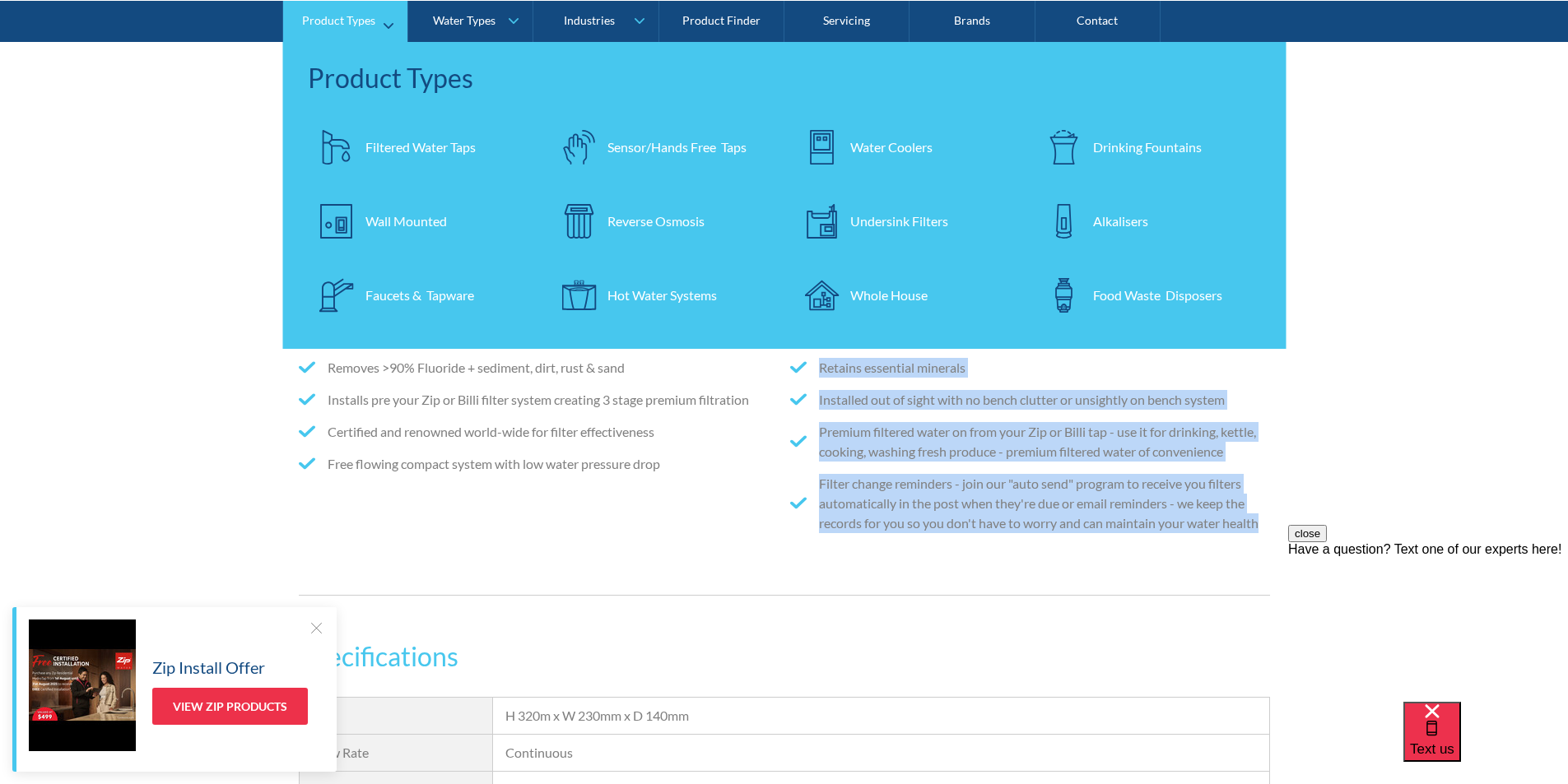
click at [391, 141] on div "Filtered Water Taps" at bounding box center [421, 146] width 111 height 20
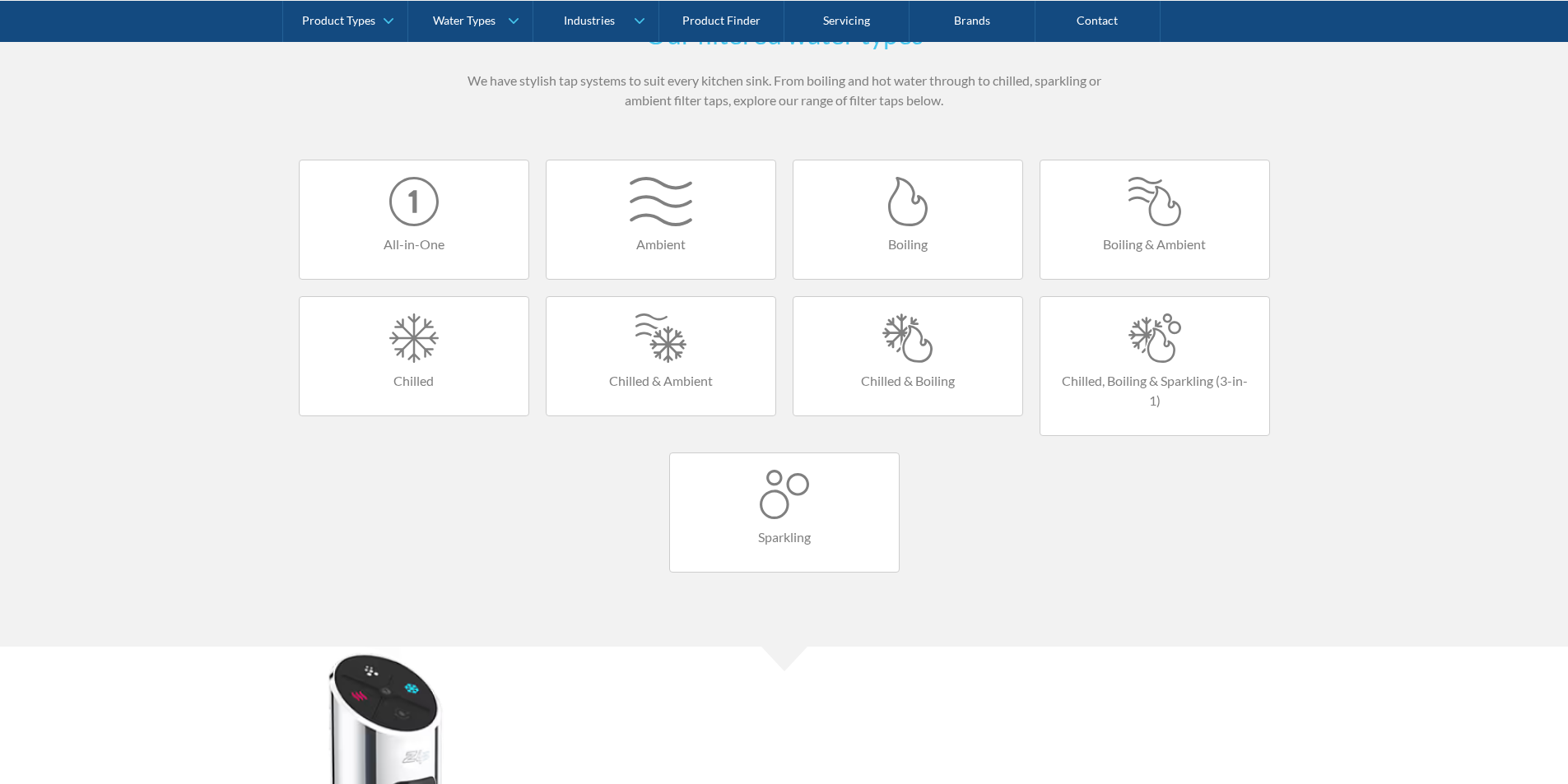
scroll to position [1070, 0]
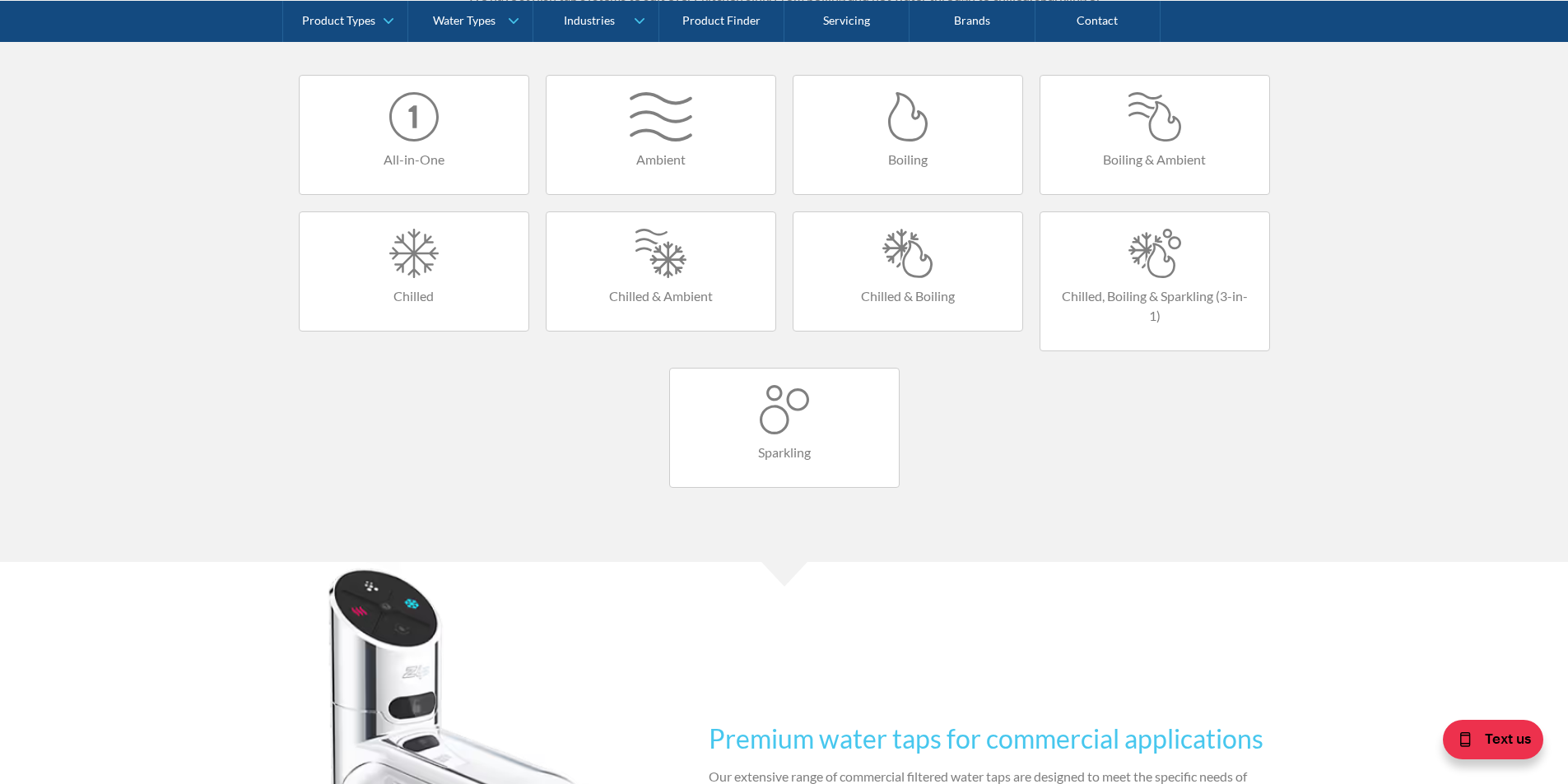
click at [913, 259] on div at bounding box center [908, 253] width 196 height 49
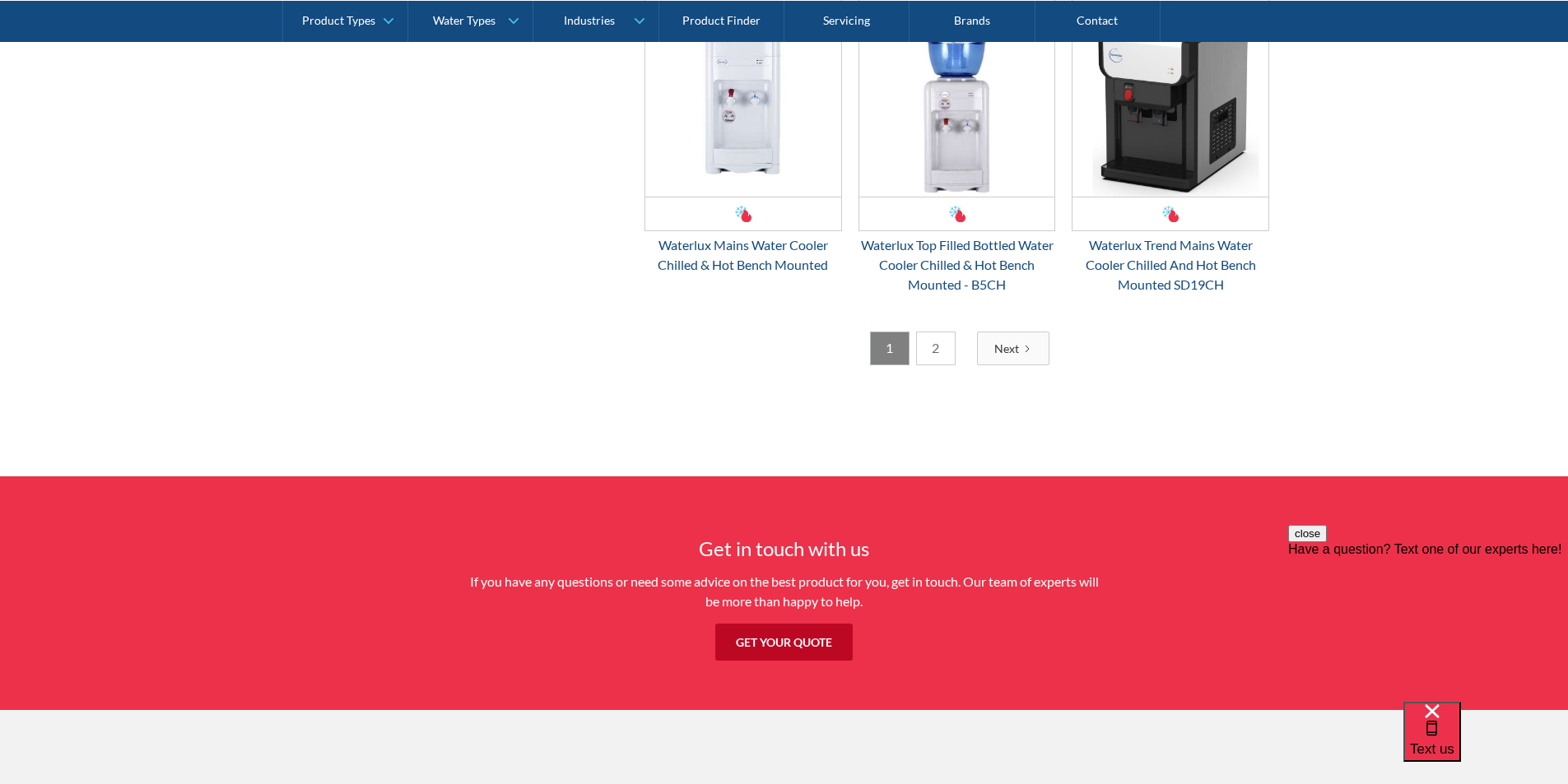
scroll to position [2715, 0]
click at [938, 343] on link "2" at bounding box center [935, 347] width 39 height 34
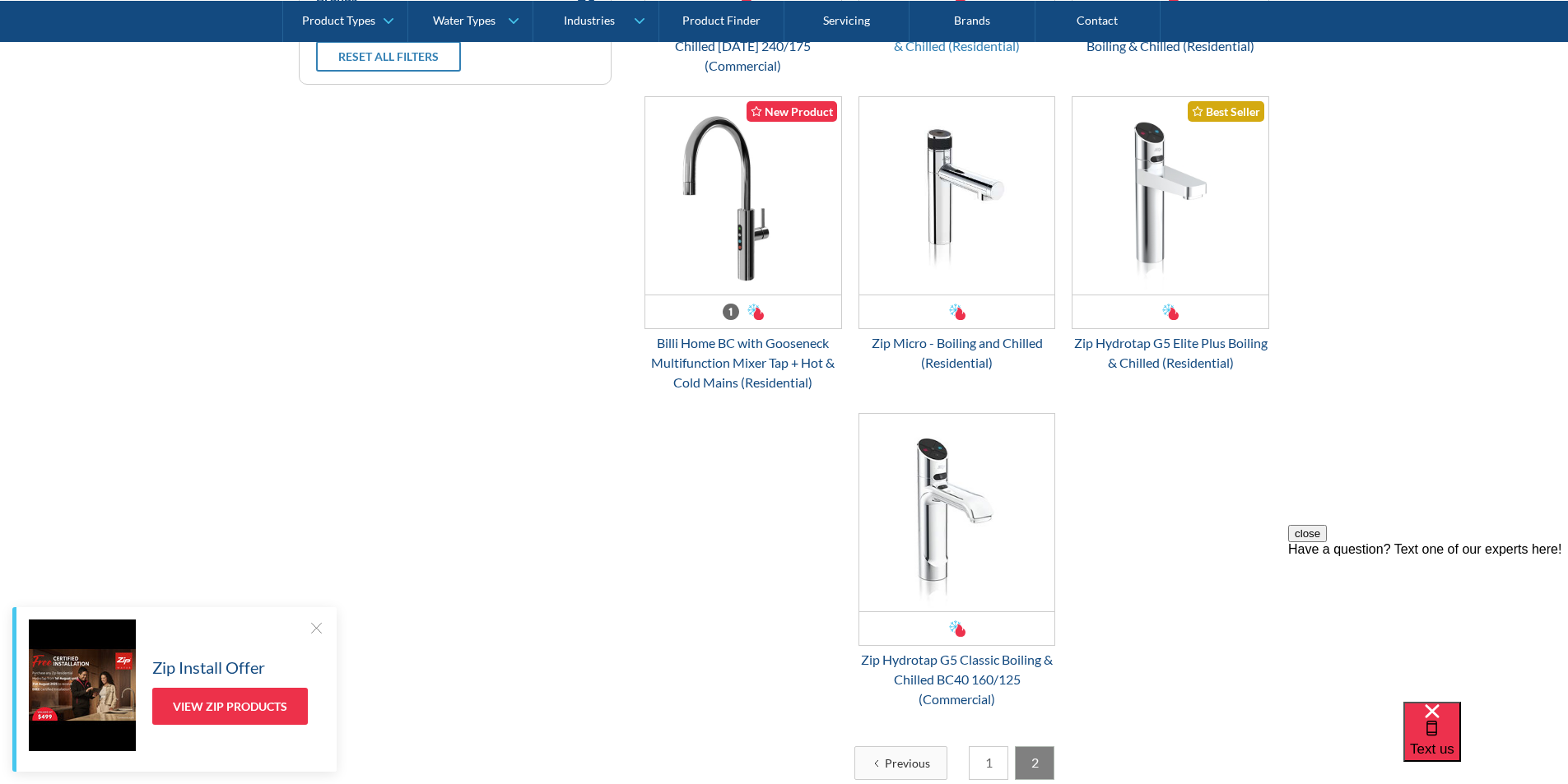
scroll to position [712, 0]
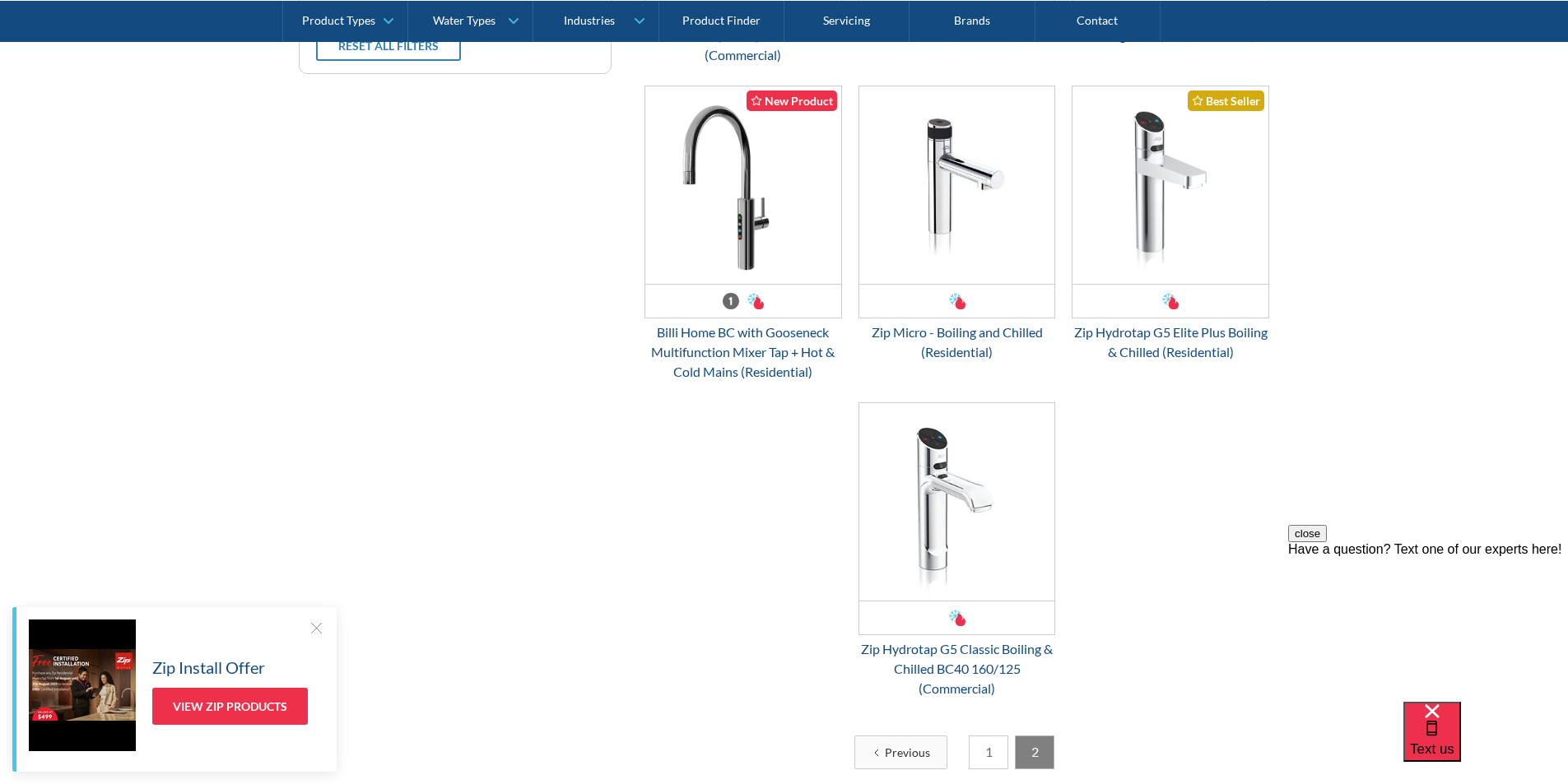
click at [990, 756] on link "1" at bounding box center [988, 752] width 39 height 34
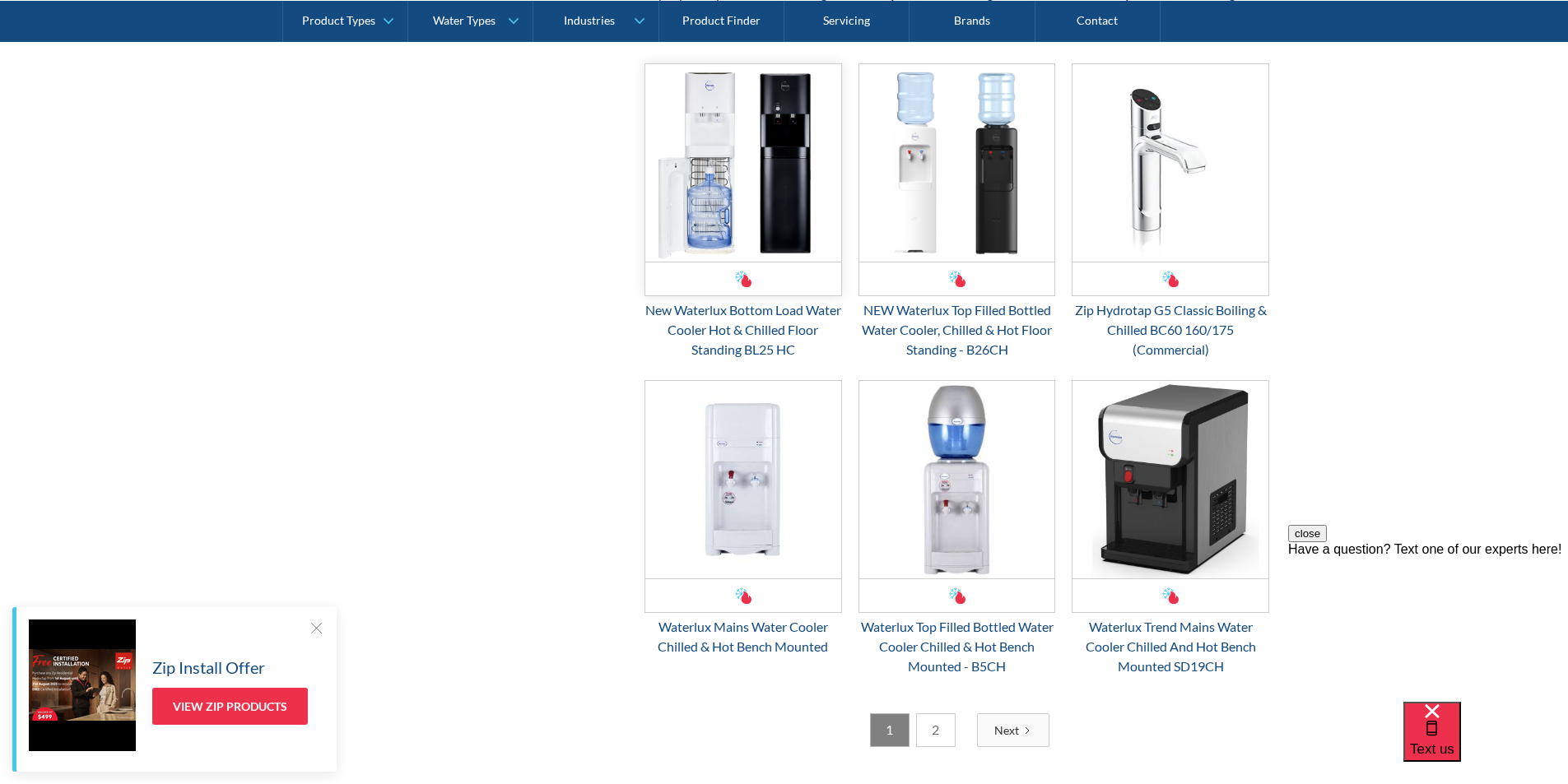
scroll to position [2550, 0]
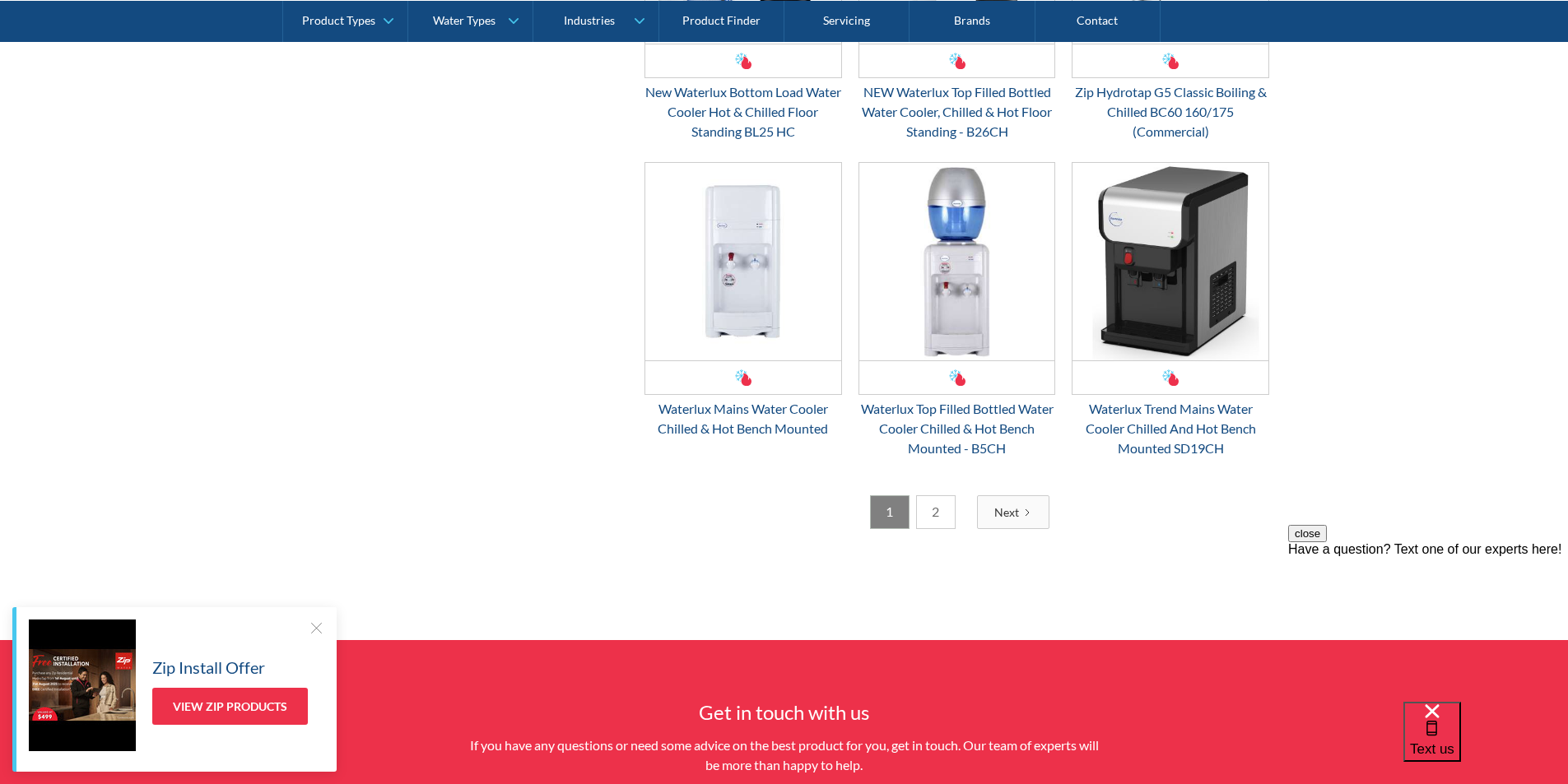
click at [939, 513] on link "2" at bounding box center [935, 512] width 39 height 34
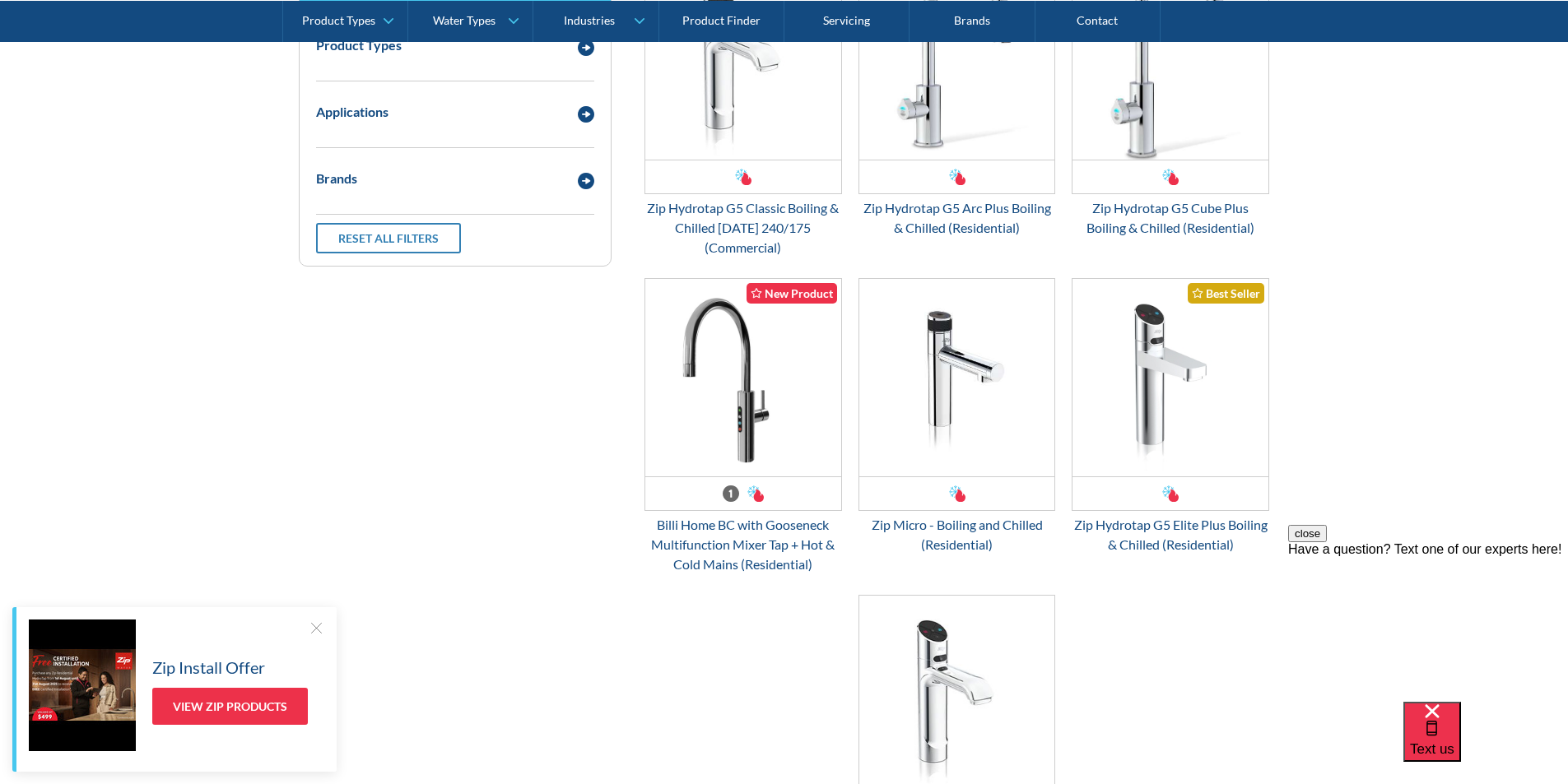
scroll to position [301, 0]
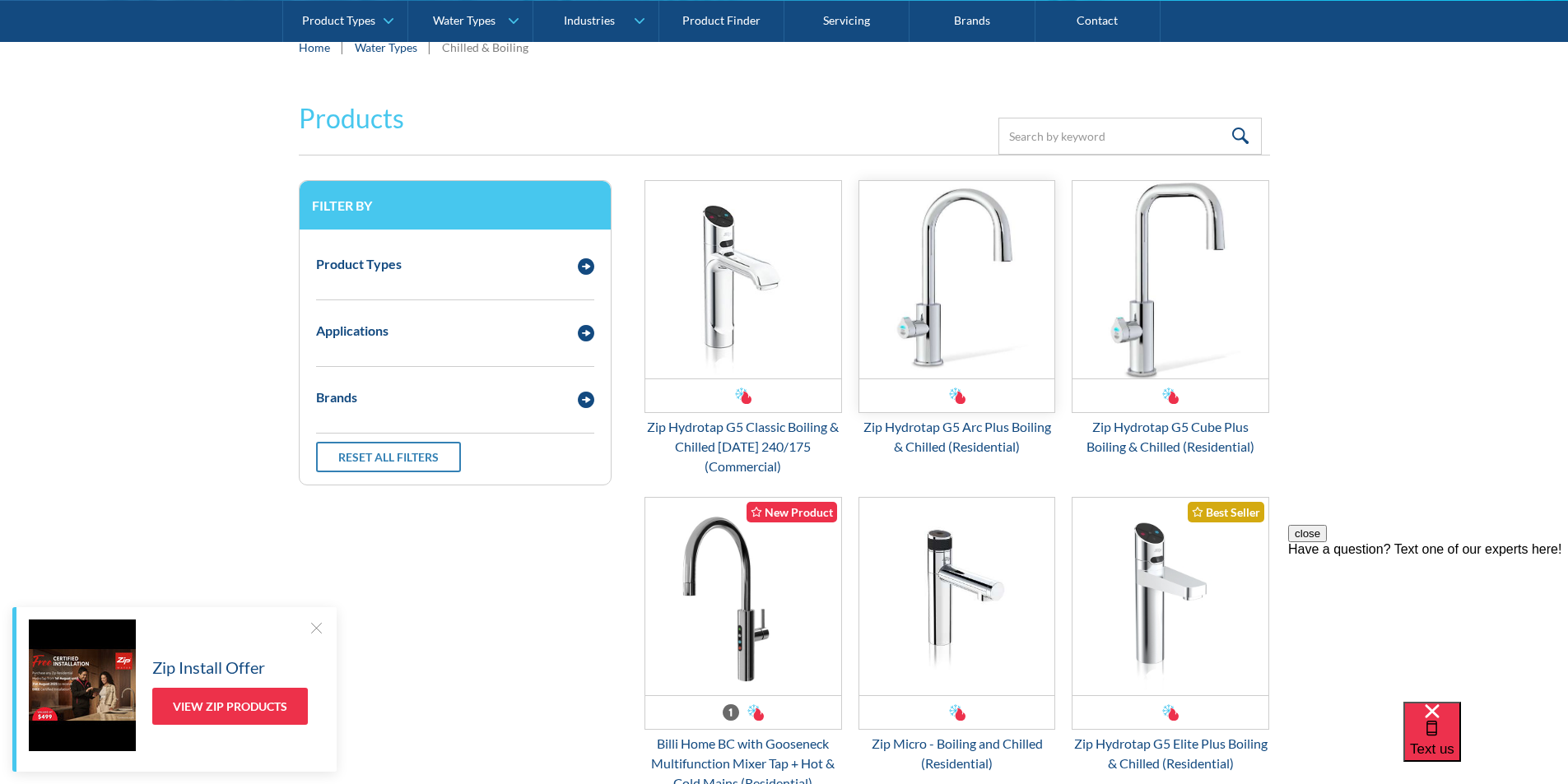
click at [945, 287] on img "Email Form 3" at bounding box center [957, 280] width 196 height 197
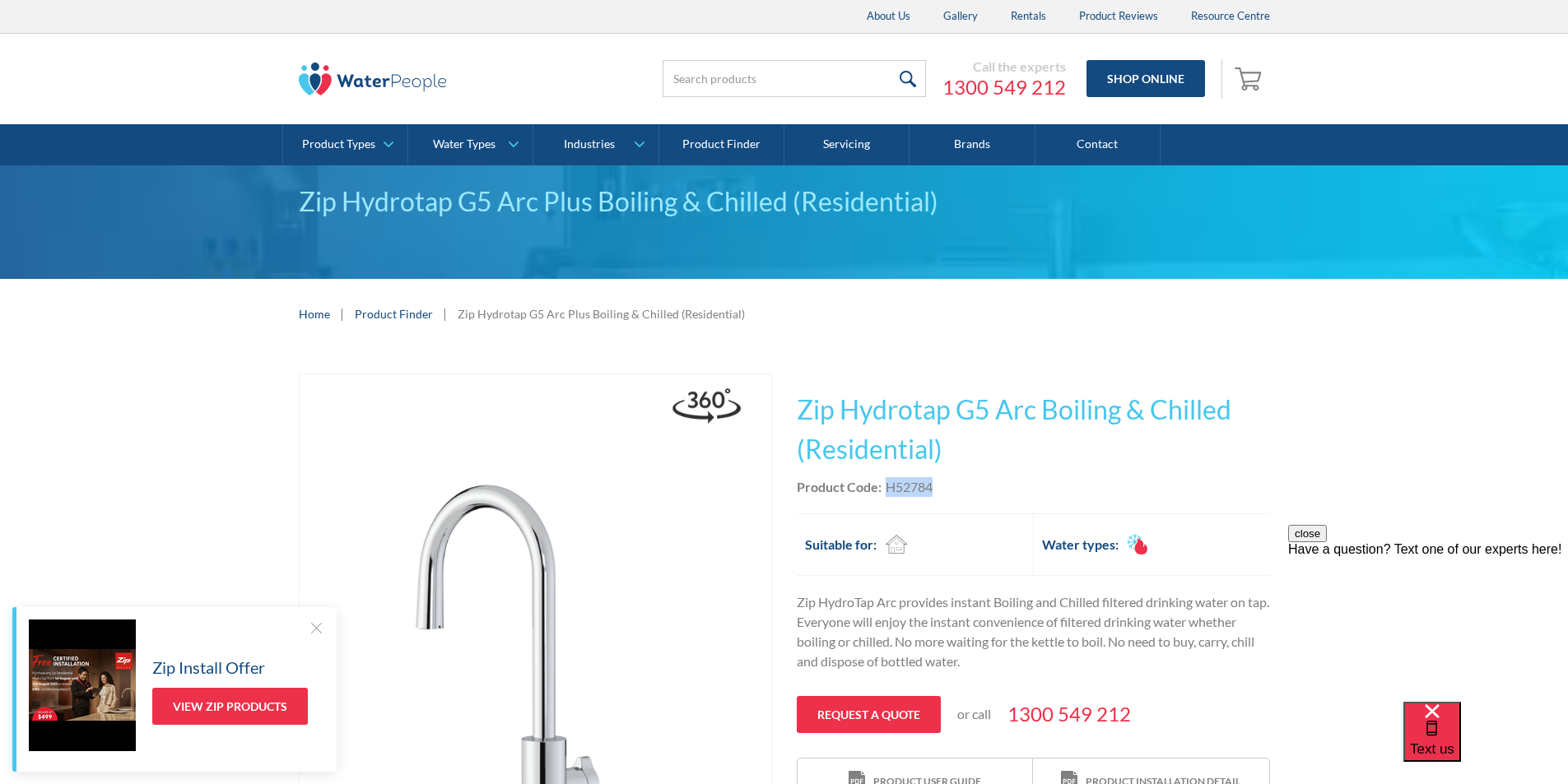
drag, startPoint x: 936, startPoint y: 484, endPoint x: 889, endPoint y: 490, distance: 47.4
click at [889, 490] on div "Product Code: H52784" at bounding box center [1034, 487] width 474 height 20
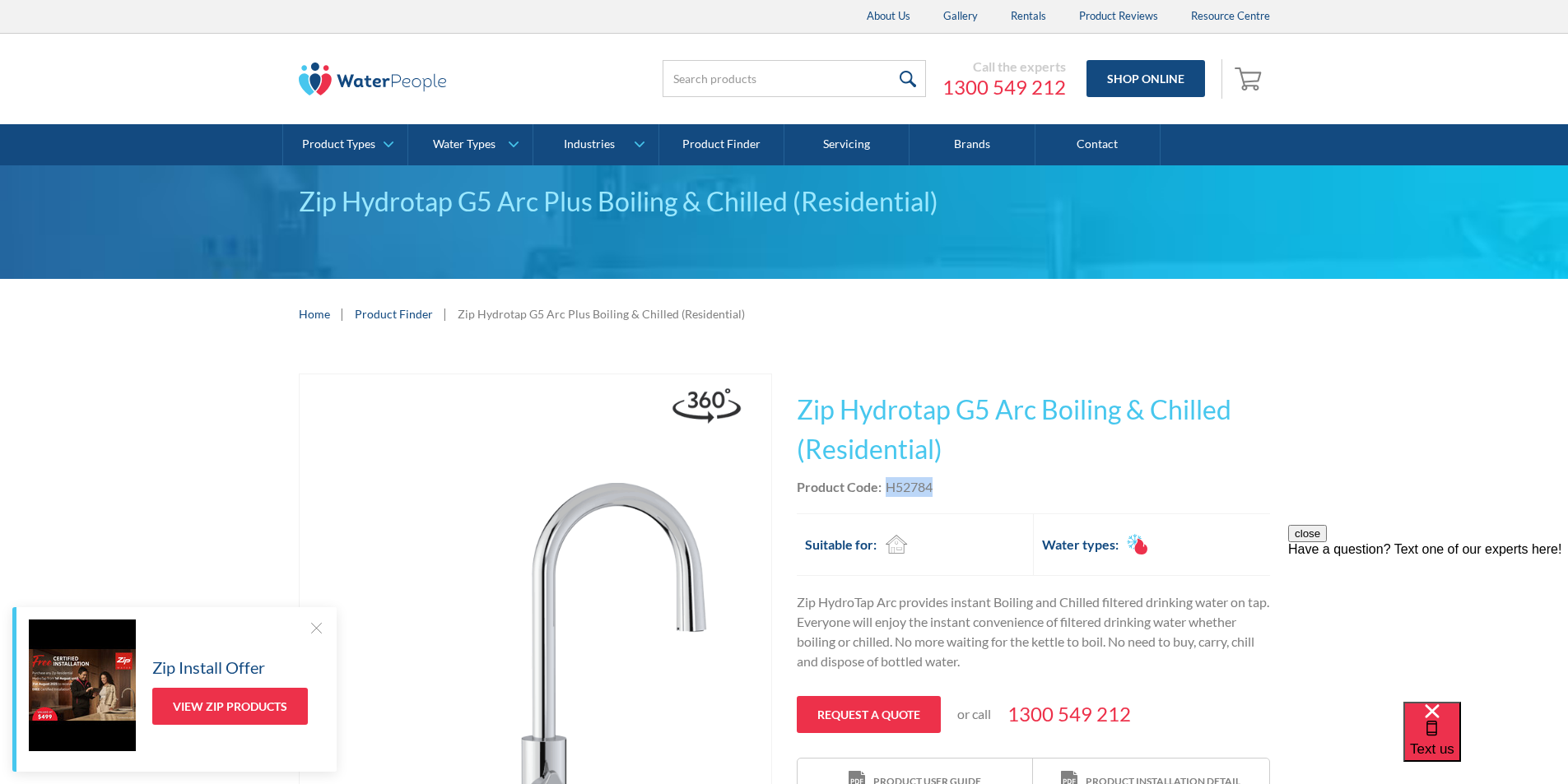
copy div "H52784"
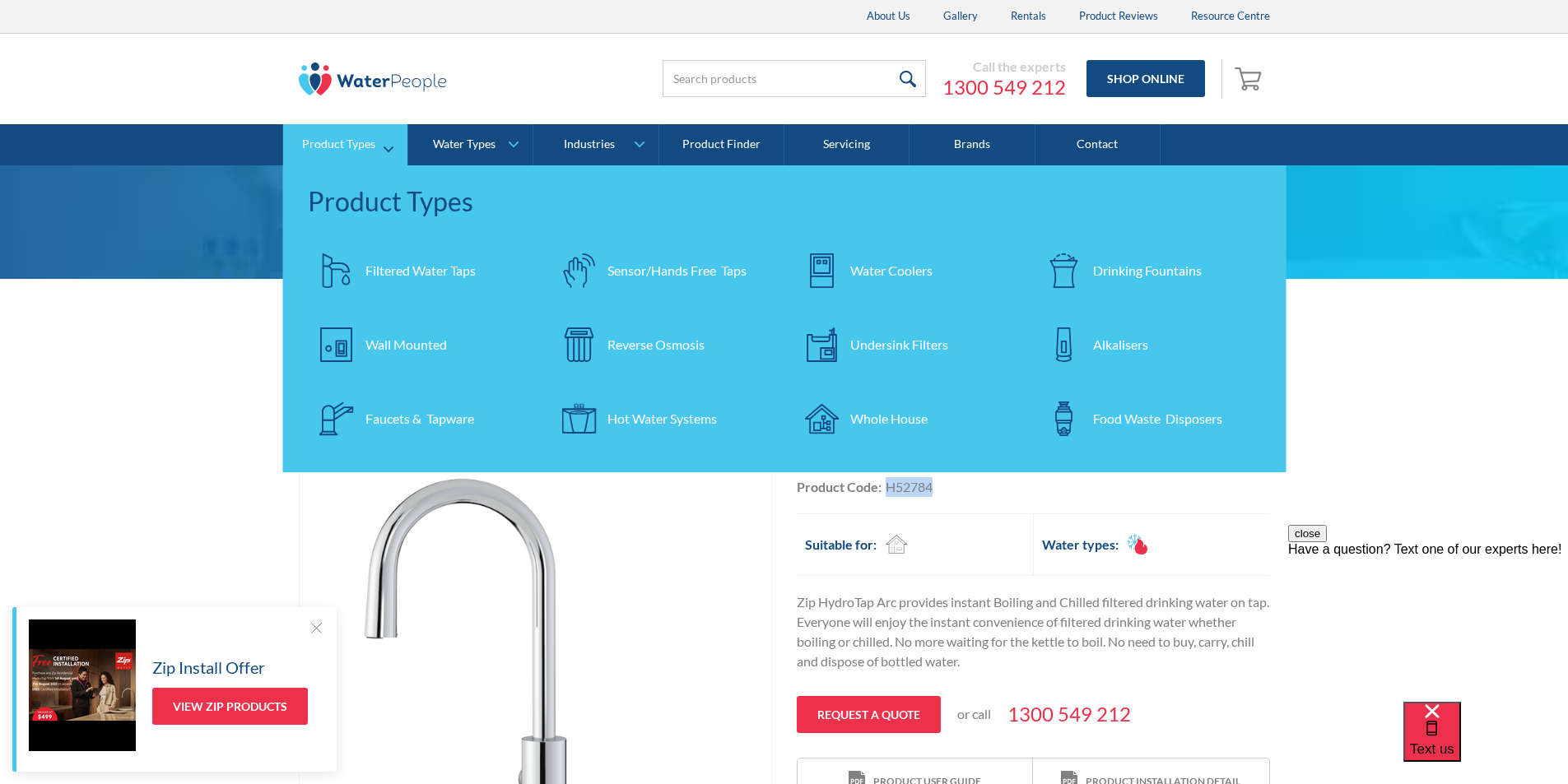
click at [392, 269] on div "Filtered Water Taps" at bounding box center [421, 270] width 111 height 20
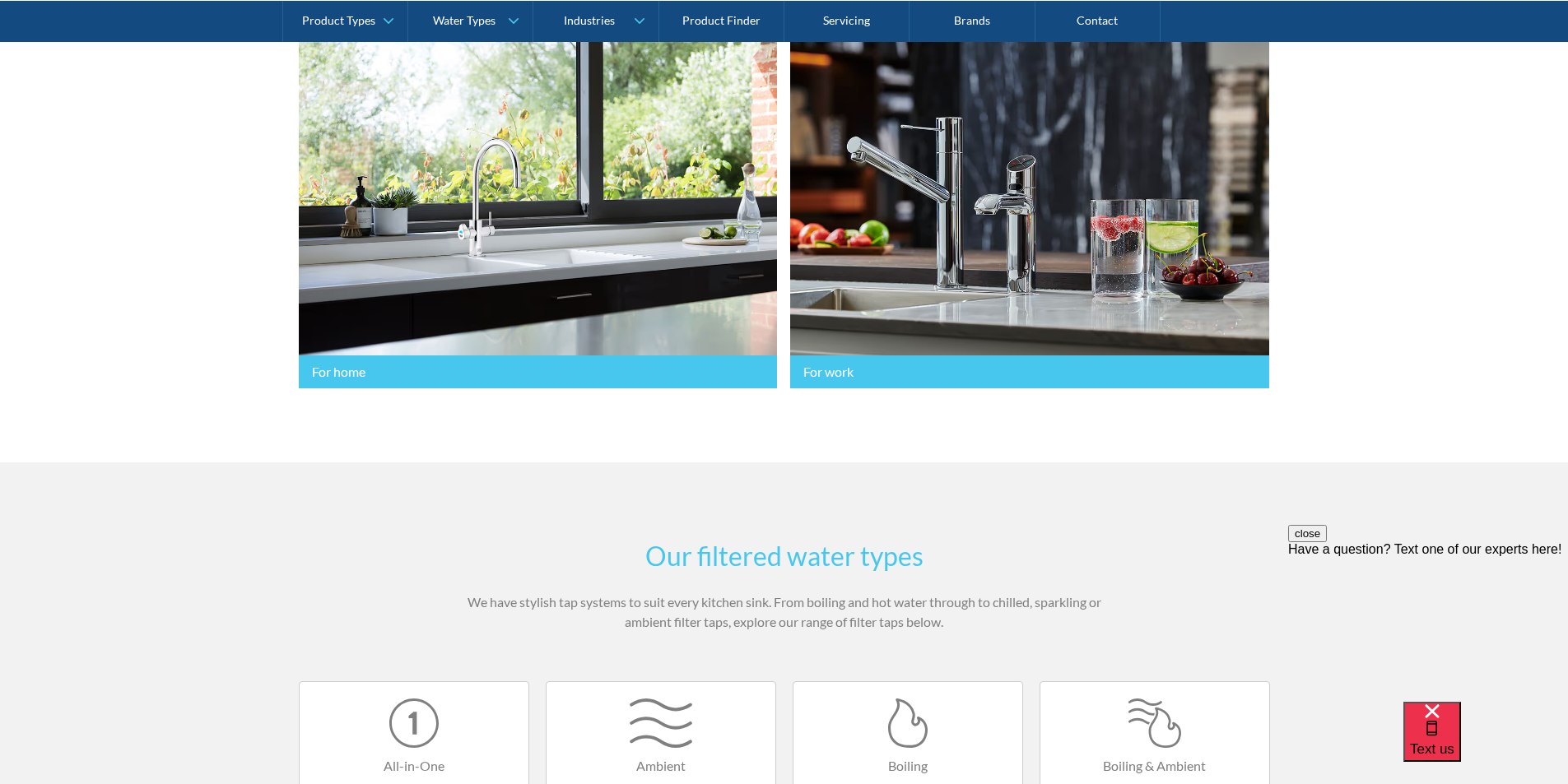
scroll to position [411, 0]
